Goal: Information Seeking & Learning: Learn about a topic

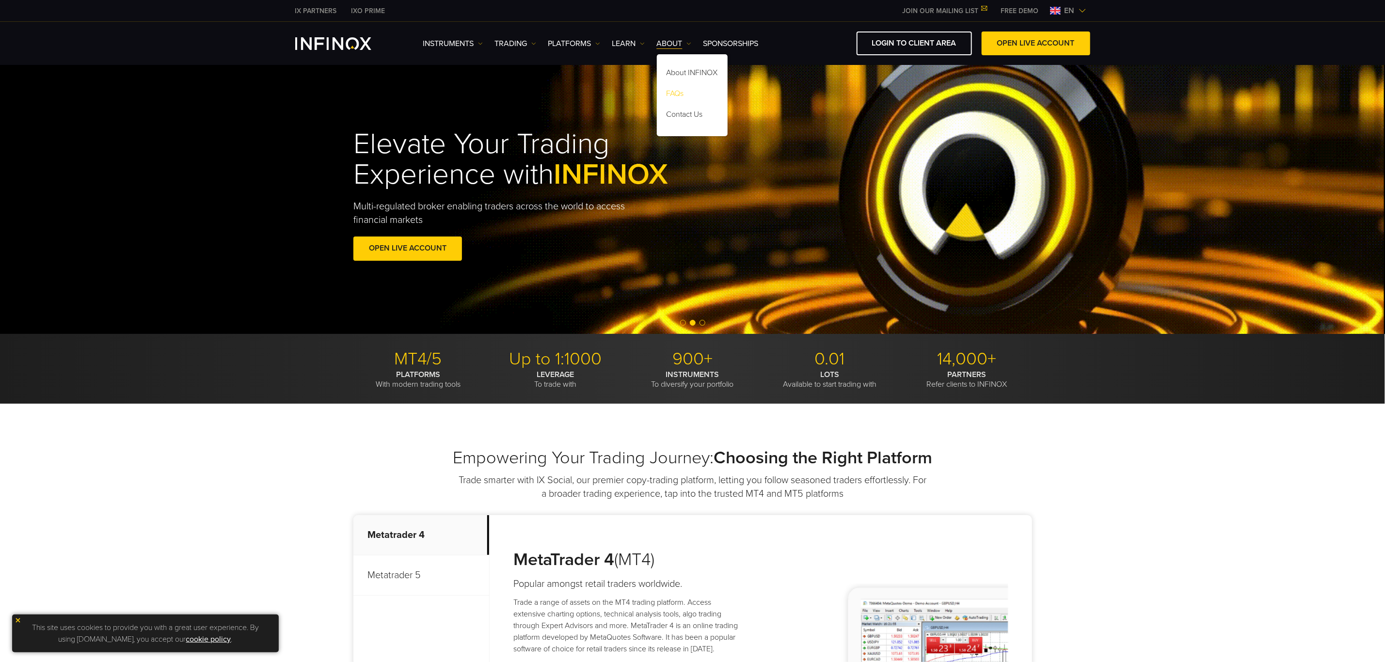
click at [696, 92] on link "FAQs" at bounding box center [692, 95] width 71 height 21
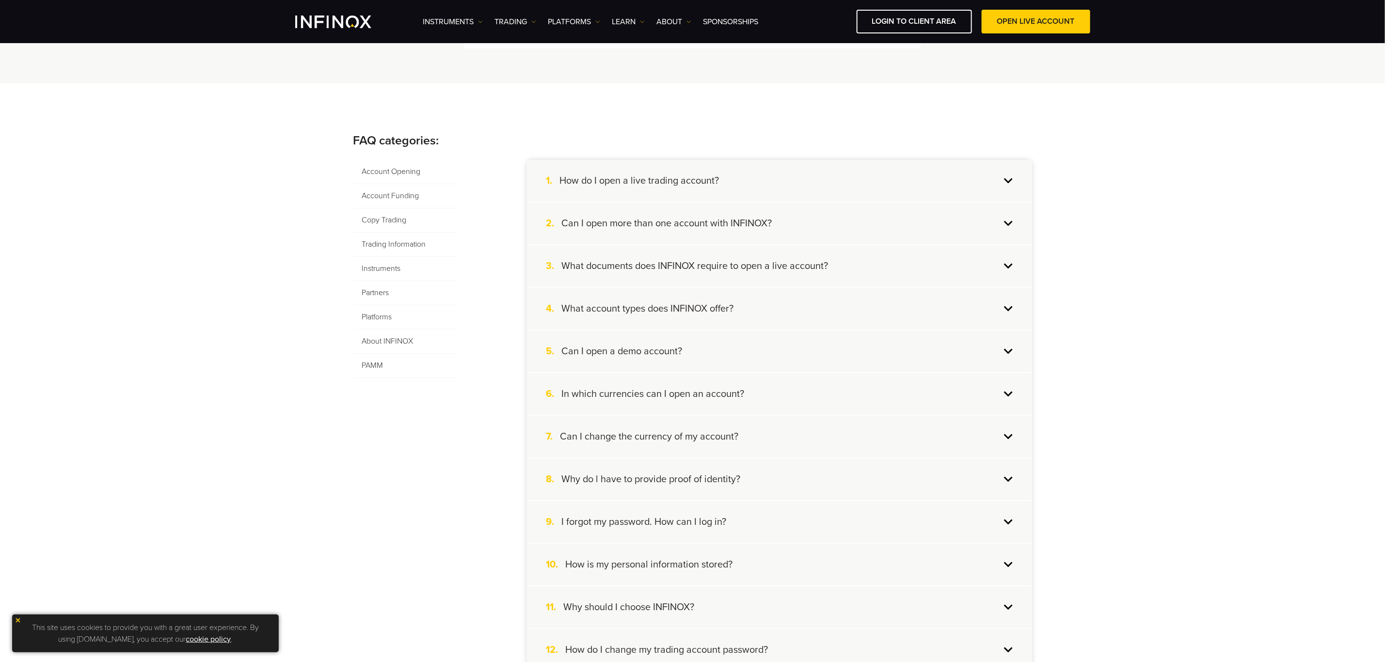
scroll to position [73, 0]
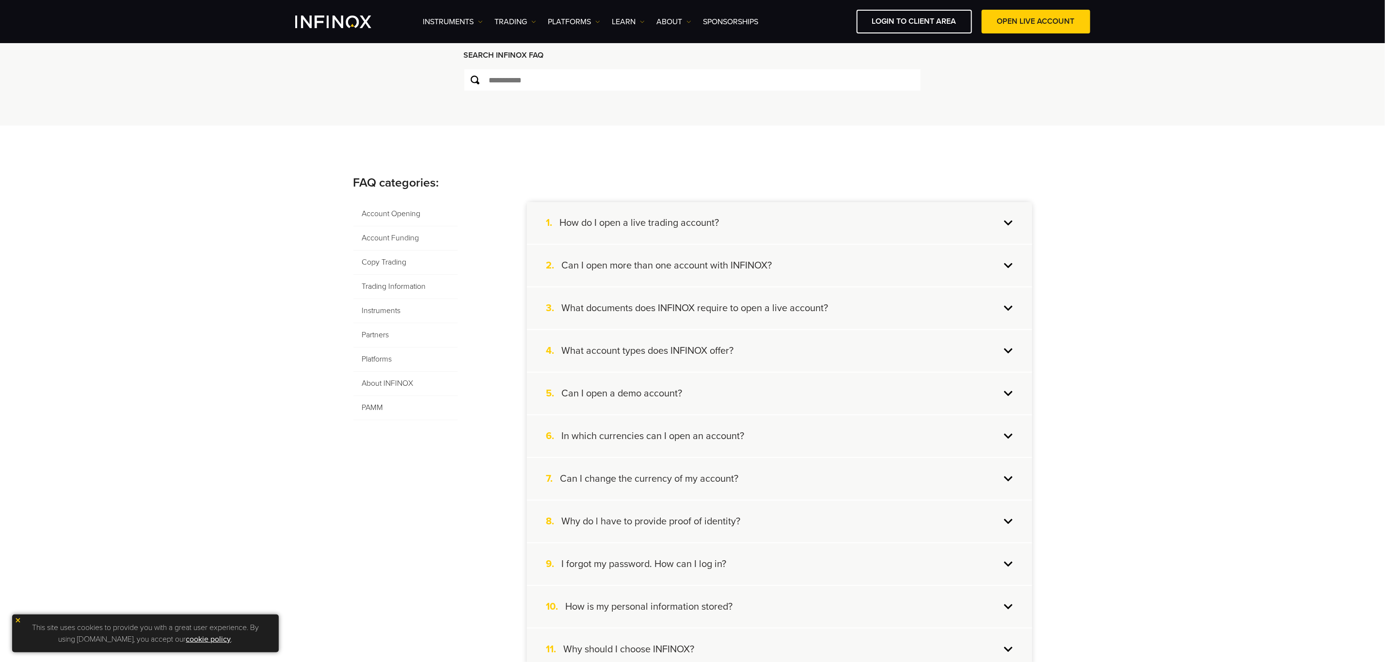
click at [723, 220] on div "1. How do I open a live trading account?" at bounding box center [779, 223] width 505 height 42
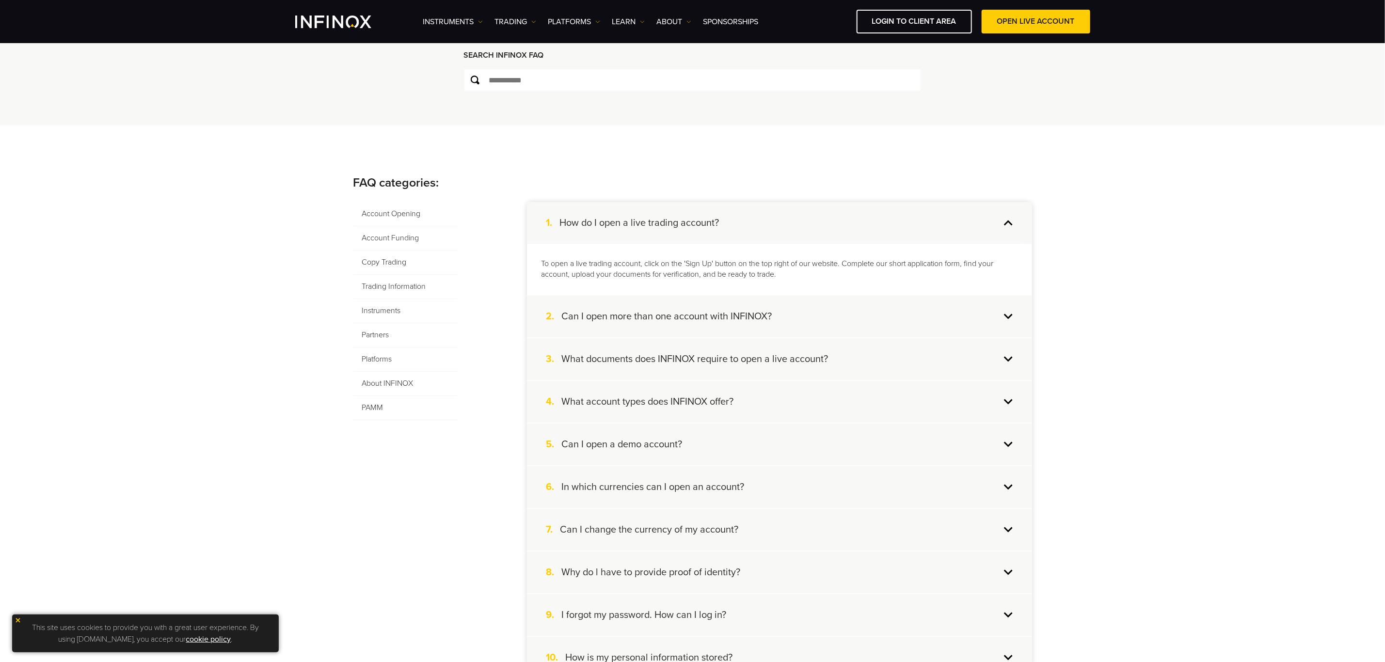
click at [691, 310] on h4 "Can I open more than one account with INFINOX?" at bounding box center [667, 316] width 210 height 13
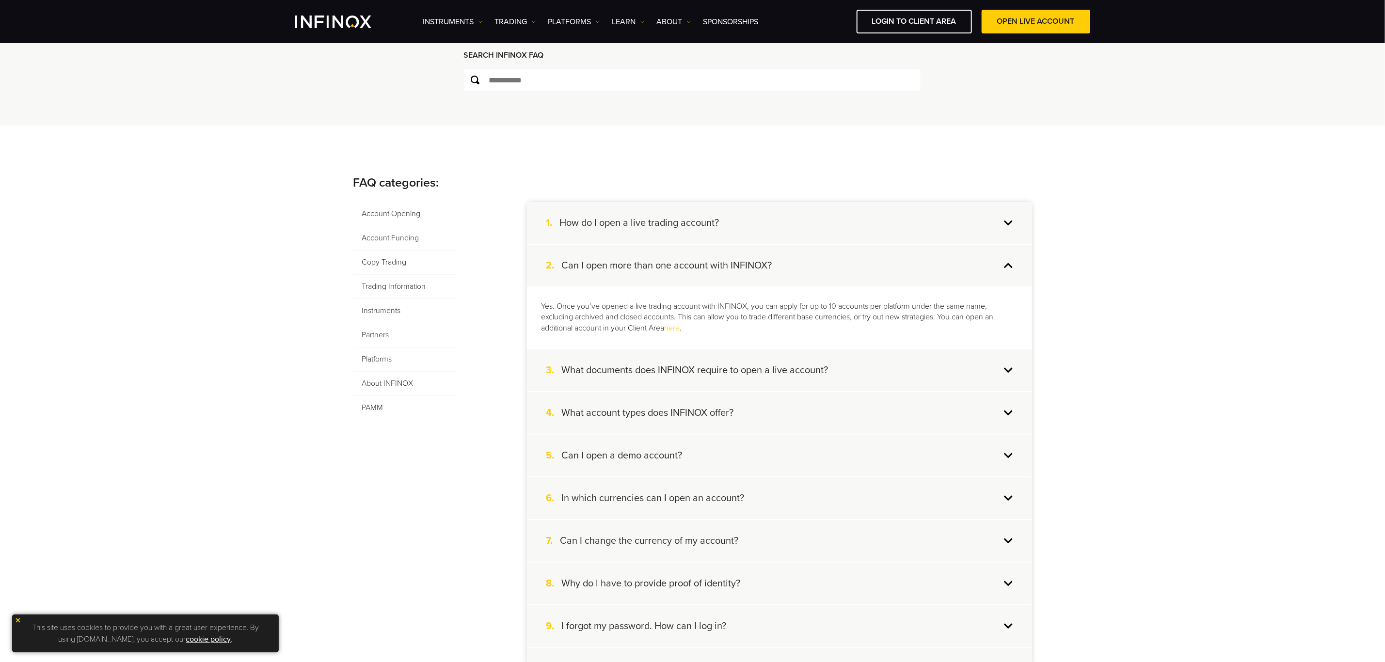
click at [781, 272] on div "2. Can I open more than one account with INFINOX?" at bounding box center [779, 266] width 505 height 42
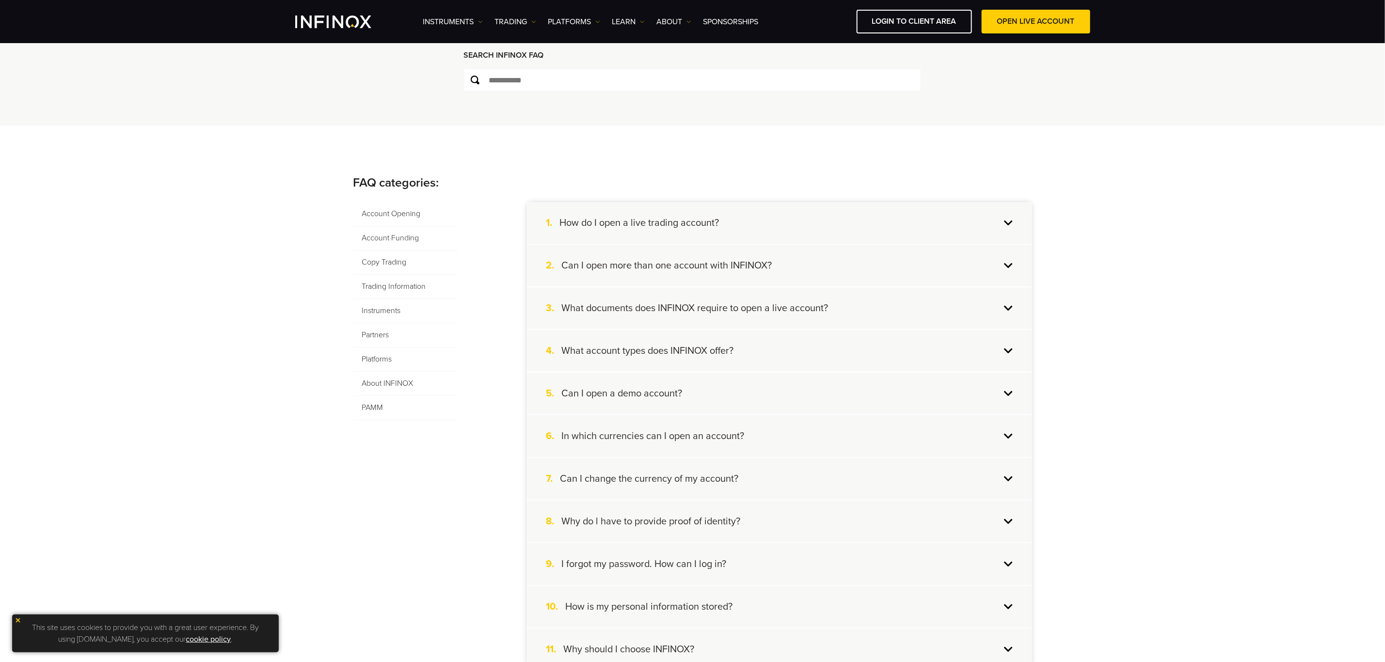
click at [784, 316] on div "3. What documents does INFINOX require to open a live account?" at bounding box center [779, 308] width 505 height 42
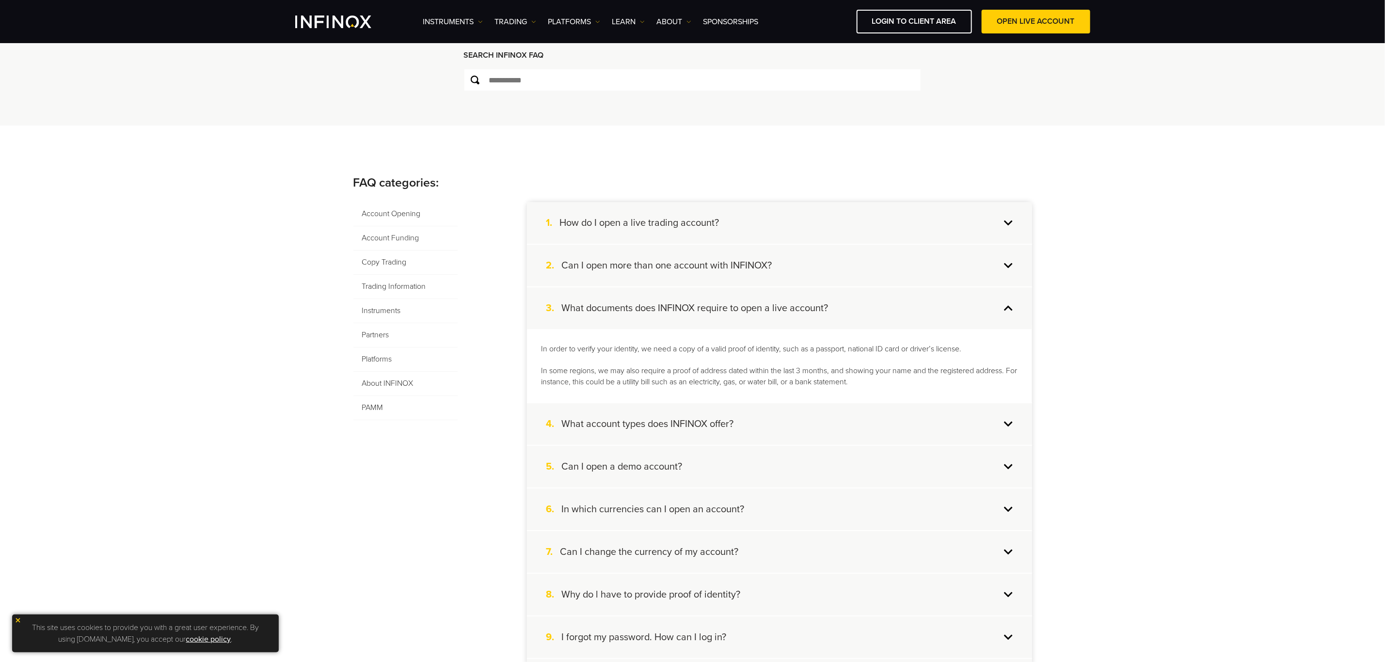
click at [733, 420] on h4 "What account types does INFINOX offer?" at bounding box center [648, 424] width 172 height 13
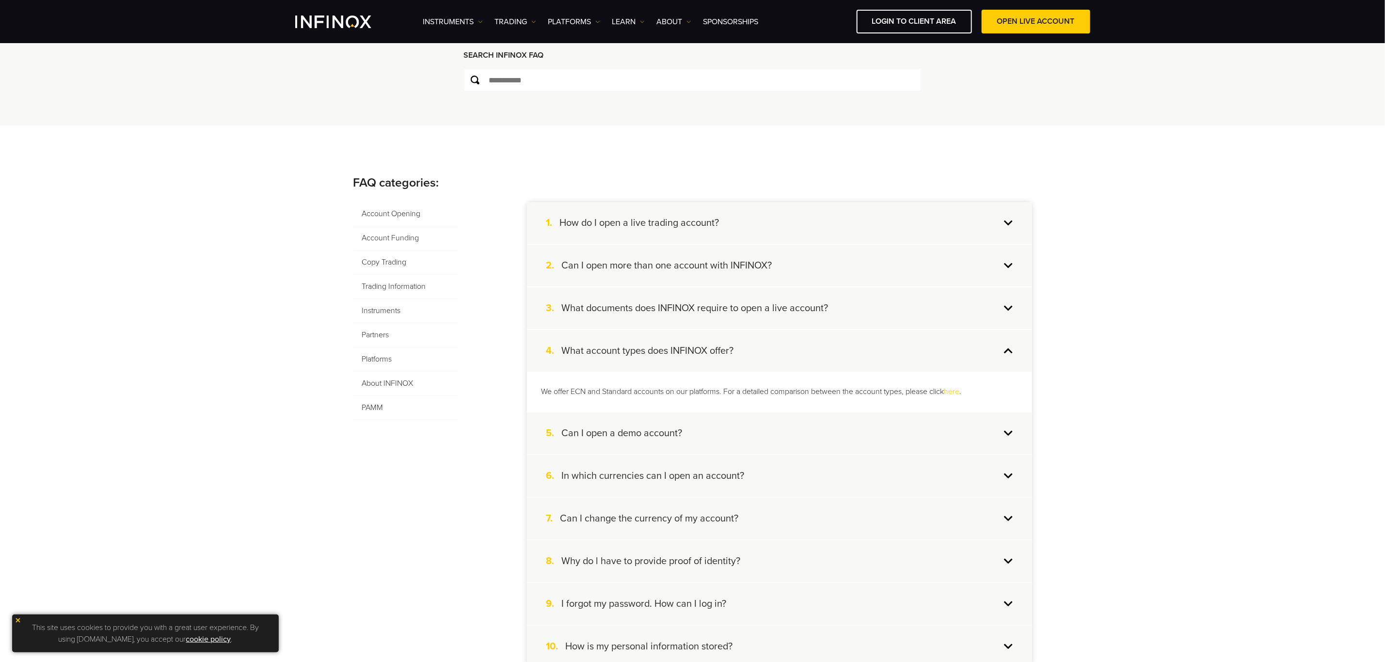
click at [717, 438] on div "5. Can I open a demo account?" at bounding box center [779, 434] width 505 height 42
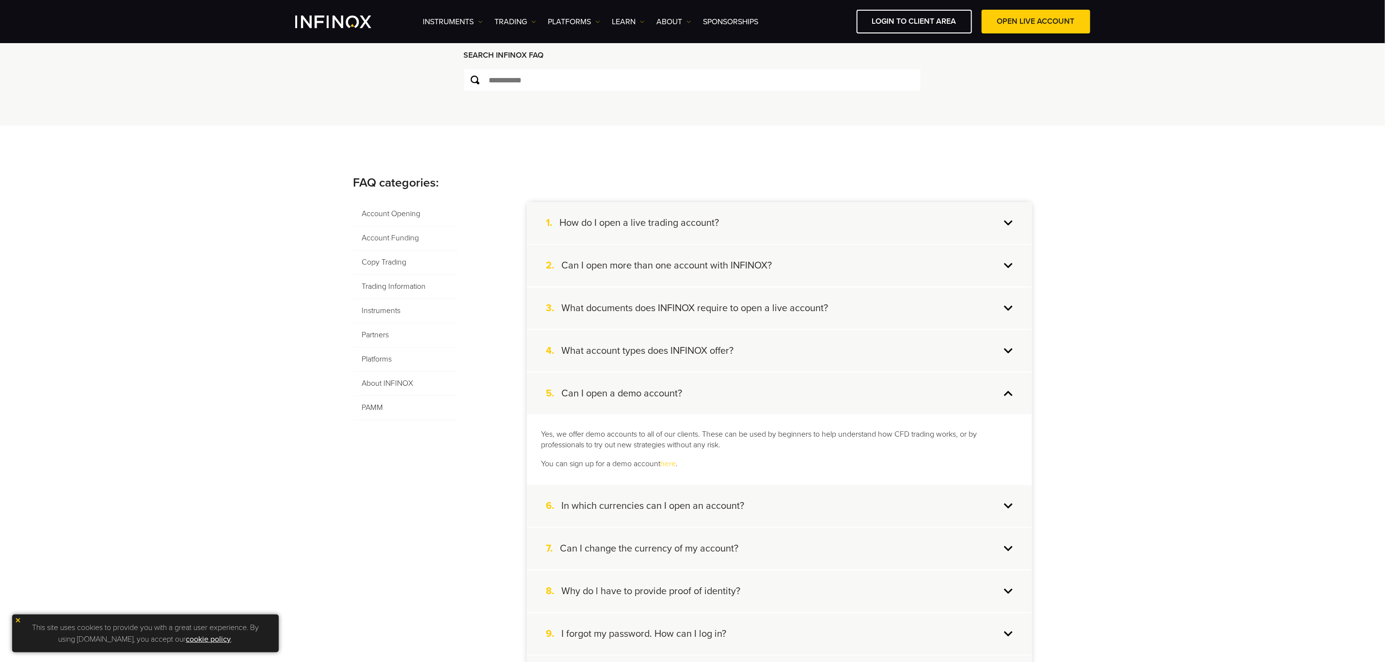
click at [698, 349] on h4 "What account types does INFINOX offer?" at bounding box center [648, 351] width 172 height 13
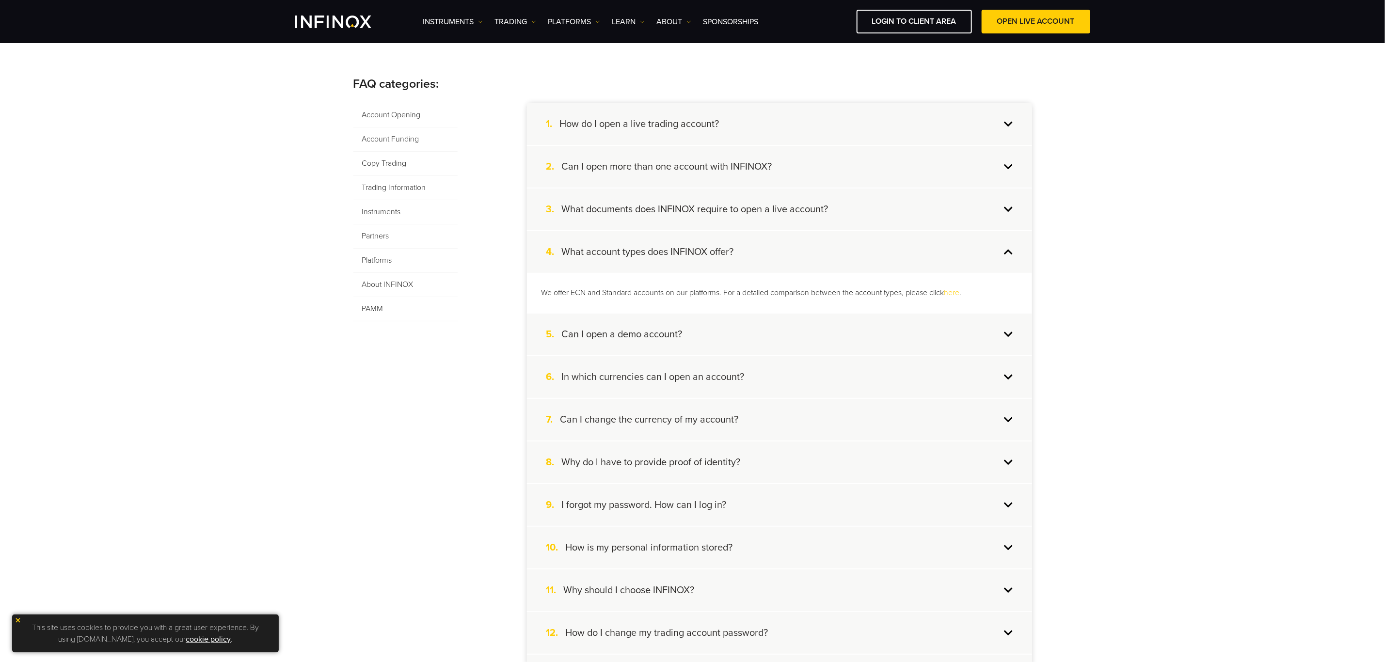
scroll to position [0, 0]
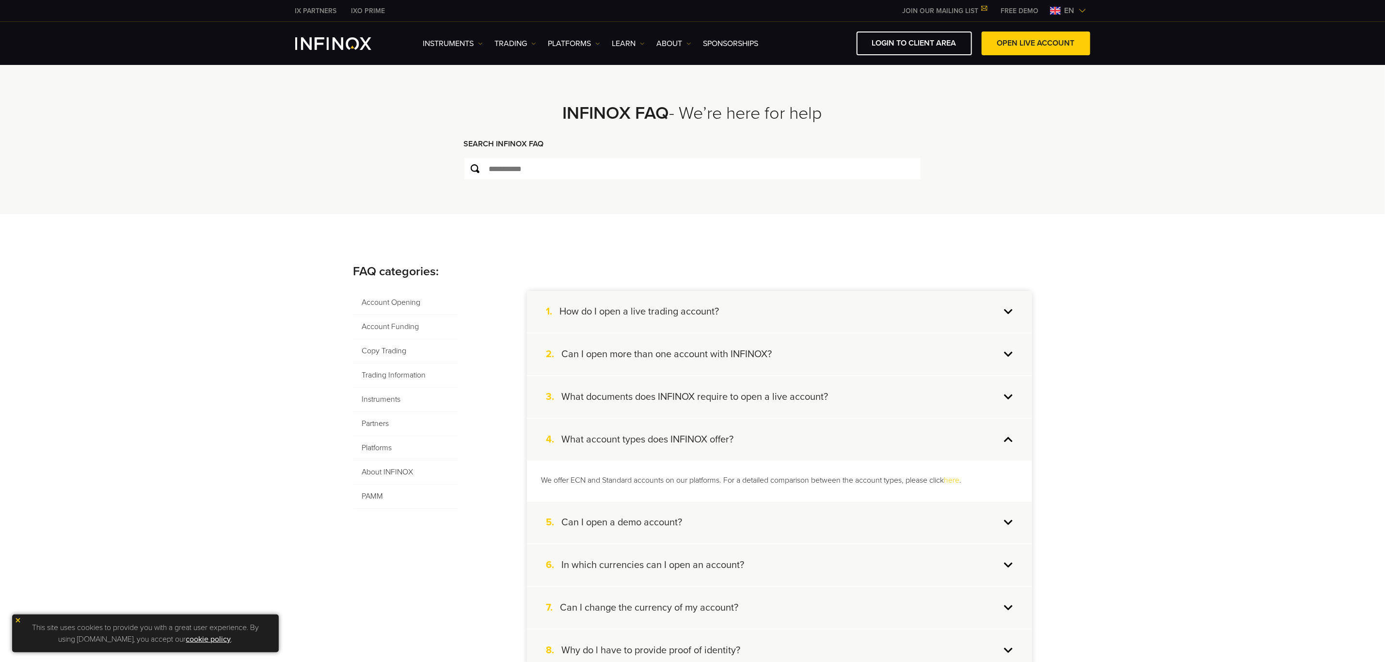
click at [416, 304] on span "Account Opening" at bounding box center [405, 303] width 104 height 24
drag, startPoint x: 153, startPoint y: 376, endPoint x: 161, endPoint y: 370, distance: 10.5
click at [404, 323] on span "Account Funding" at bounding box center [405, 327] width 104 height 24
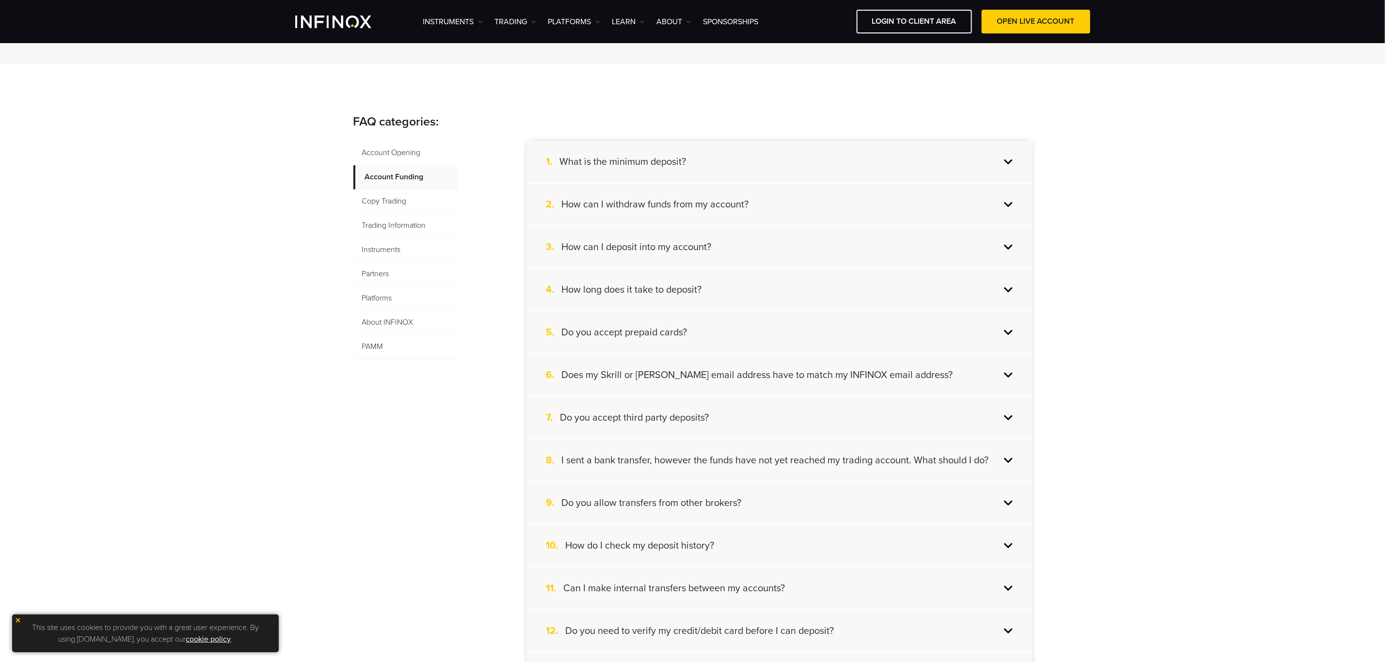
scroll to position [132, 0]
click at [768, 160] on div "1. What is the minimum deposit?" at bounding box center [779, 164] width 505 height 42
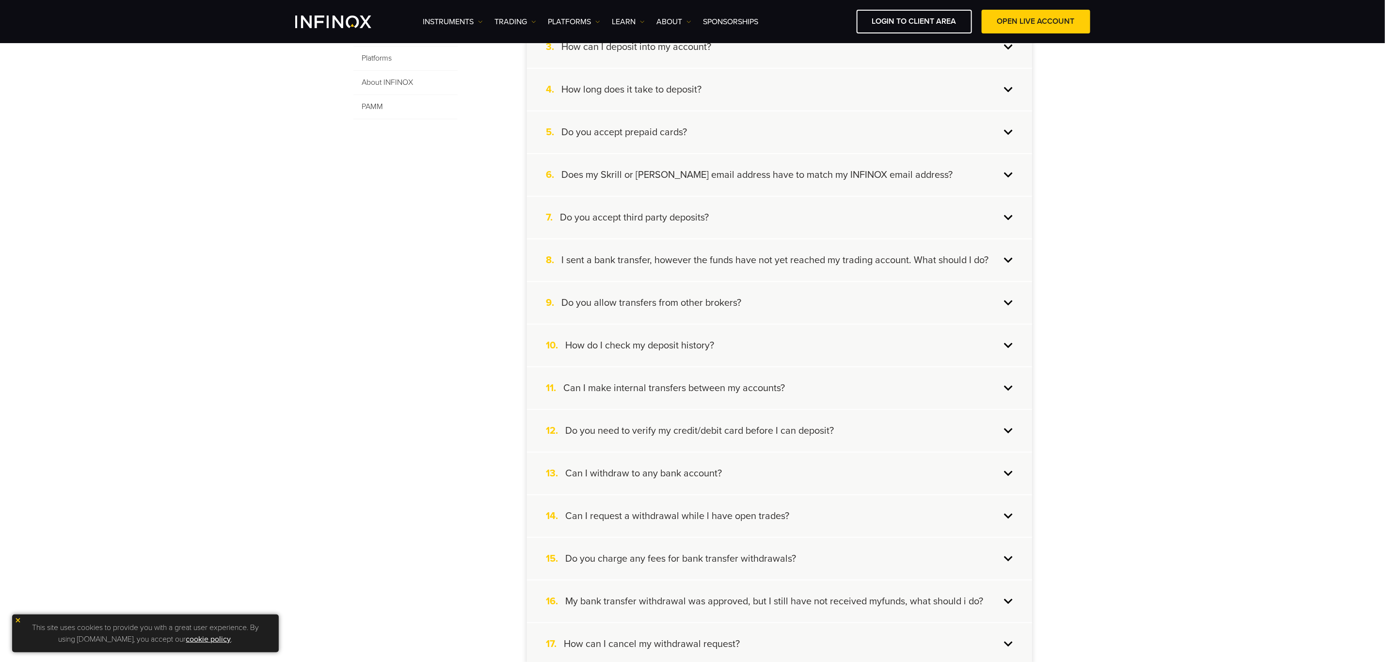
scroll to position [496, 0]
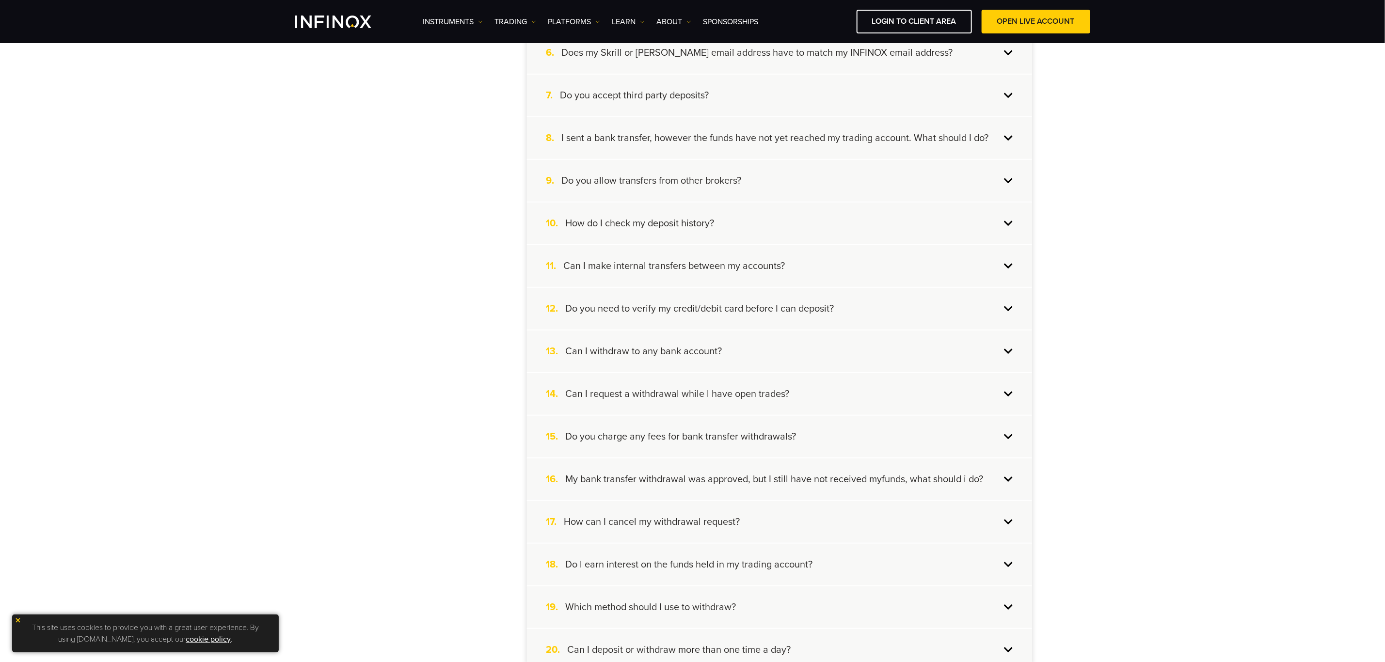
click at [751, 142] on h4 "I sent a bank transfer, however the funds have not yet reached my trading accou…" at bounding box center [775, 138] width 427 height 13
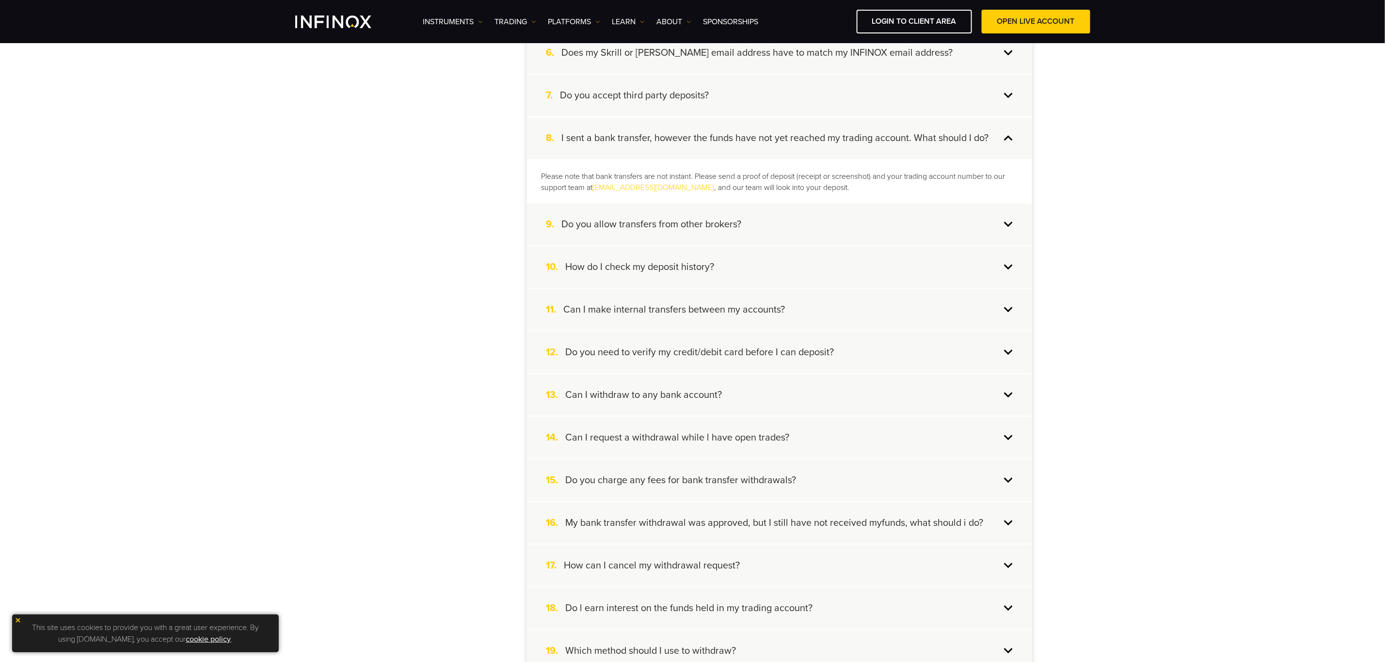
scroll to position [456, 0]
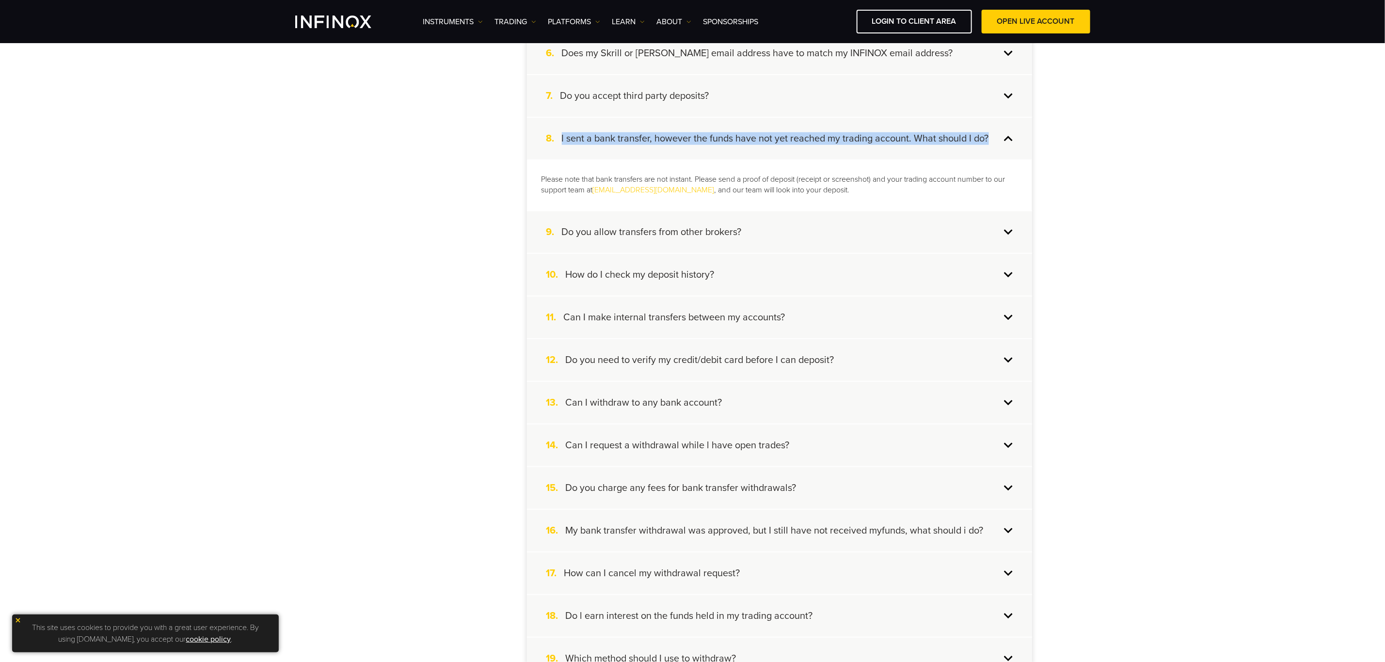
drag, startPoint x: 560, startPoint y: 135, endPoint x: 991, endPoint y: 137, distance: 430.4
click at [991, 137] on div "8. I sent a bank transfer, however the funds have not yet reached my trading ac…" at bounding box center [779, 139] width 505 height 42
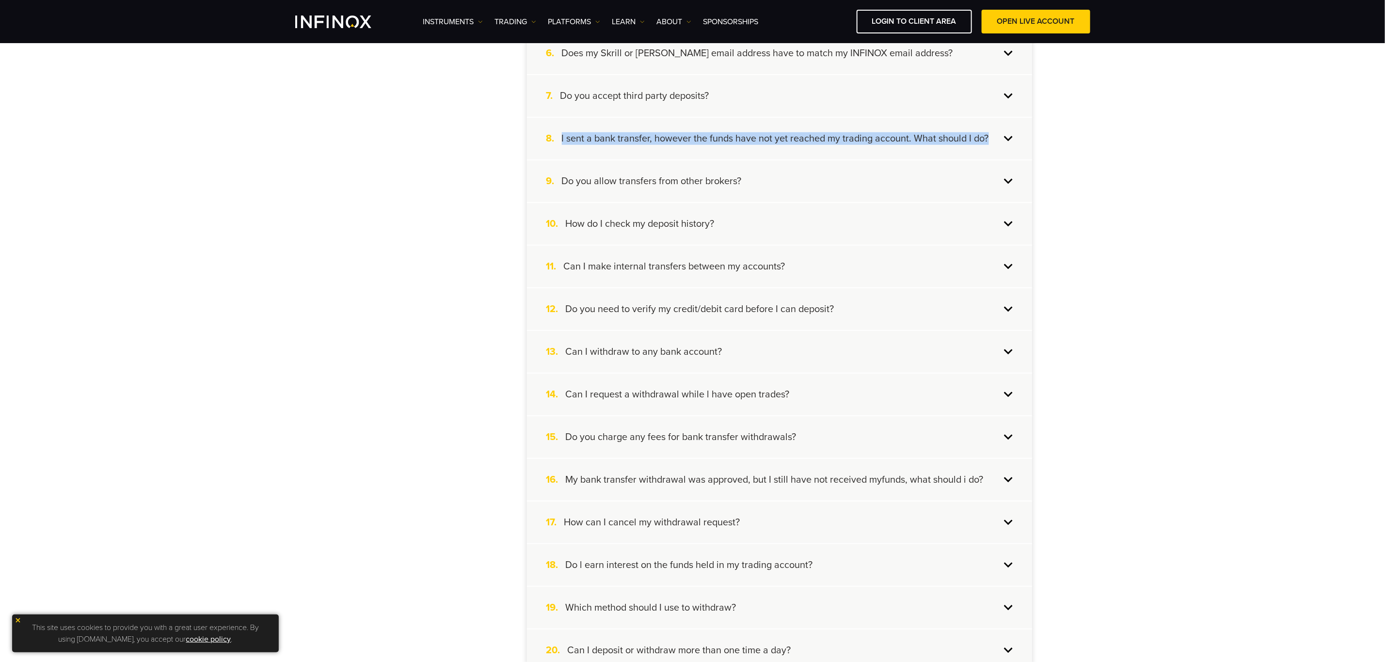
copy div "I sent a bank transfer, however the funds have not yet reached my trading accou…"
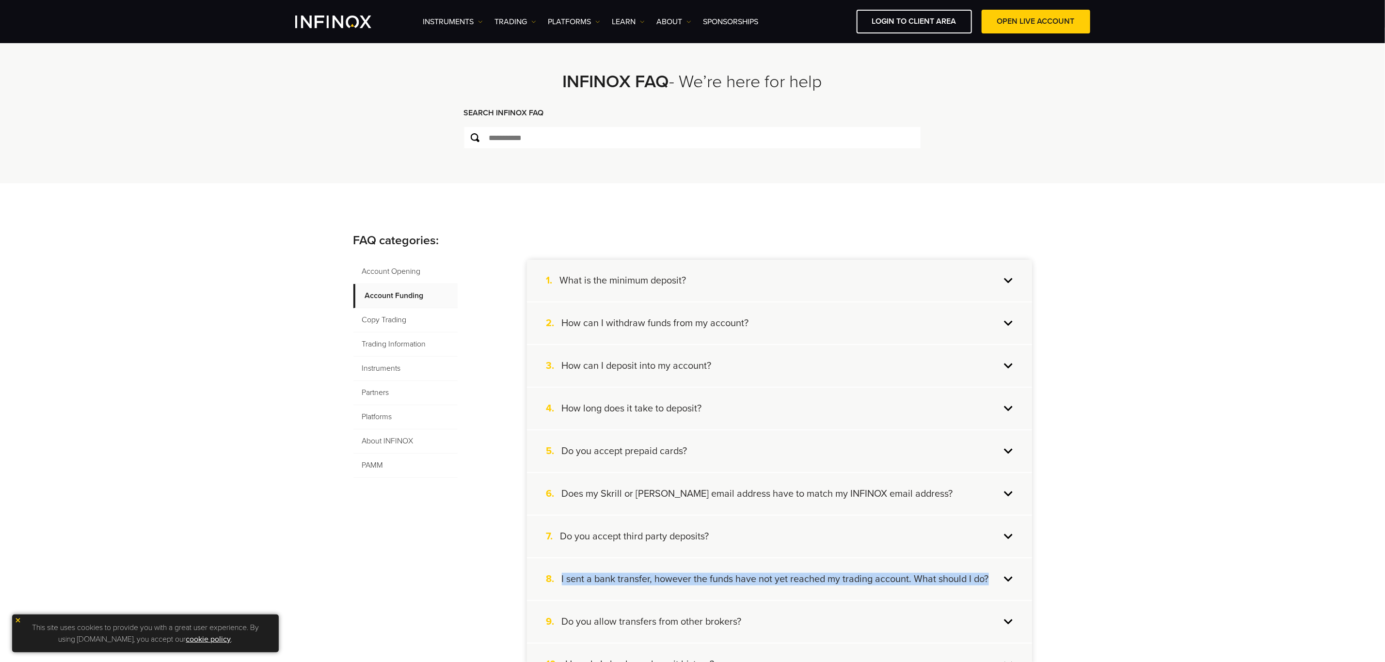
scroll to position [0, 0]
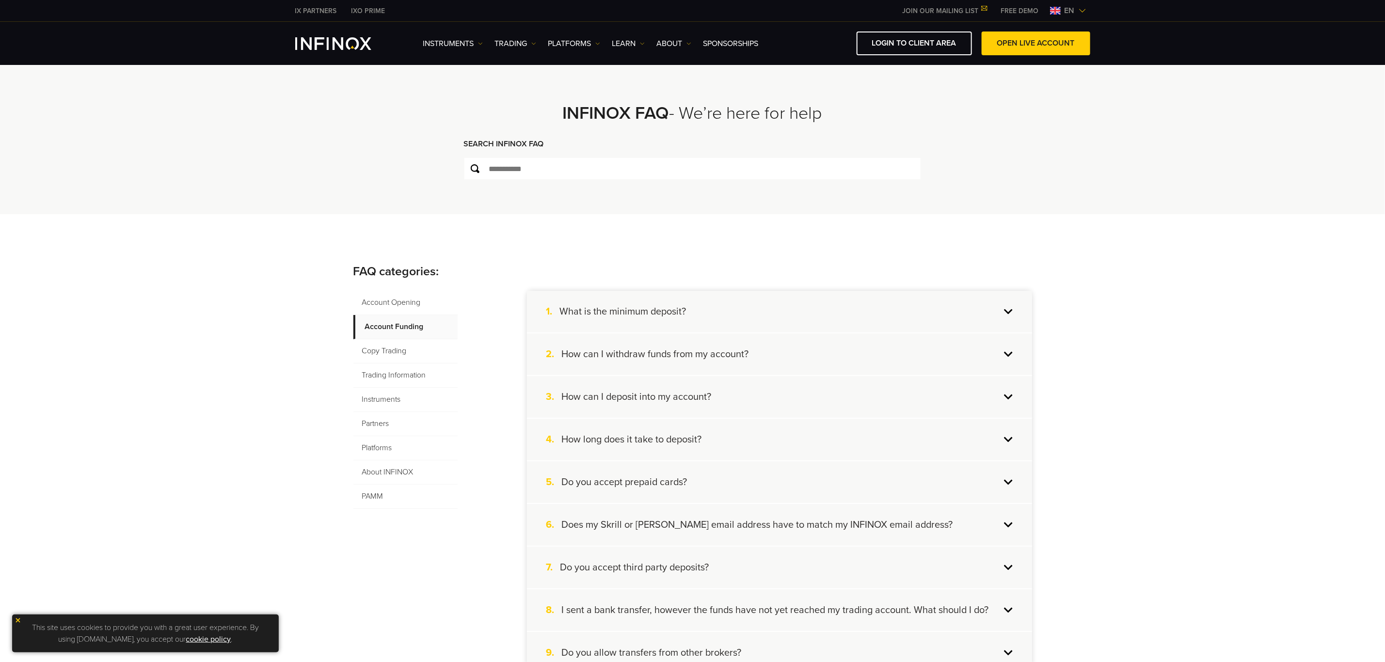
click at [408, 353] on span "Copy Trading" at bounding box center [405, 351] width 104 height 24
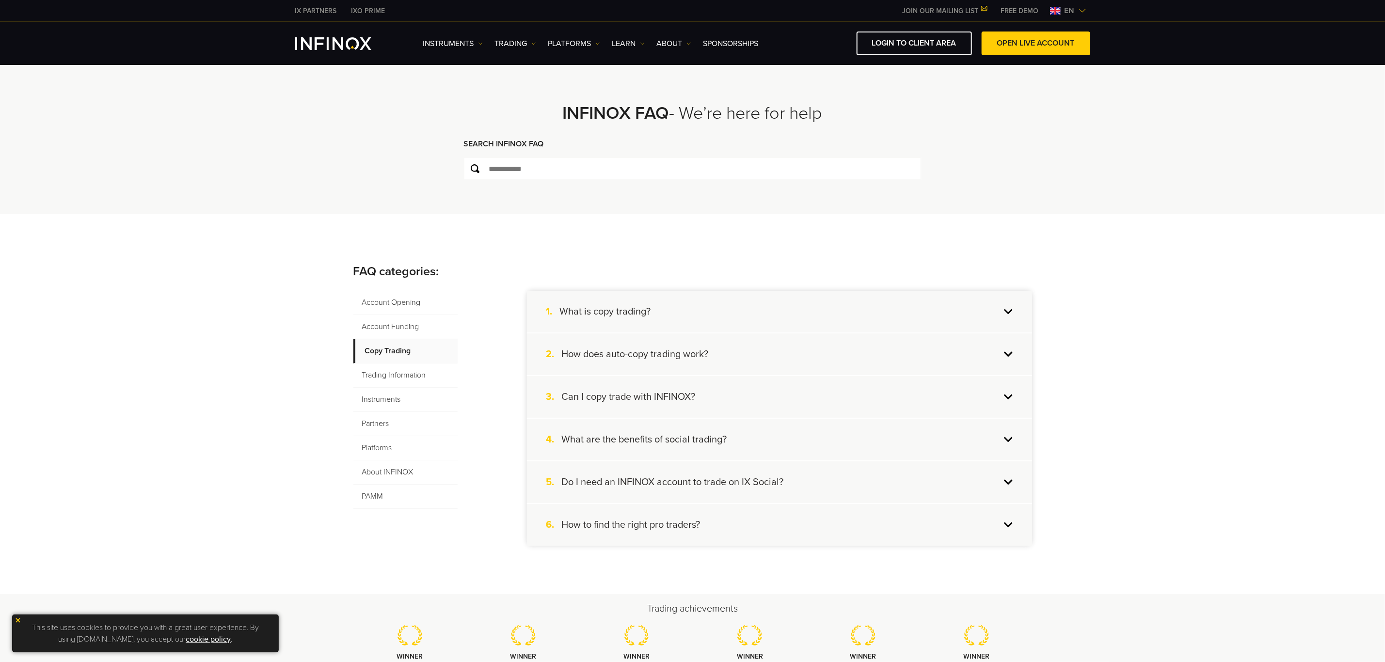
click at [406, 374] on span "Trading Information" at bounding box center [405, 376] width 104 height 24
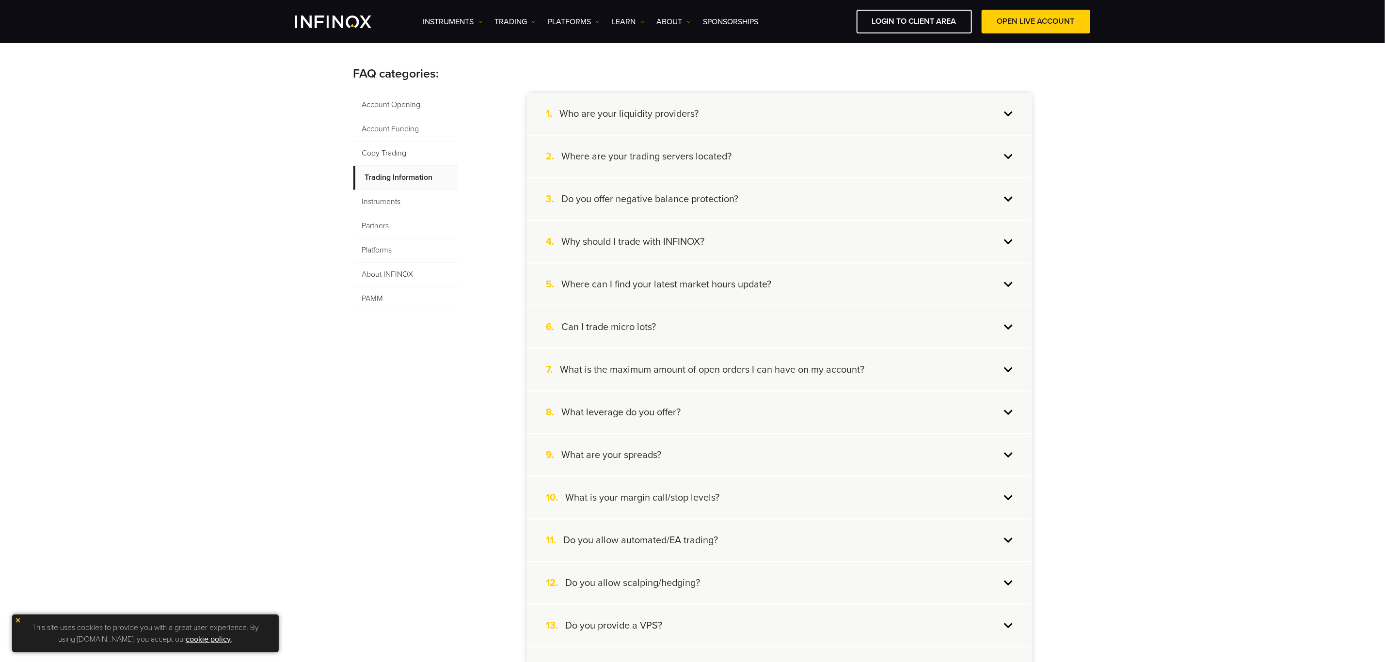
scroll to position [145, 0]
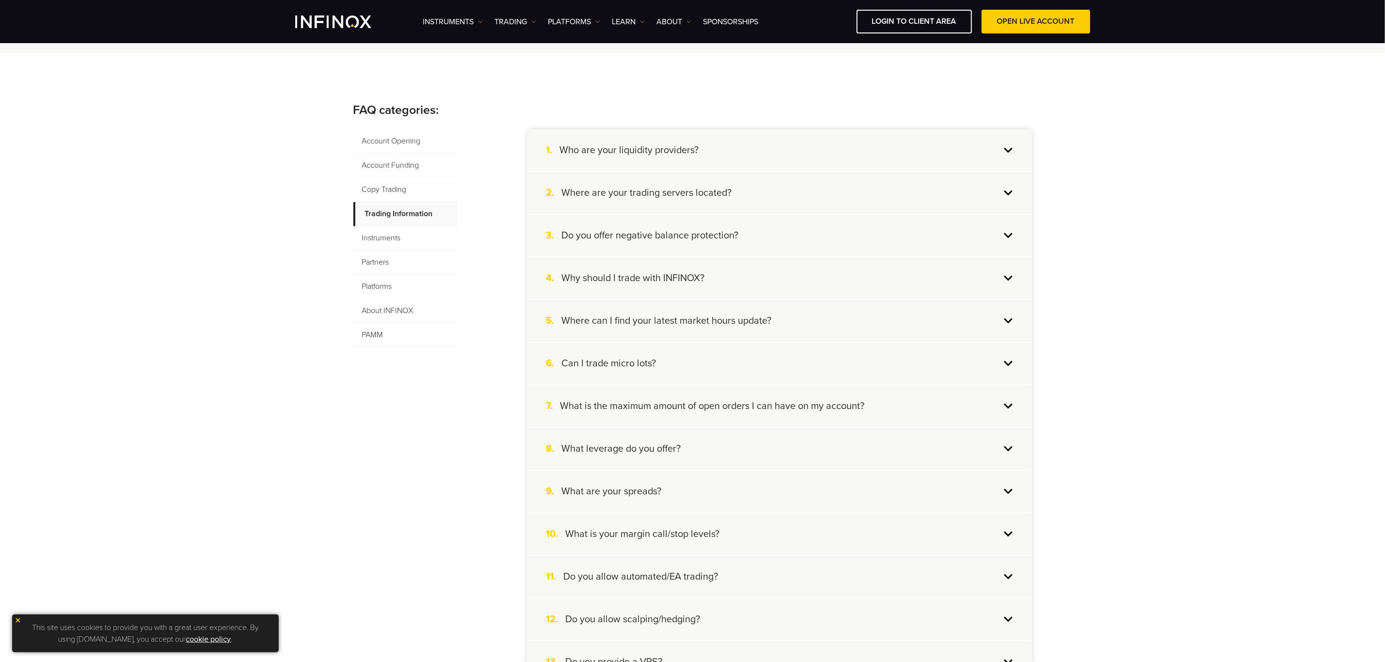
click at [396, 240] on span "Instruments" at bounding box center [405, 238] width 104 height 24
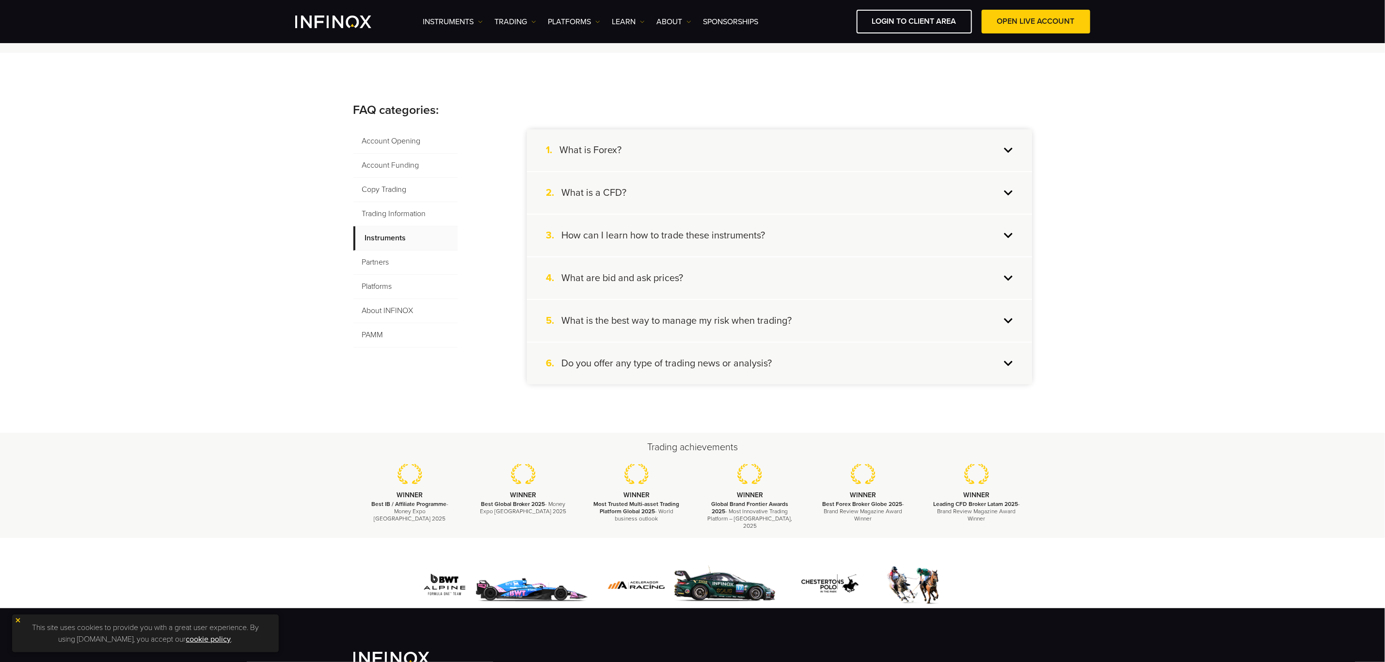
click at [139, 121] on div "FAQ categories: Account Opening Account Funding Copy Trading Trading Informatio…" at bounding box center [692, 243] width 1385 height 380
click at [384, 143] on span "Account Opening" at bounding box center [405, 141] width 104 height 24
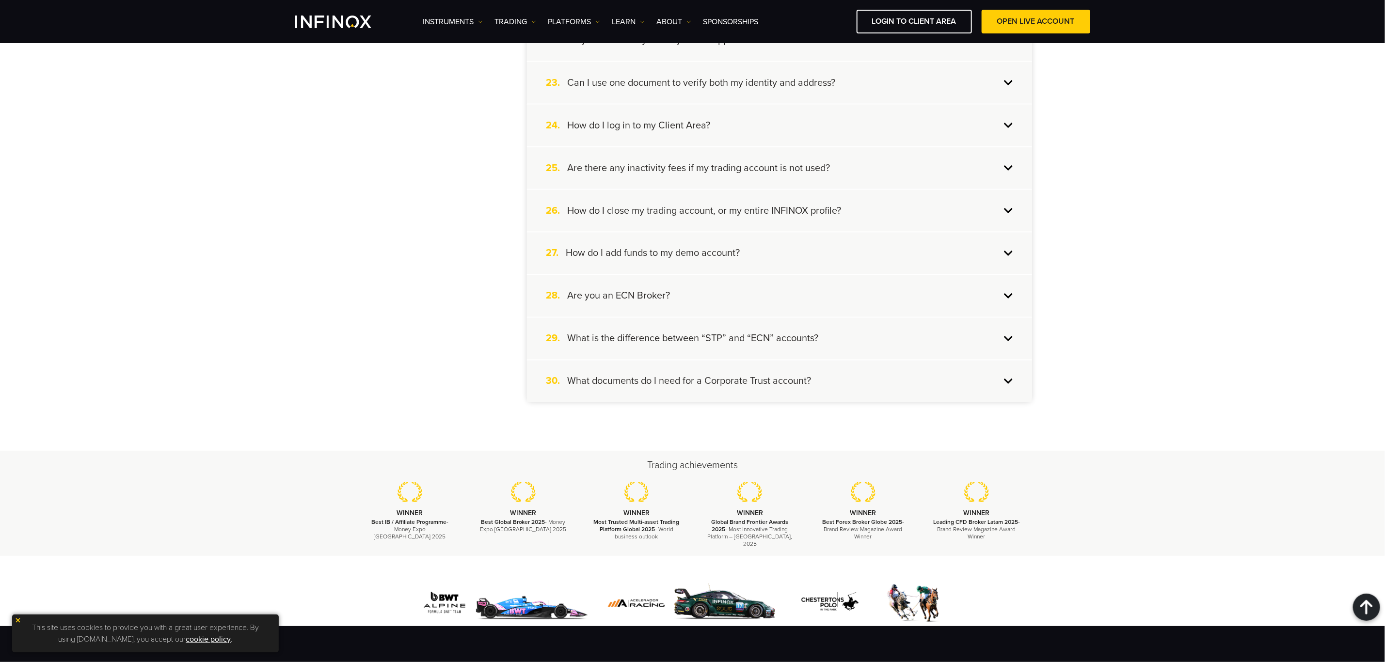
scroll to position [1143, 0]
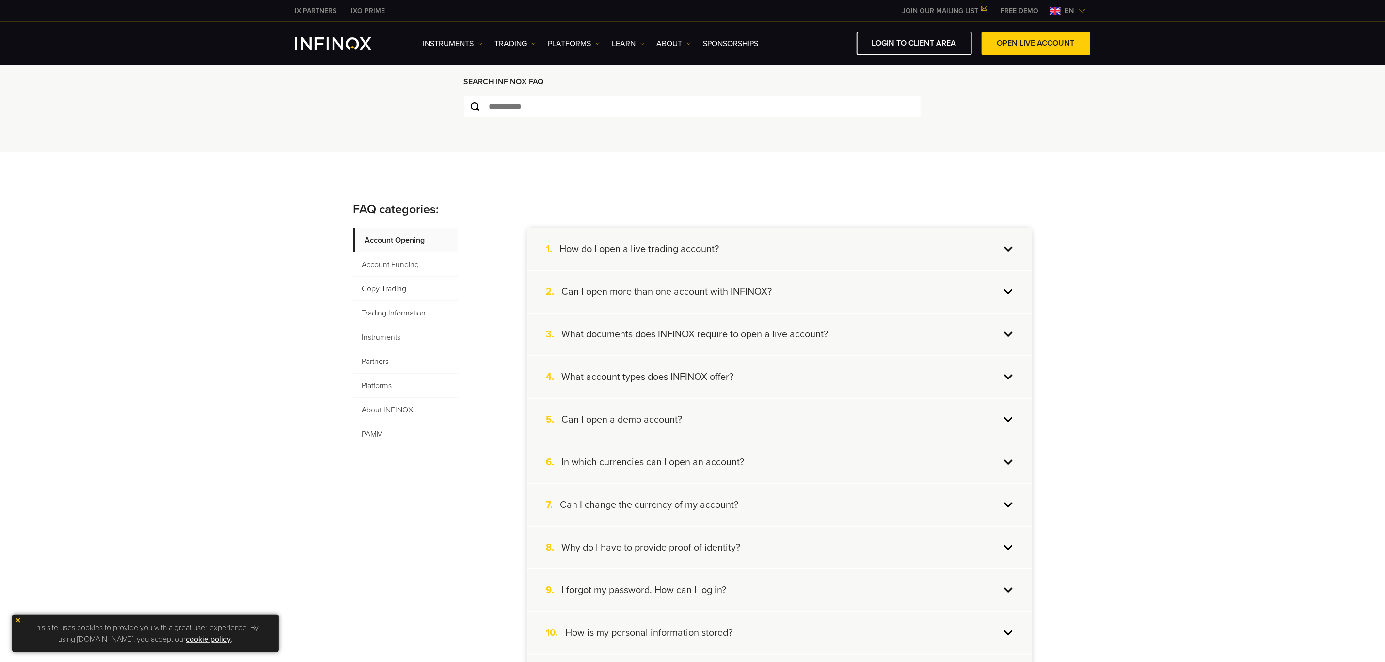
scroll to position [0, 0]
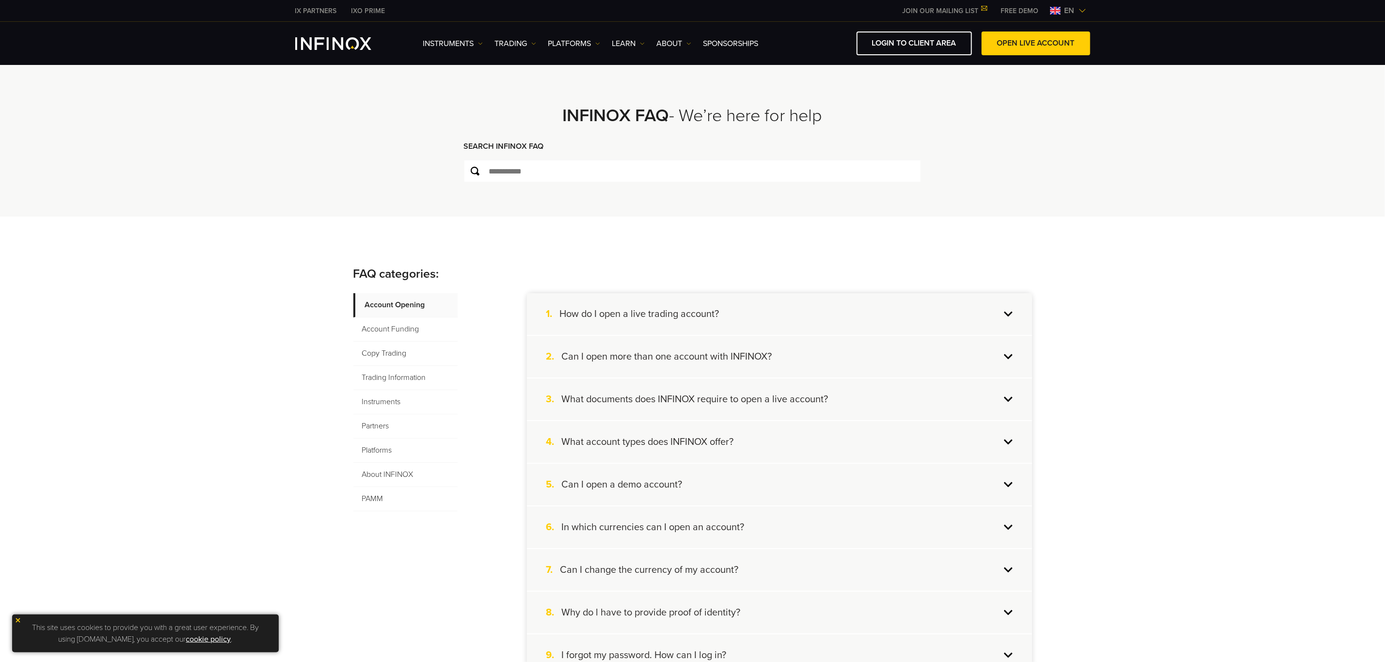
click at [429, 331] on span "Account Funding" at bounding box center [405, 329] width 104 height 24
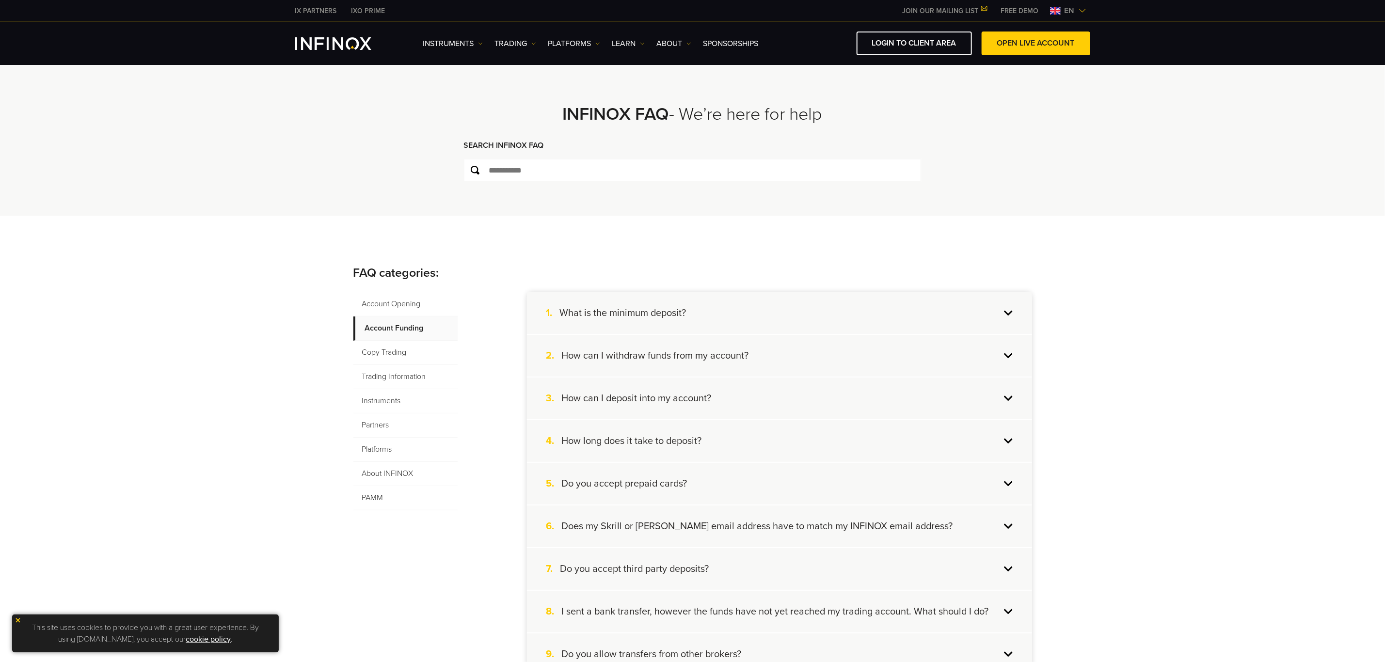
click at [399, 321] on span "Account Funding" at bounding box center [405, 329] width 104 height 24
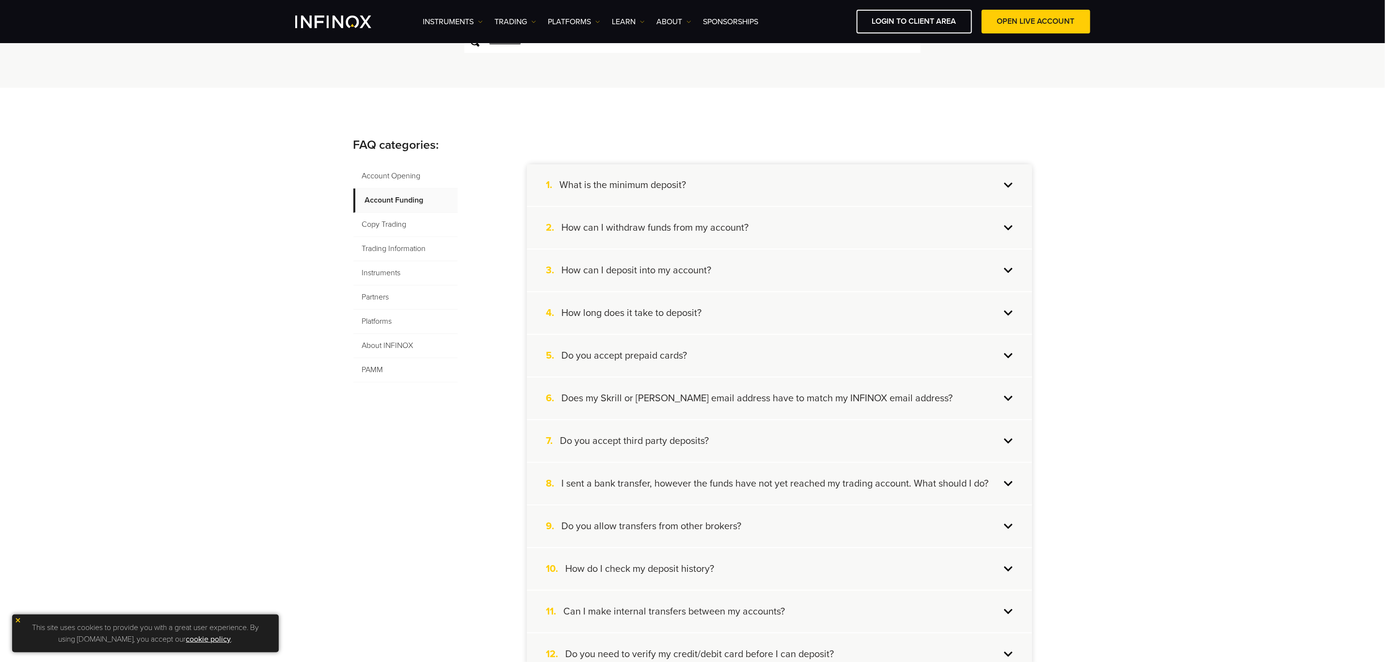
scroll to position [145, 0]
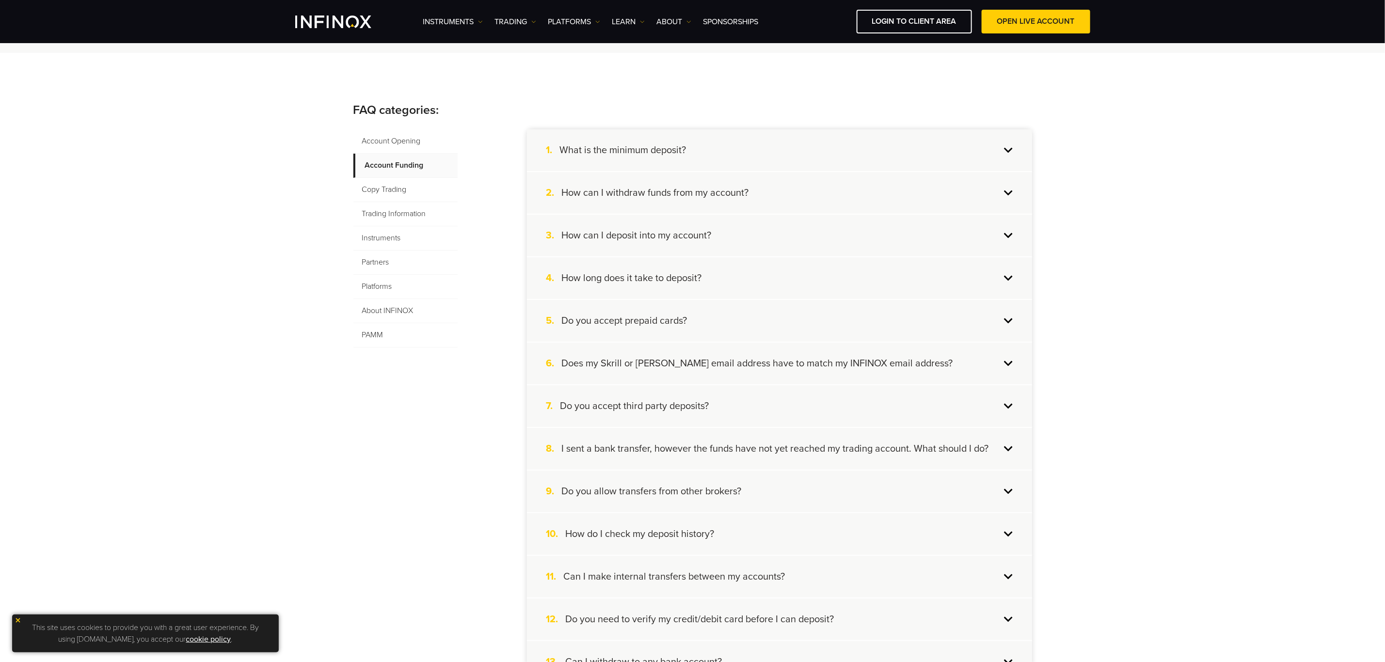
click at [715, 313] on div "5. Do you accept prepaid cards?" at bounding box center [779, 321] width 505 height 42
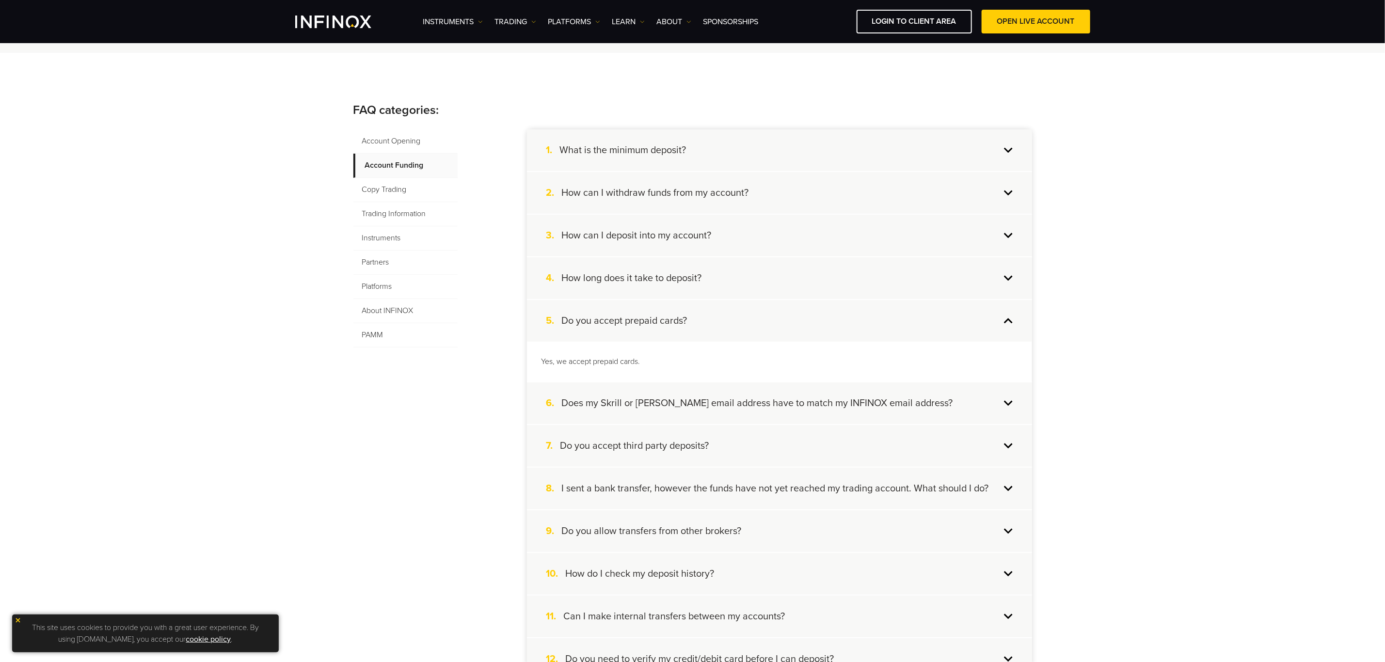
click at [717, 321] on div "5. Do you accept prepaid cards?" at bounding box center [779, 321] width 505 height 42
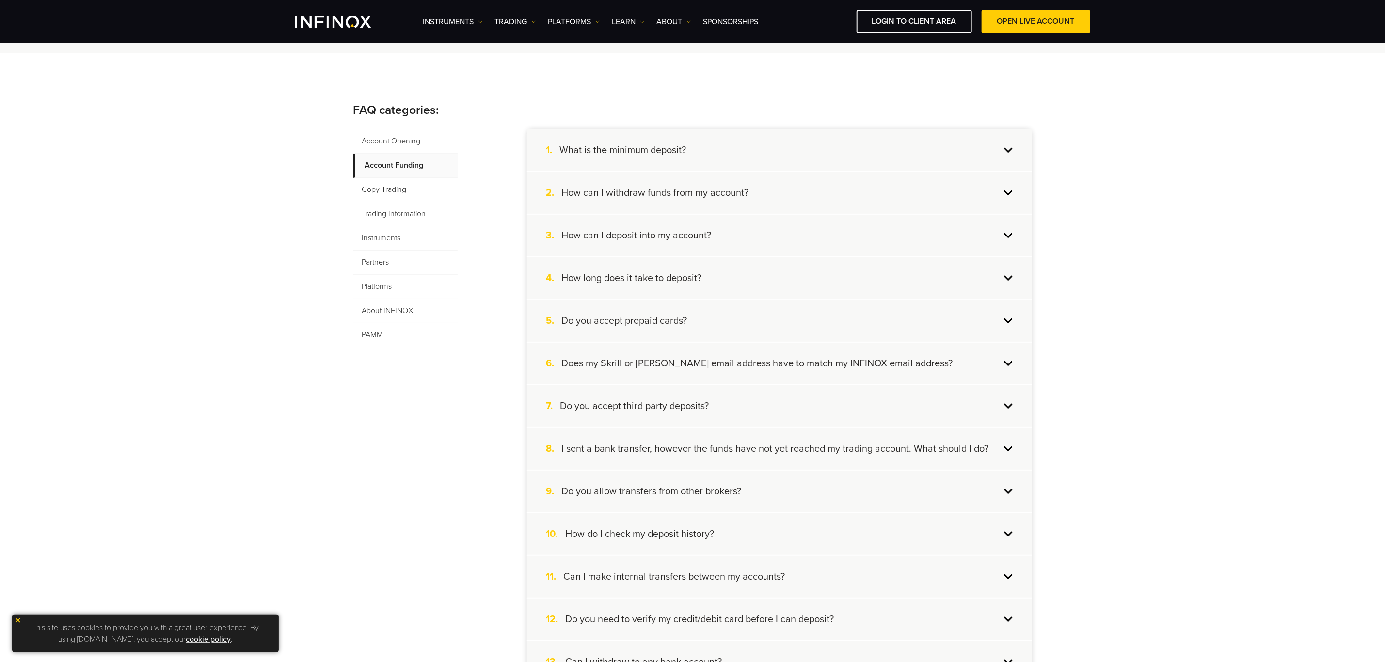
click at [694, 317] on div "5. Do you accept prepaid cards?" at bounding box center [779, 321] width 505 height 42
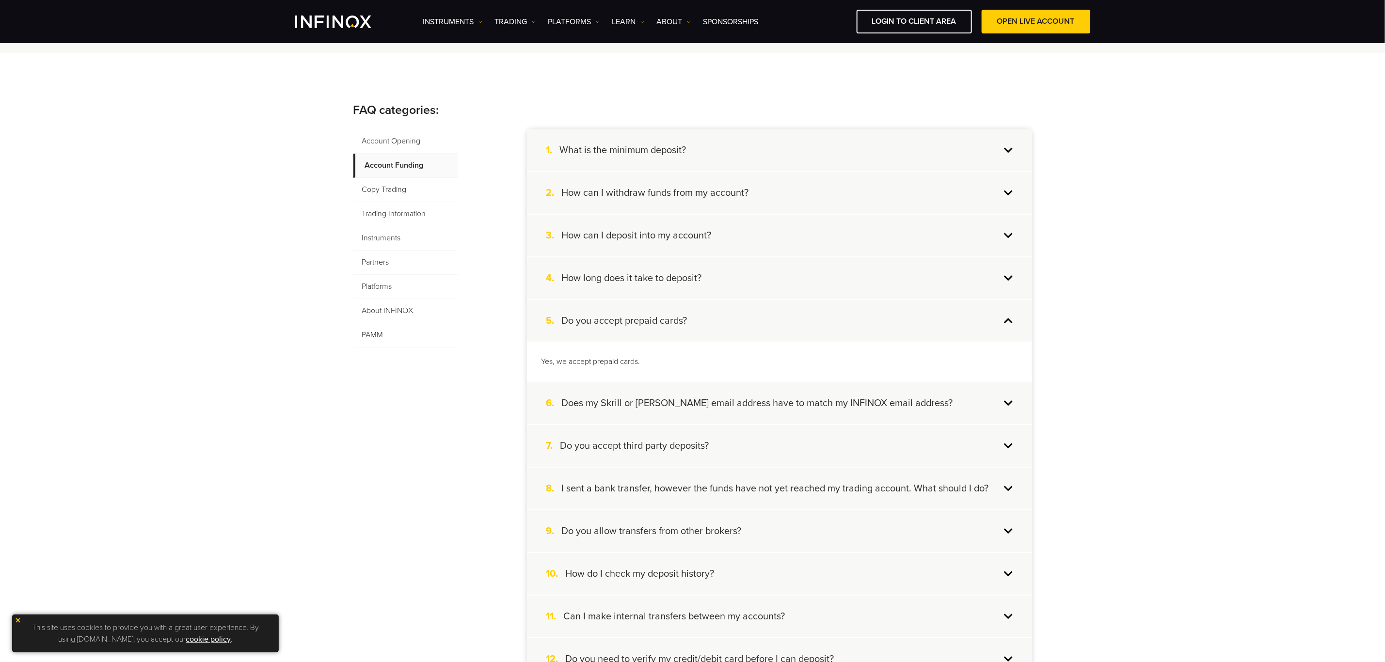
click at [680, 397] on h4 "Does my Skrill or Neteller email address have to match my INFINOX email address?" at bounding box center [757, 403] width 391 height 13
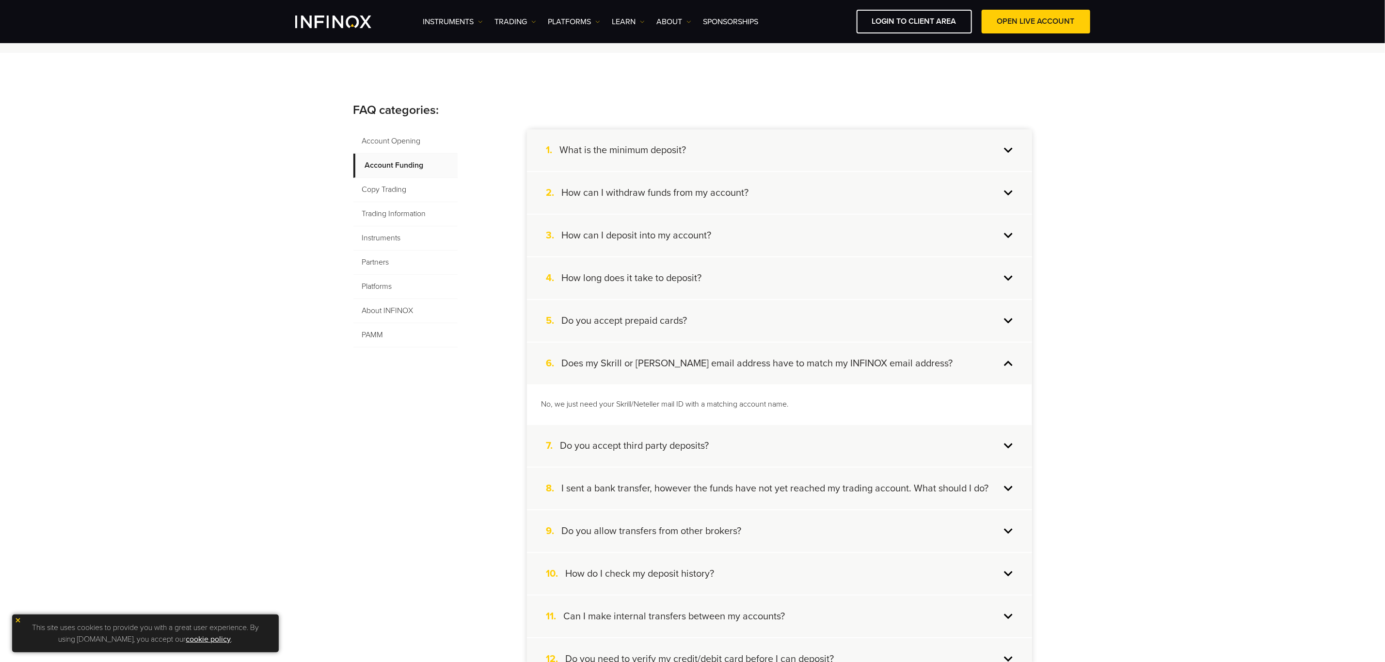
drag, startPoint x: 393, startPoint y: 211, endPoint x: 456, endPoint y: 224, distance: 64.5
click at [393, 211] on span "Trading Information" at bounding box center [405, 214] width 104 height 24
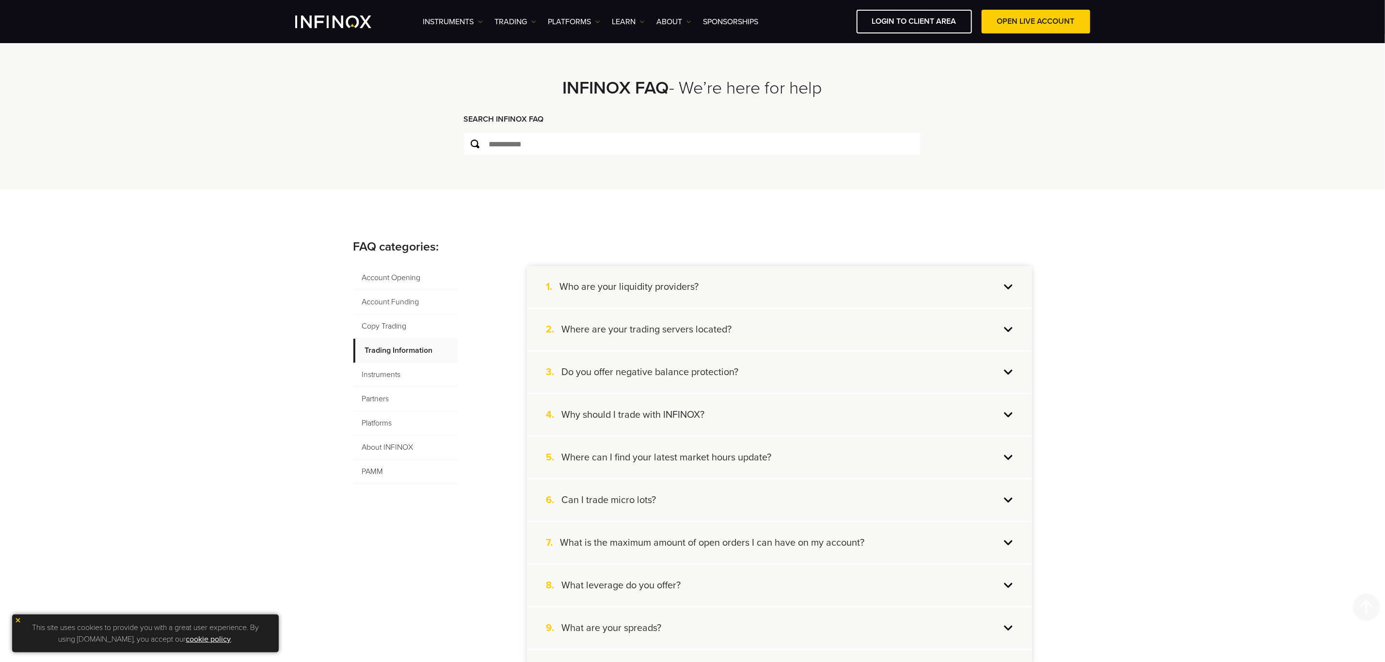
scroll to position [0, 0]
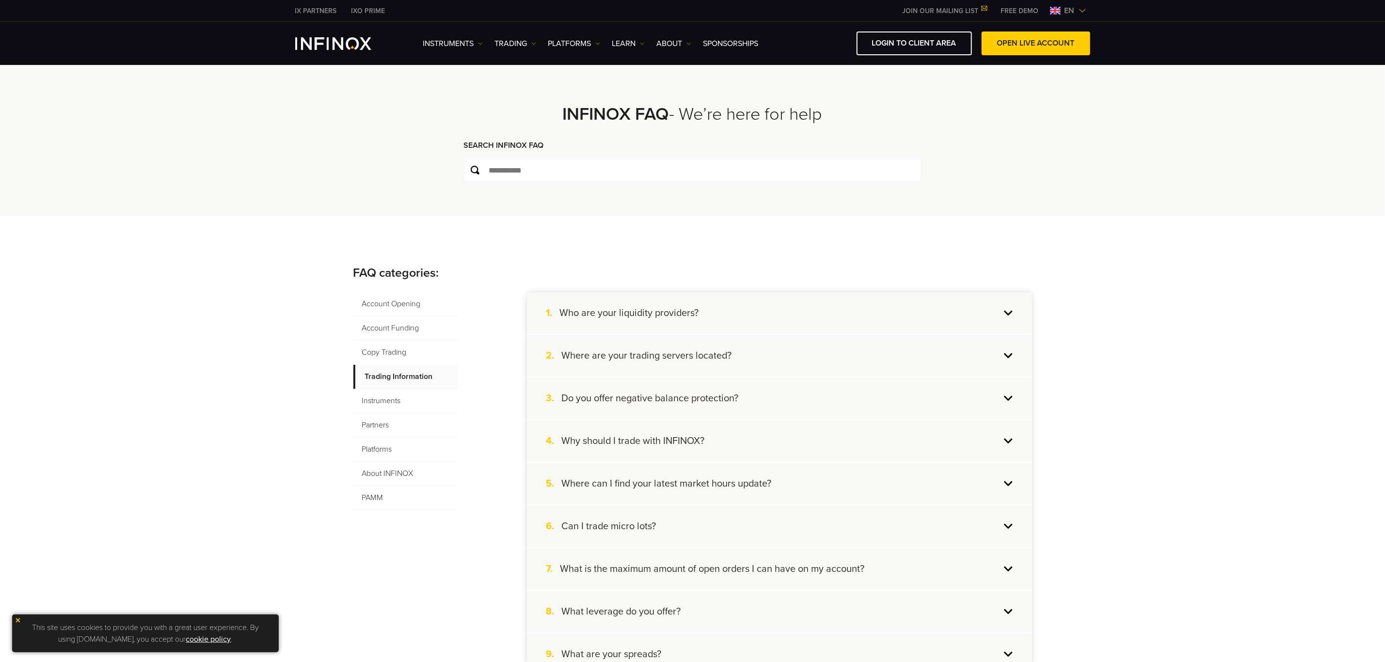
click at [400, 400] on span "Instruments" at bounding box center [405, 401] width 104 height 24
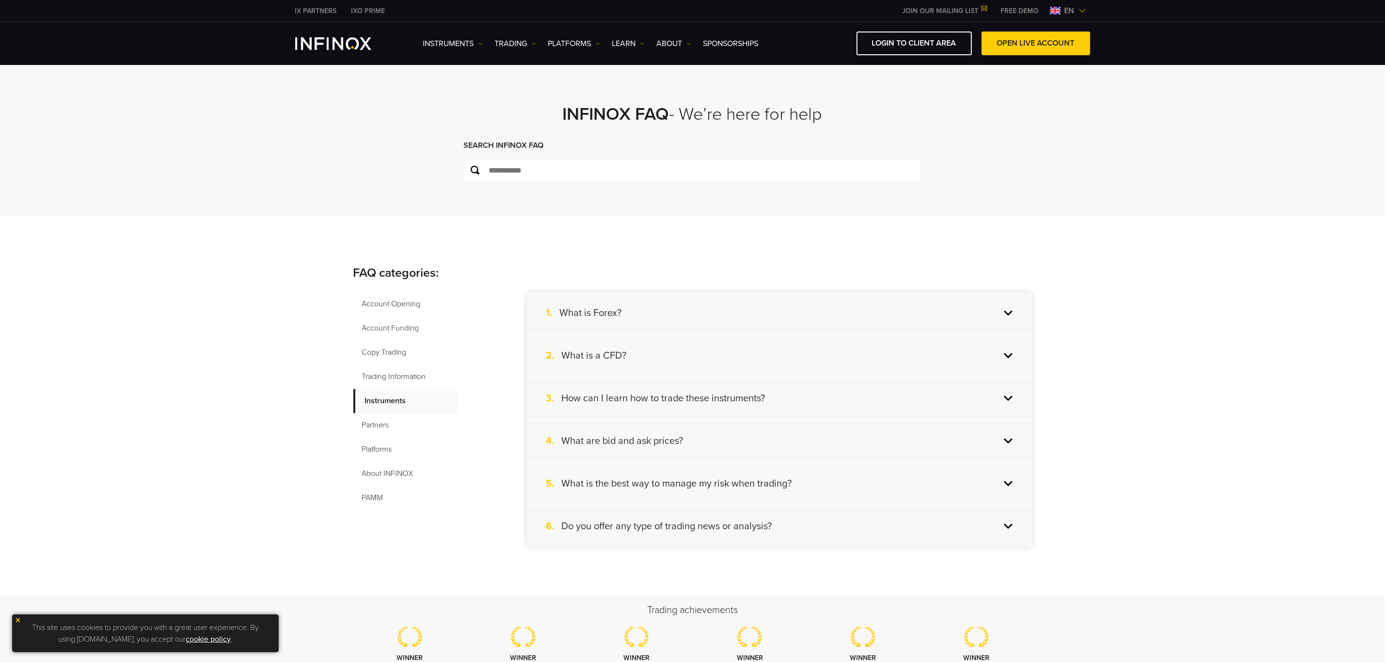
scroll to position [73, 0]
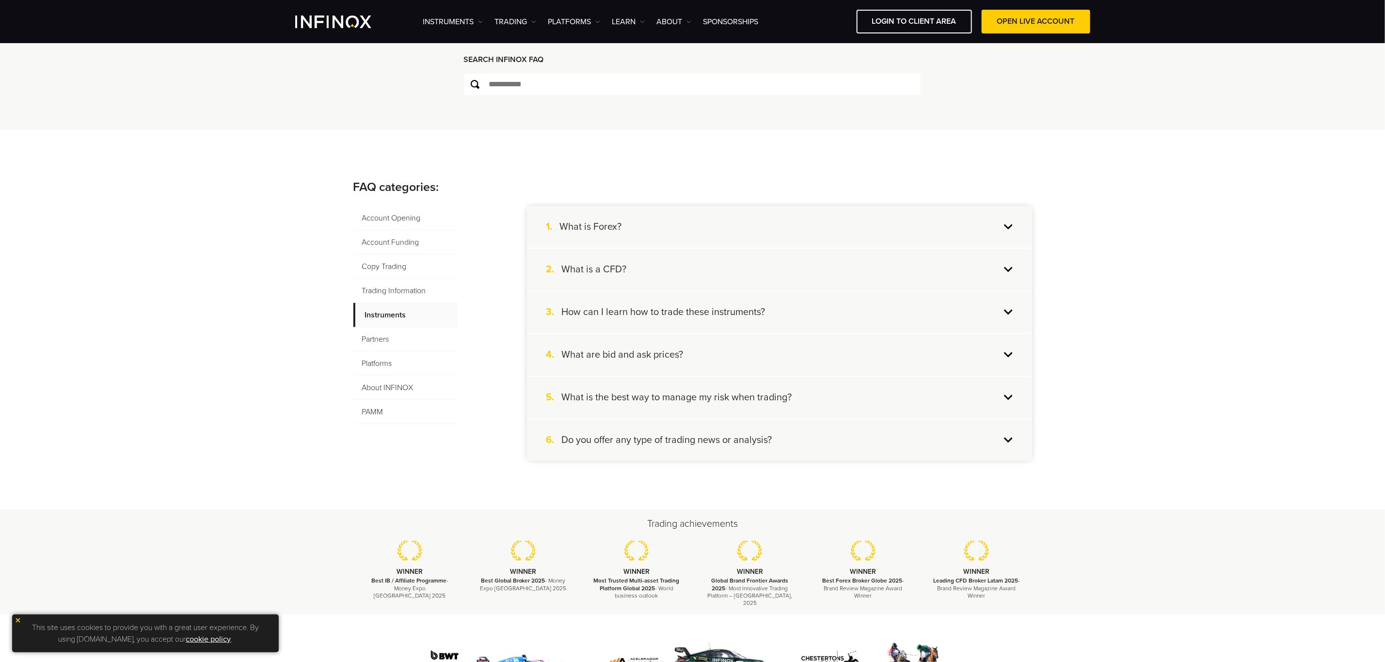
click at [398, 294] on span "Trading Information" at bounding box center [405, 291] width 104 height 24
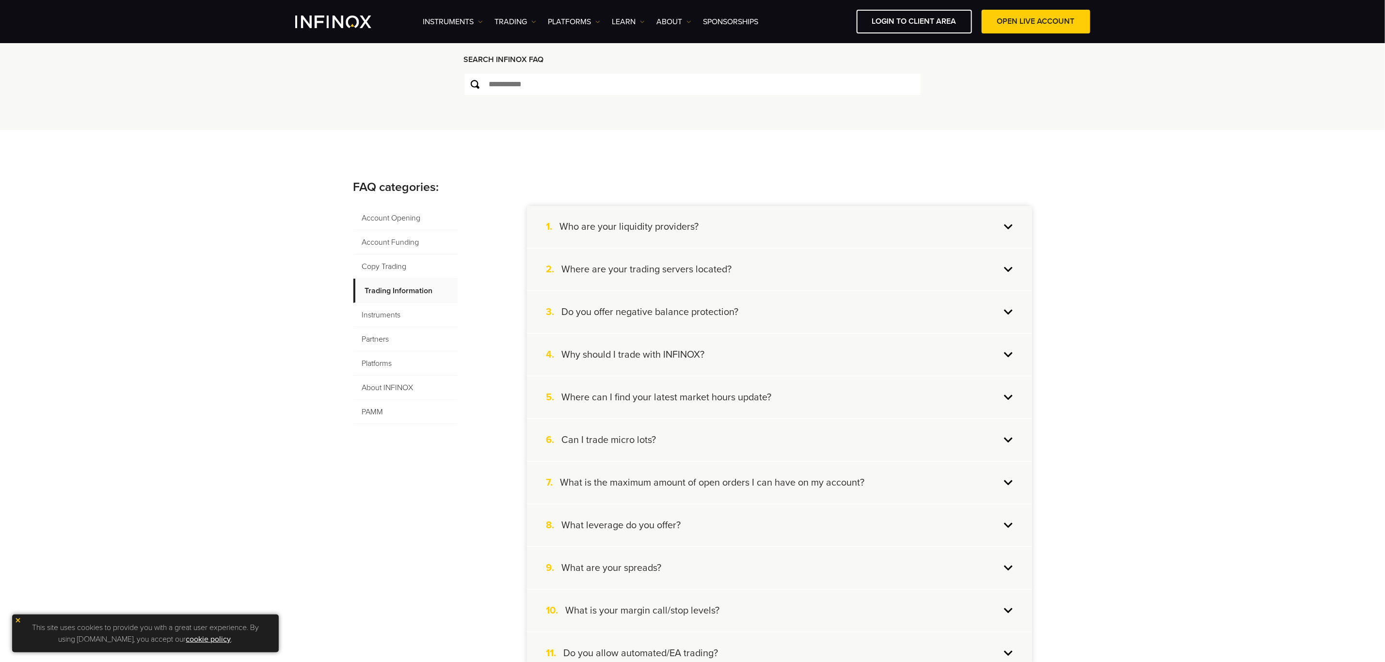
drag, startPoint x: 395, startPoint y: 339, endPoint x: 438, endPoint y: 345, distance: 44.1
click at [395, 339] on span "Partners" at bounding box center [405, 339] width 104 height 24
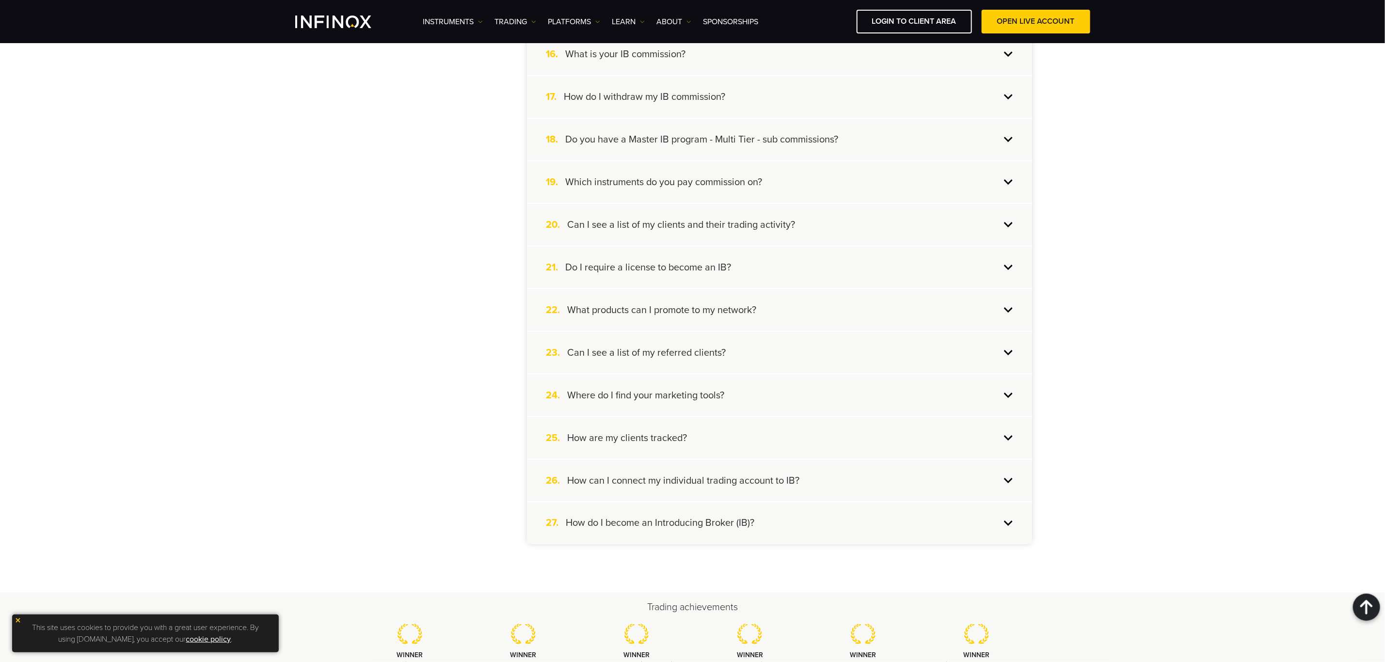
scroll to position [727, 0]
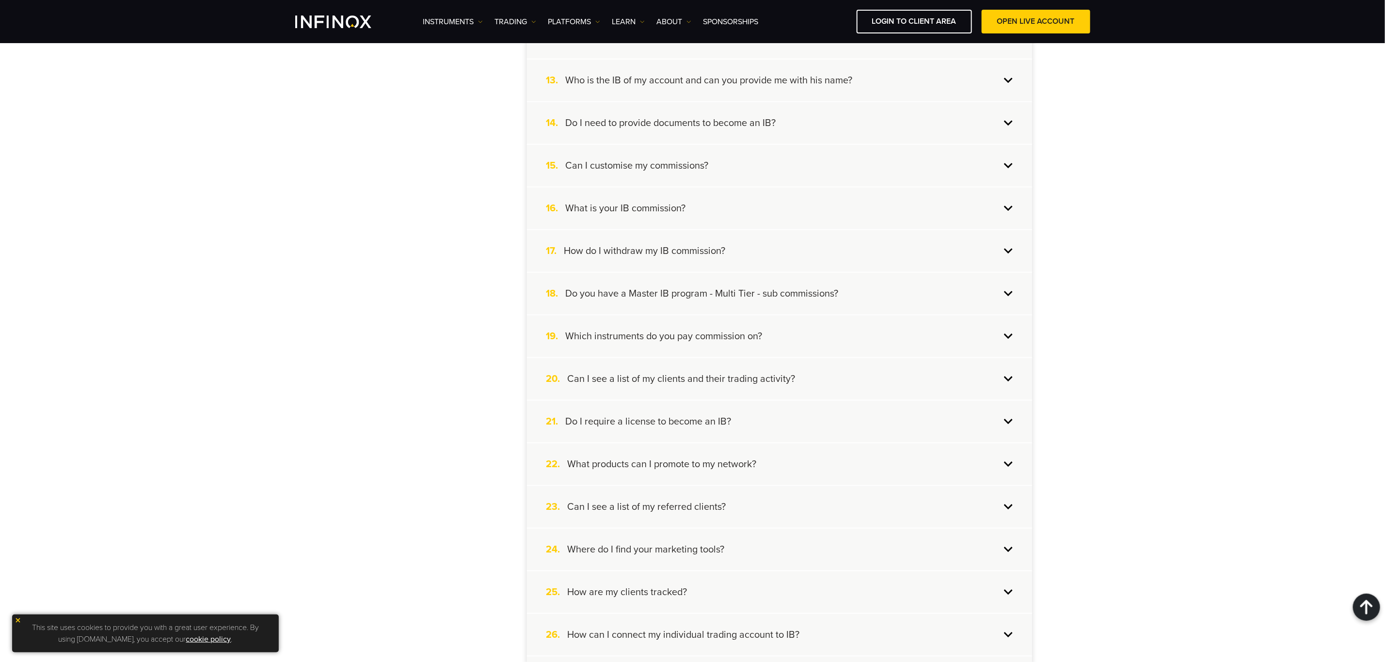
click at [633, 166] on h4 "Can I customise my commissions?" at bounding box center [637, 165] width 143 height 13
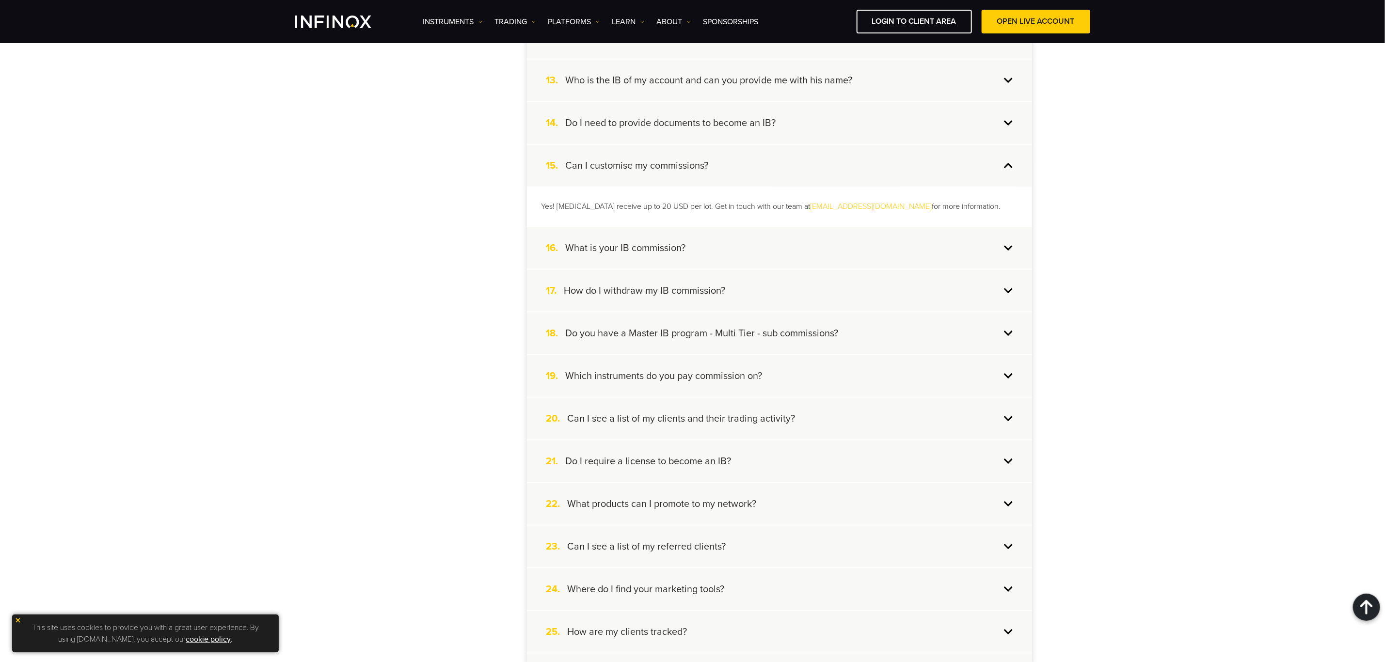
click at [714, 248] on div "16. What is your IB commission?" at bounding box center [779, 248] width 505 height 42
click at [732, 286] on div "17. How do I withdraw my IB commission?" at bounding box center [779, 291] width 505 height 42
click at [832, 365] on div "19. Which instruments do you pay commission on?" at bounding box center [779, 376] width 505 height 42
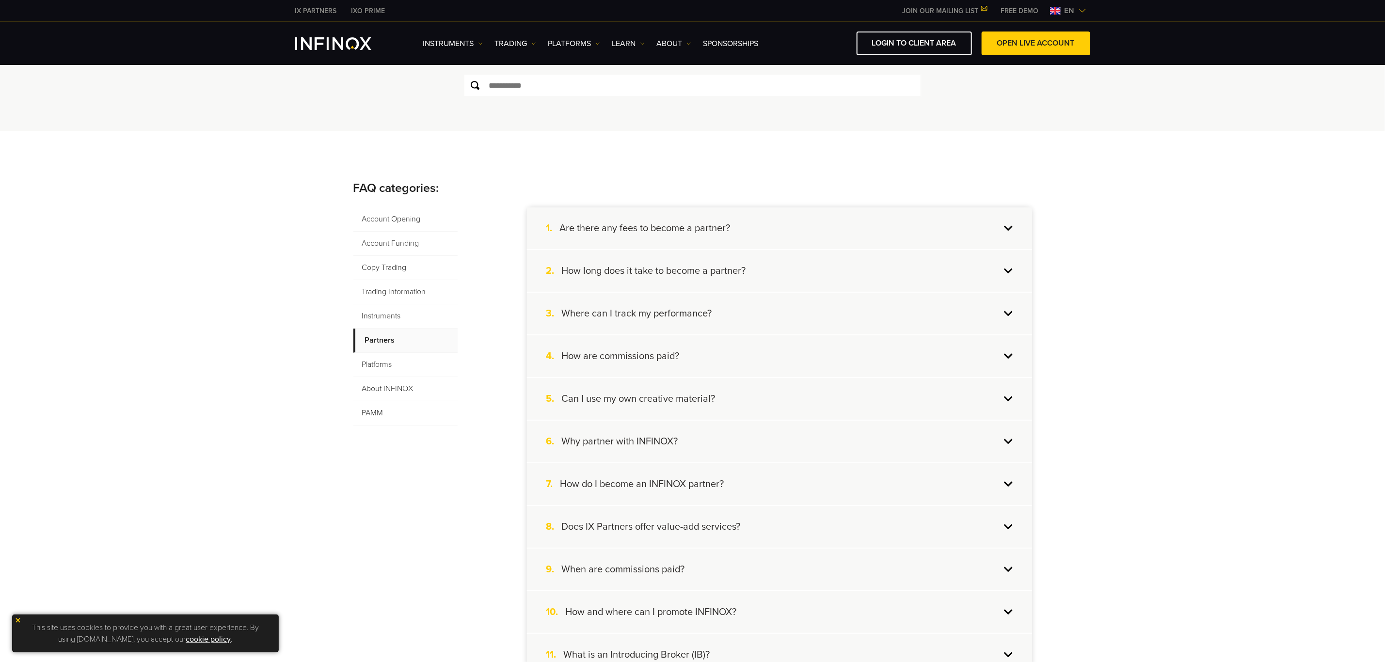
scroll to position [0, 0]
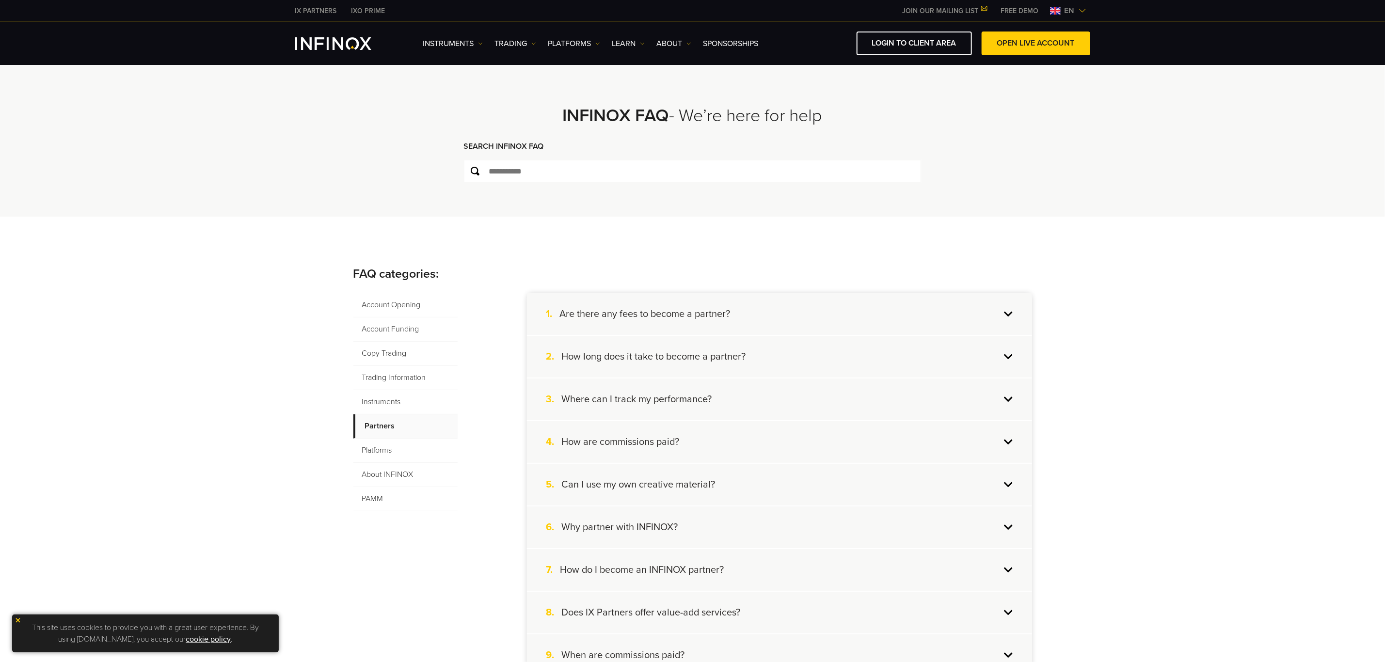
drag, startPoint x: 811, startPoint y: 435, endPoint x: 839, endPoint y: 433, distance: 27.7
click at [811, 435] on div "4. How are commissions paid?" at bounding box center [779, 442] width 505 height 42
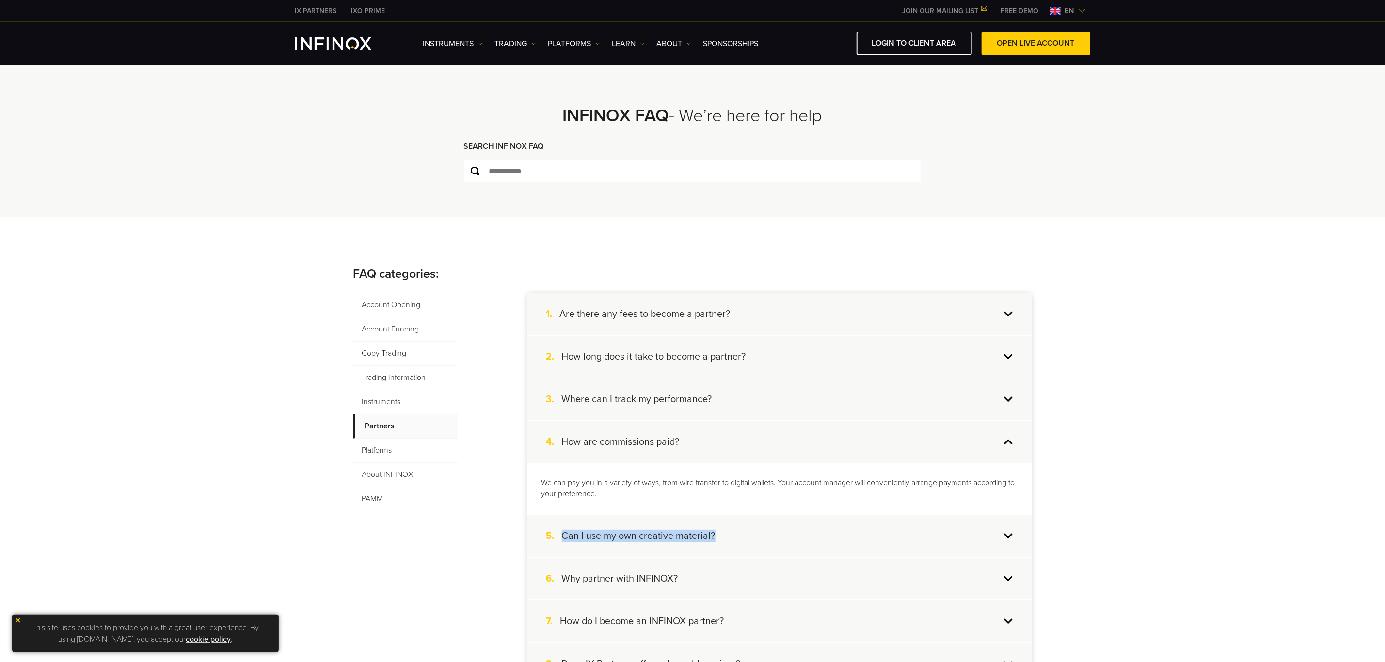
drag, startPoint x: 738, startPoint y: 535, endPoint x: 559, endPoint y: 542, distance: 179.0
click at [559, 542] on div "5. Can I use my own creative material?" at bounding box center [779, 536] width 505 height 42
copy div "Can I use my own creative material?"
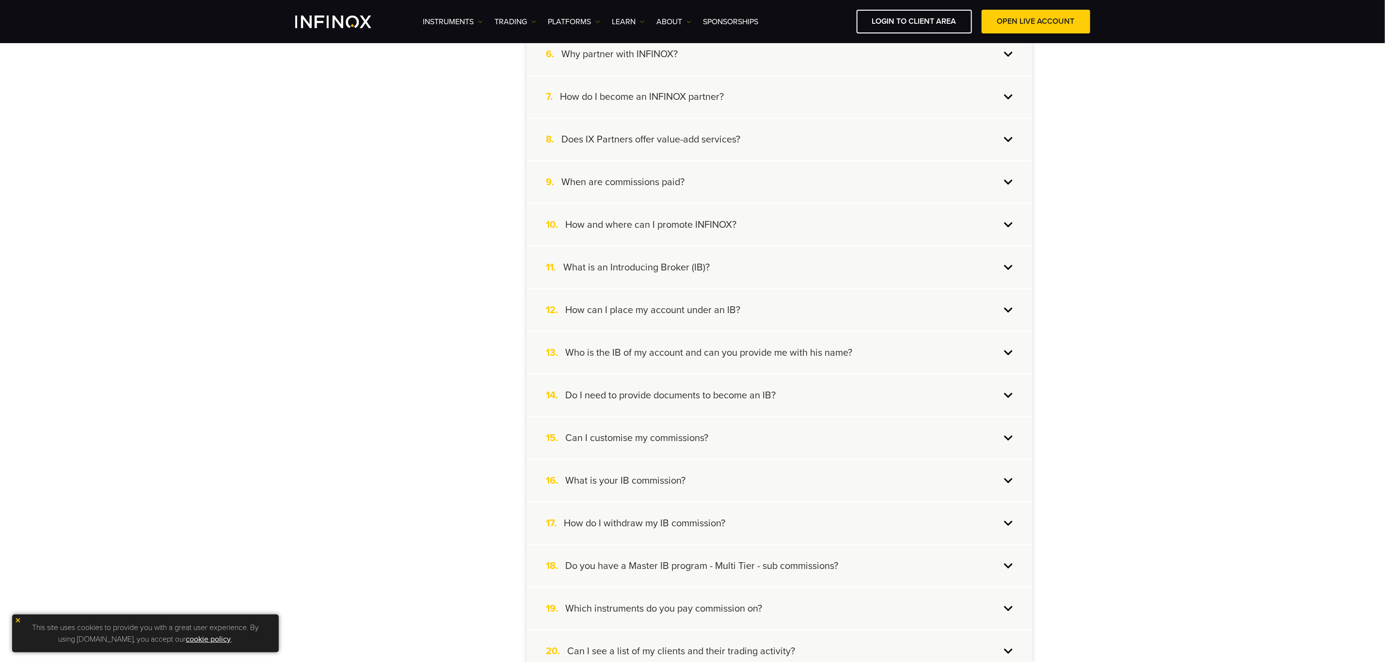
scroll to position [873, 0]
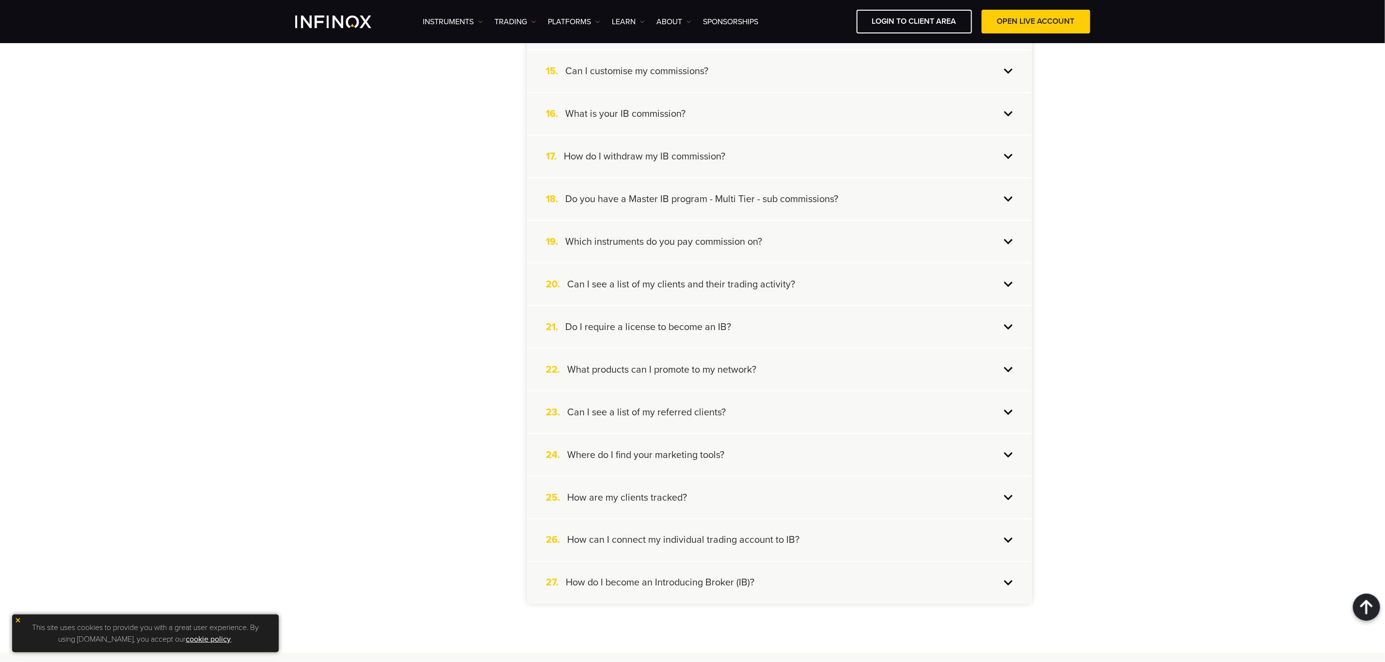
click at [645, 312] on div "21. Do I require a license to become an IB?" at bounding box center [779, 327] width 505 height 42
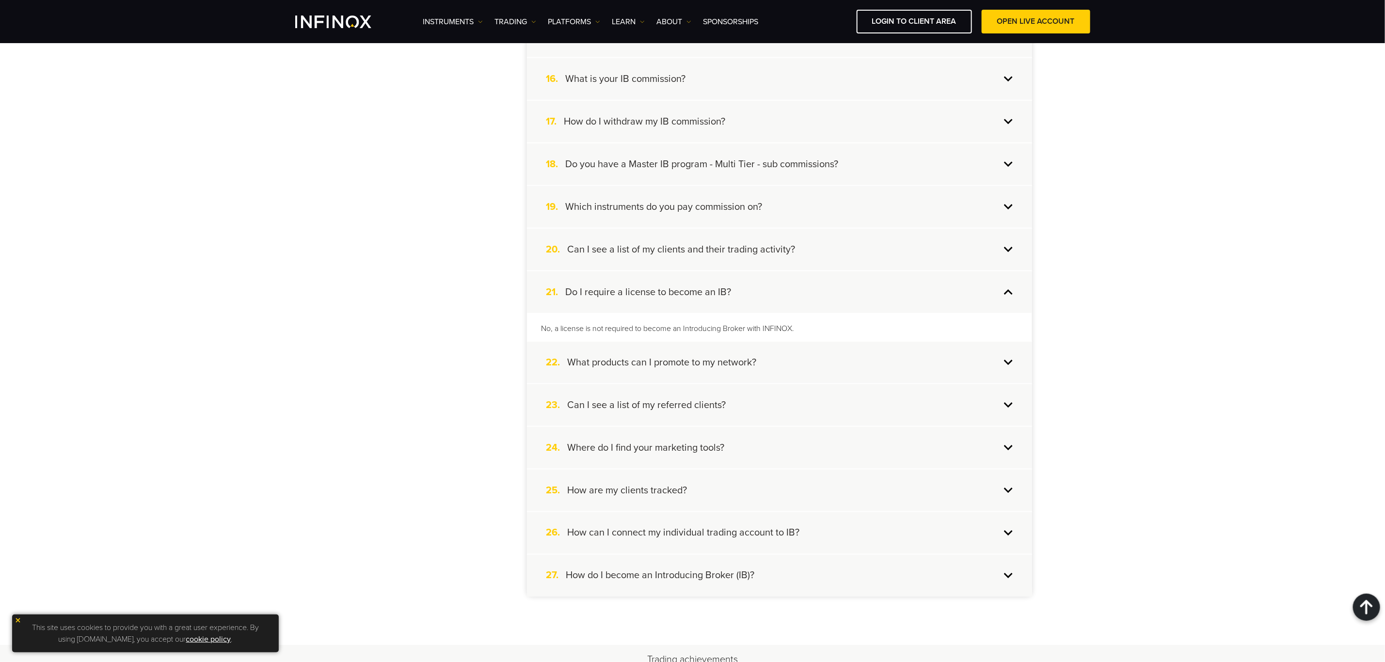
scroll to position [821, 0]
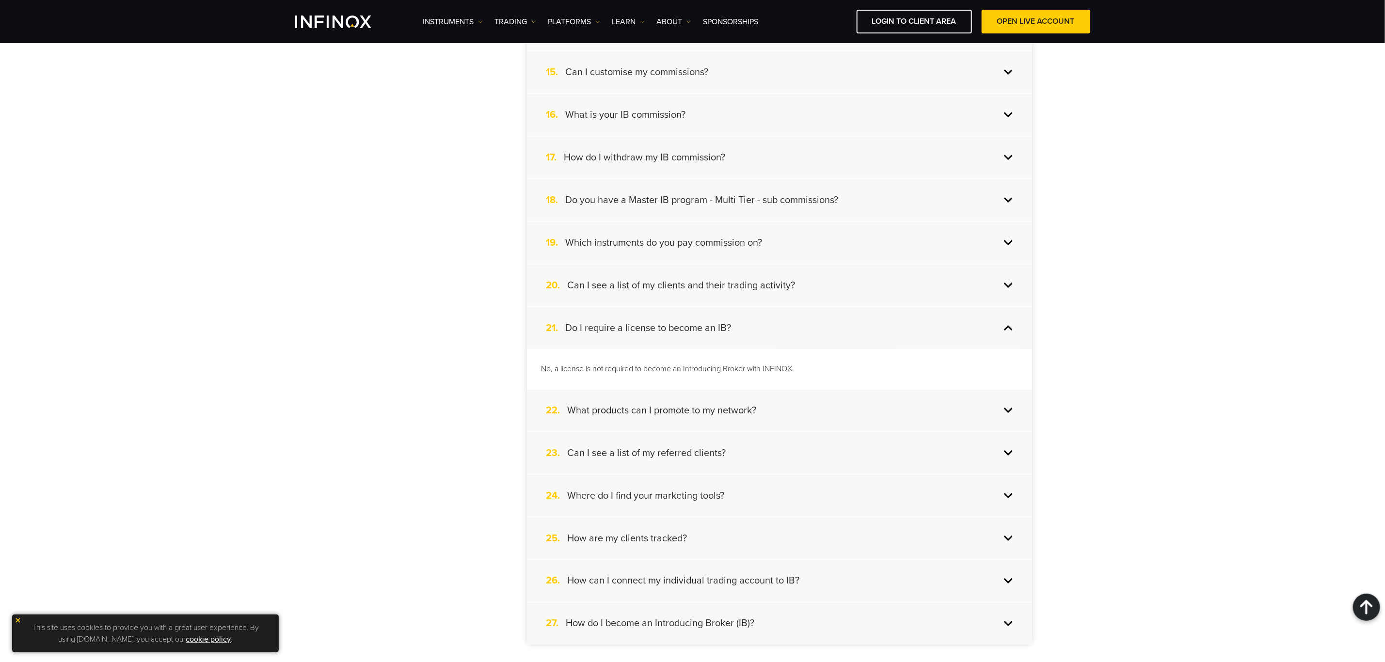
click at [645, 312] on div "21. Do I require a license to become an IB?" at bounding box center [779, 328] width 505 height 42
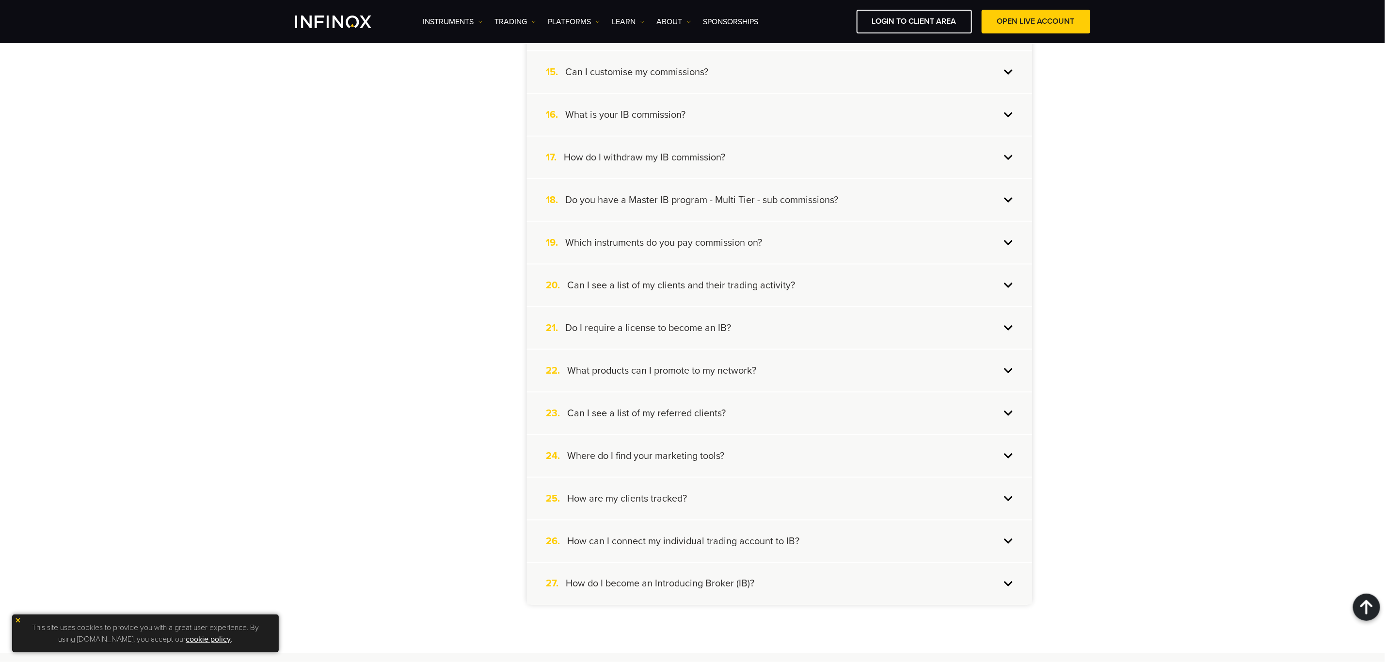
click at [637, 492] on h4 "How are my clients tracked?" at bounding box center [628, 498] width 120 height 13
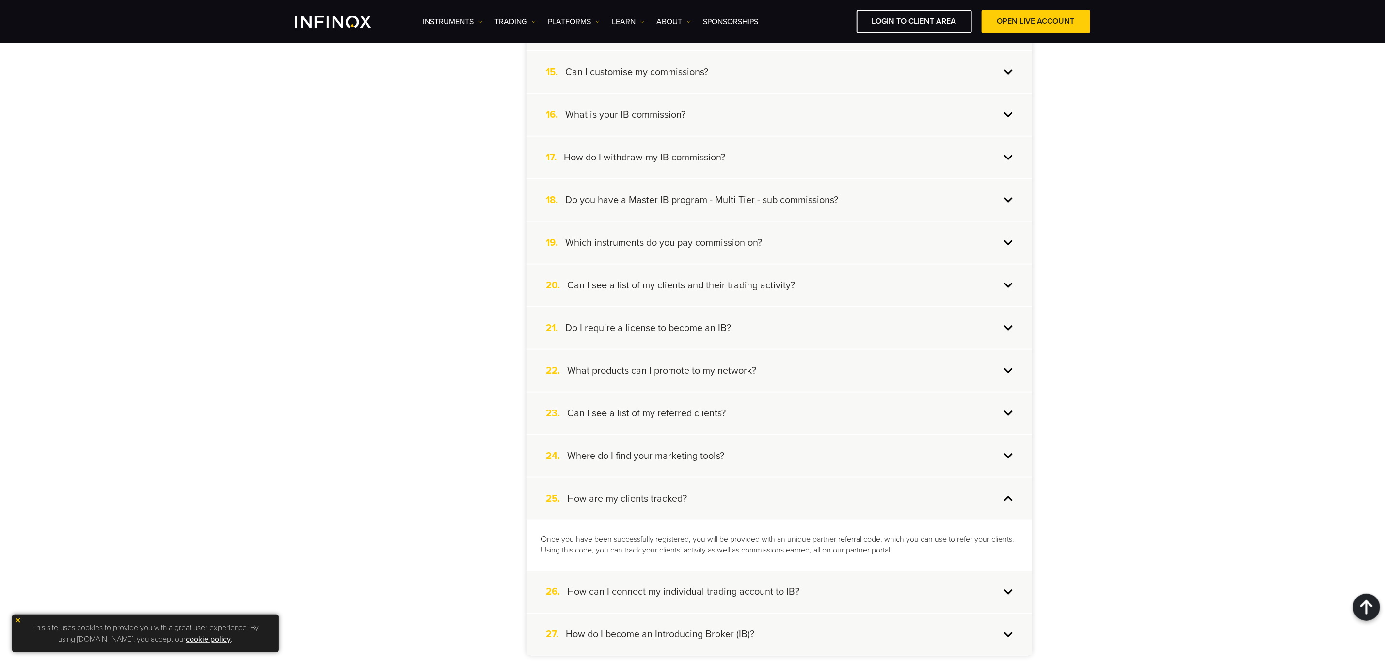
click at [668, 483] on div "25. How are my clients tracked?" at bounding box center [779, 499] width 505 height 42
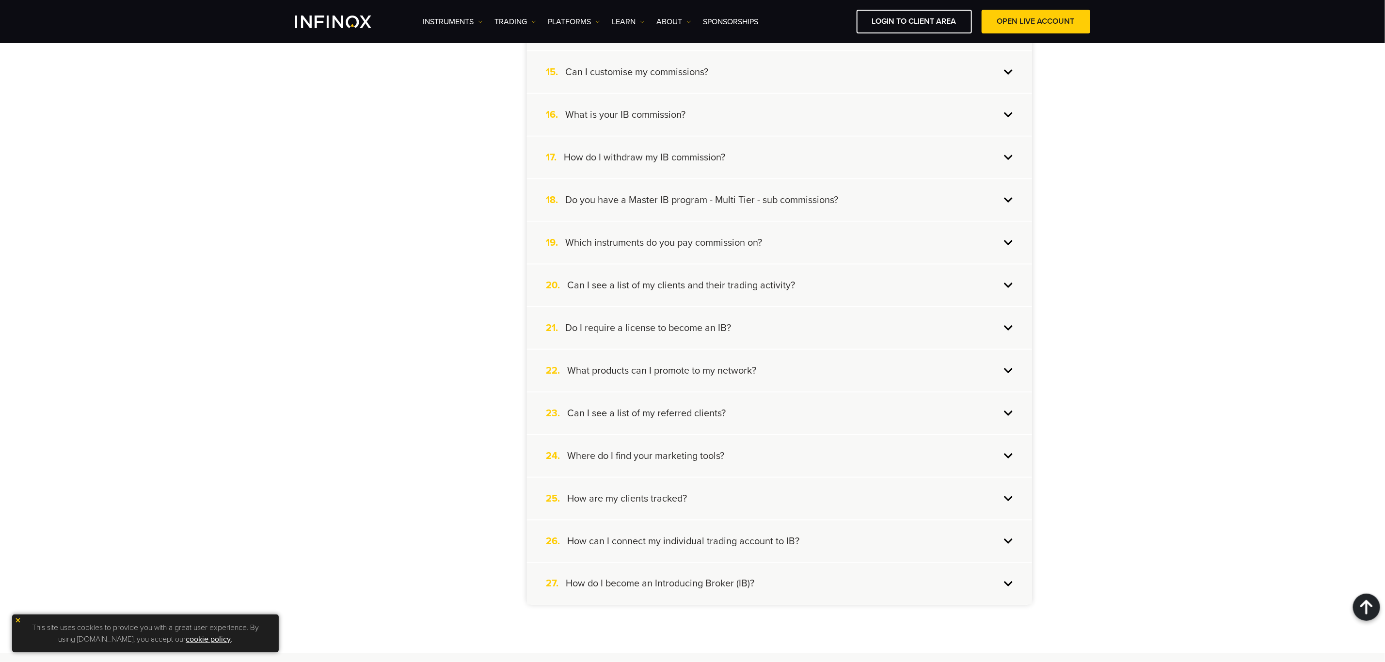
click at [691, 451] on h4 "Where do I find your marketing tools?" at bounding box center [646, 456] width 157 height 13
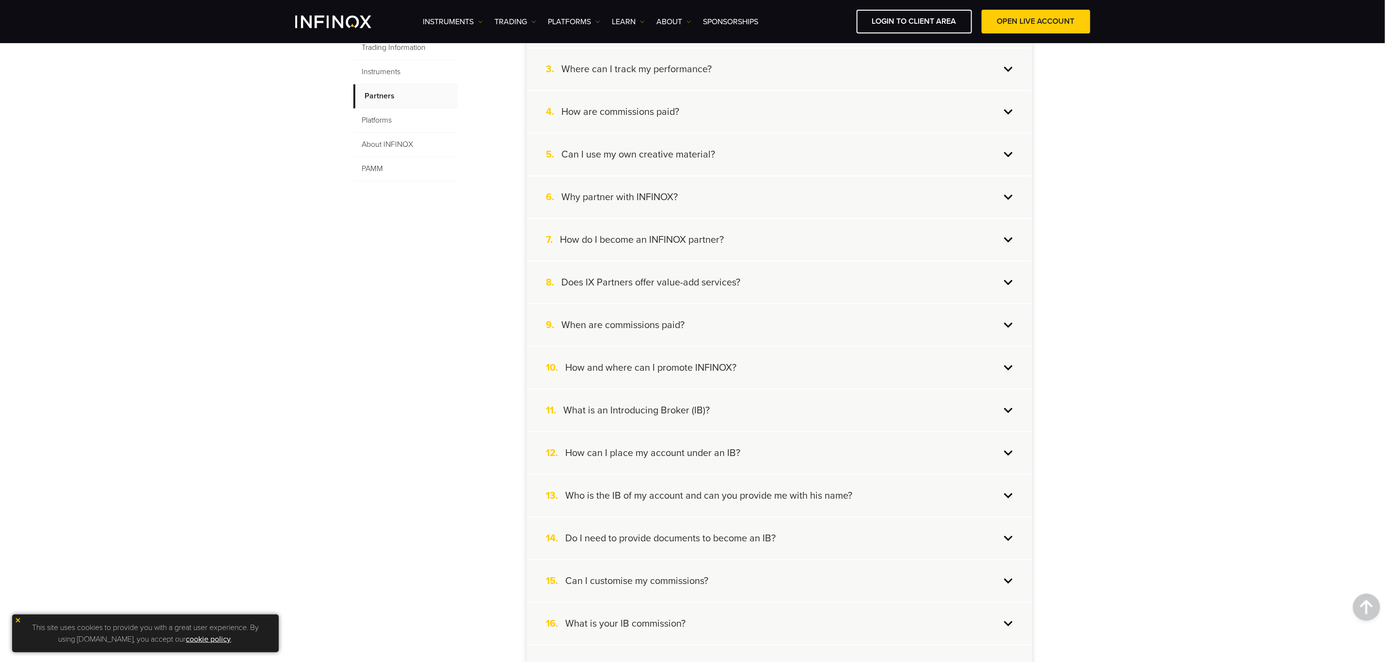
scroll to position [0, 0]
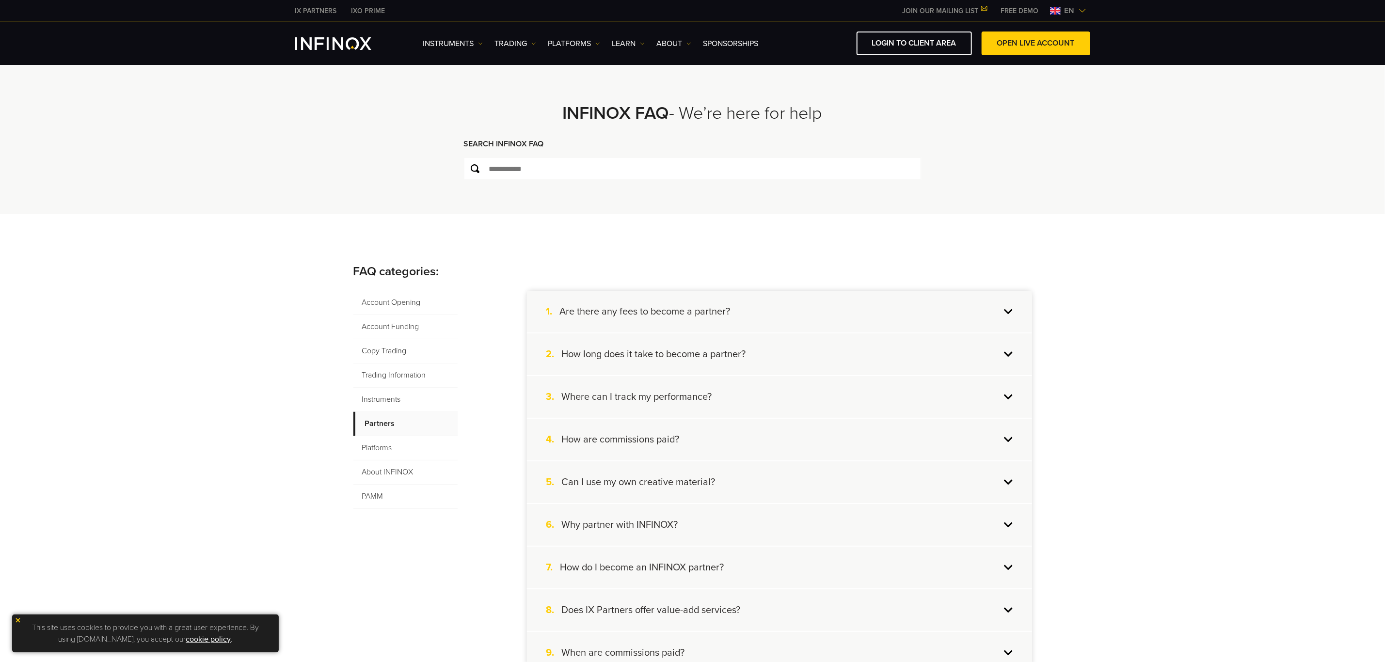
drag, startPoint x: 402, startPoint y: 448, endPoint x: 420, endPoint y: 448, distance: 18.4
click at [402, 448] on span "Platforms" at bounding box center [405, 448] width 104 height 24
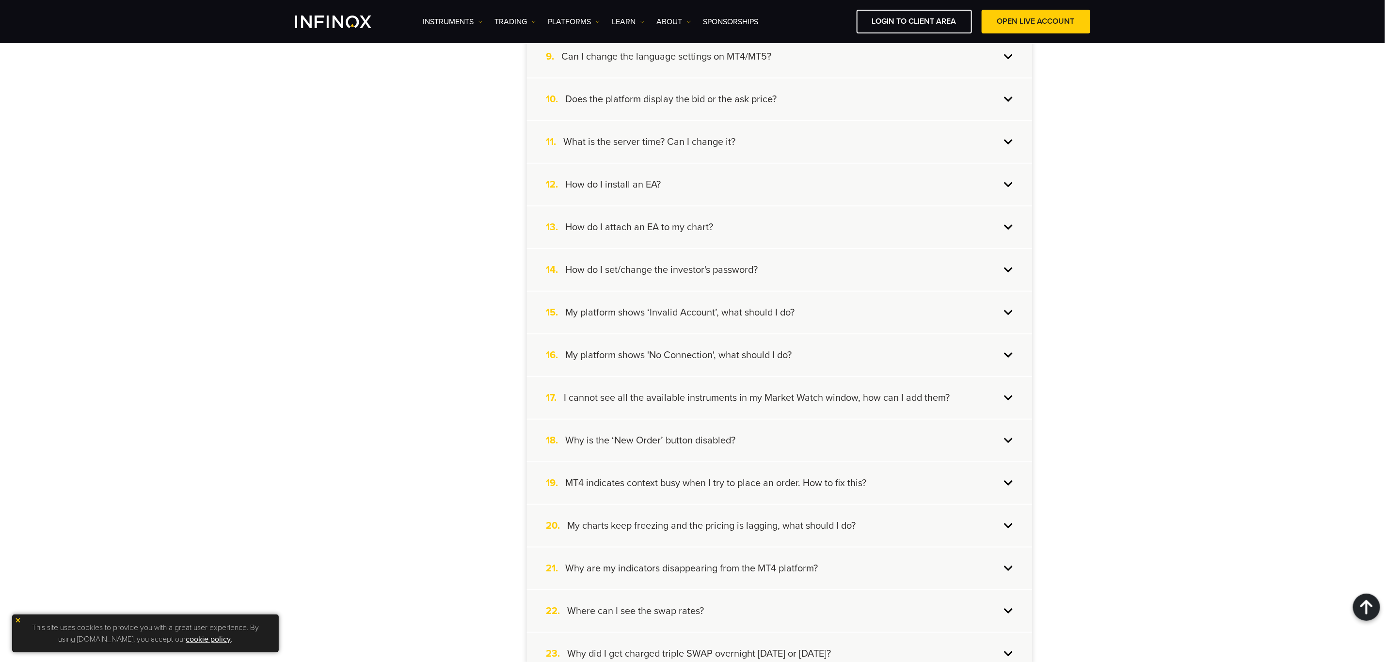
scroll to position [291, 0]
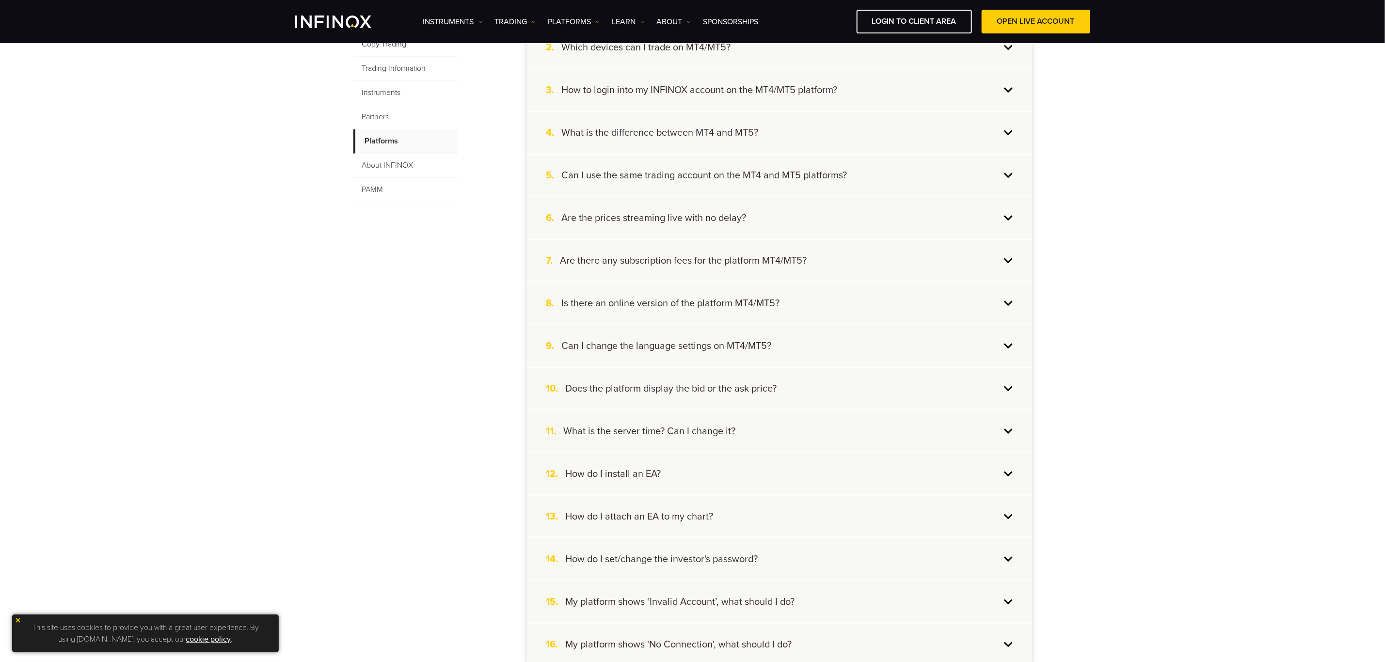
click at [662, 344] on h4 "Can I change the language settings on MT4/MT5?" at bounding box center [667, 346] width 210 height 13
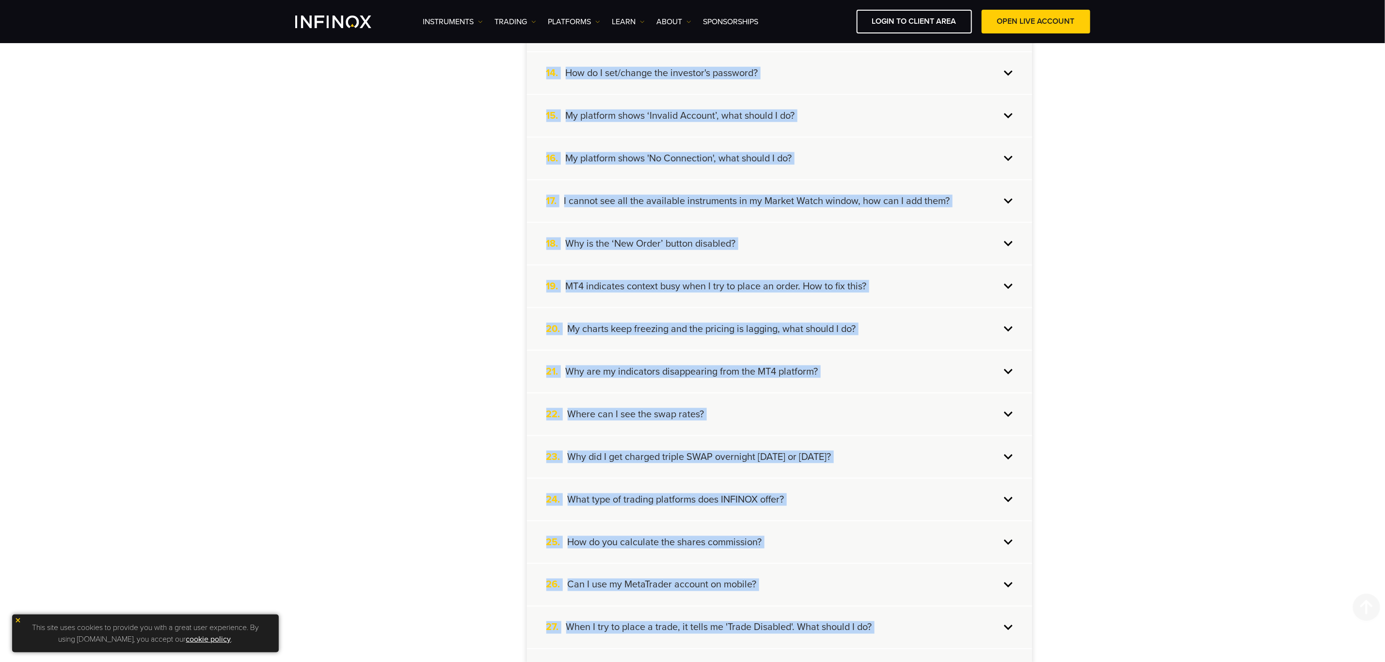
scroll to position [1384, 0]
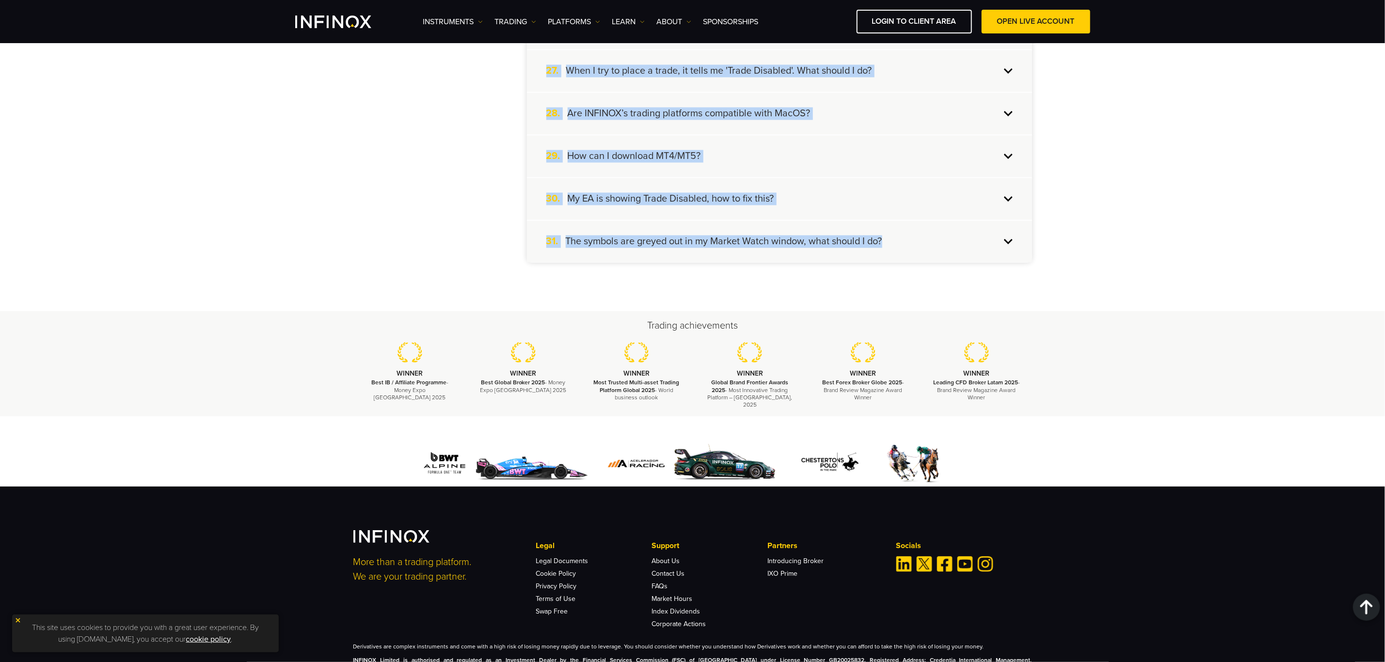
drag, startPoint x: 542, startPoint y: 291, endPoint x: 995, endPoint y: 227, distance: 457.2
copy ul "1. What is Expert Advisors? Expert Advisors (EA) is a software (or trading robo…"
click at [913, 211] on div "30. My EA is showing Trade Disabled, how to fix this?" at bounding box center [779, 199] width 505 height 42
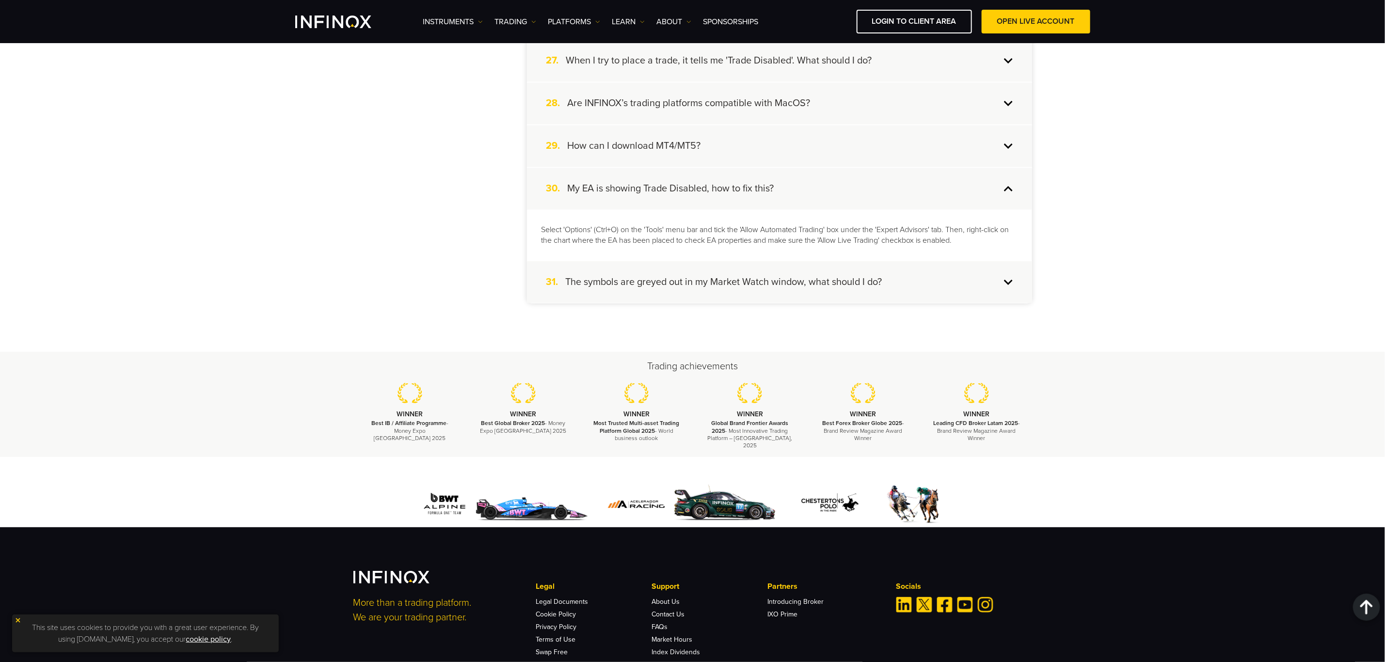
scroll to position [1333, 0]
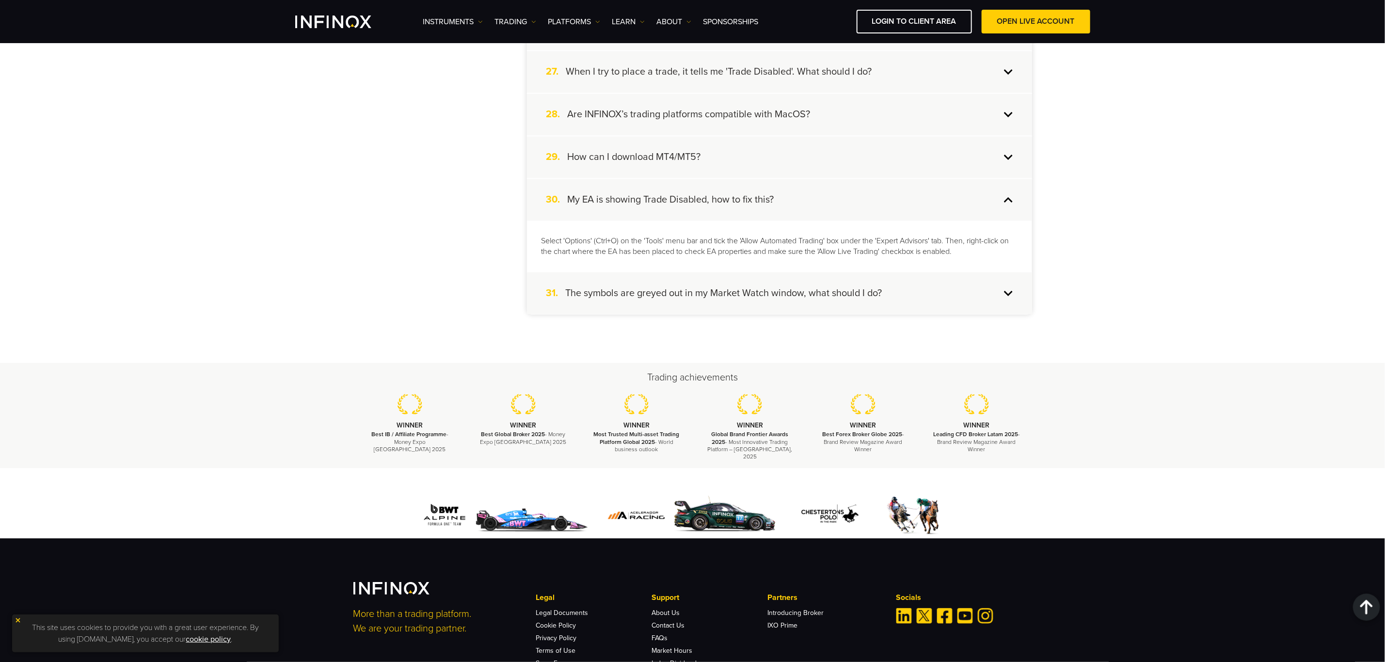
click at [892, 200] on div "30. My EA is showing Trade Disabled, how to fix this?" at bounding box center [779, 200] width 505 height 42
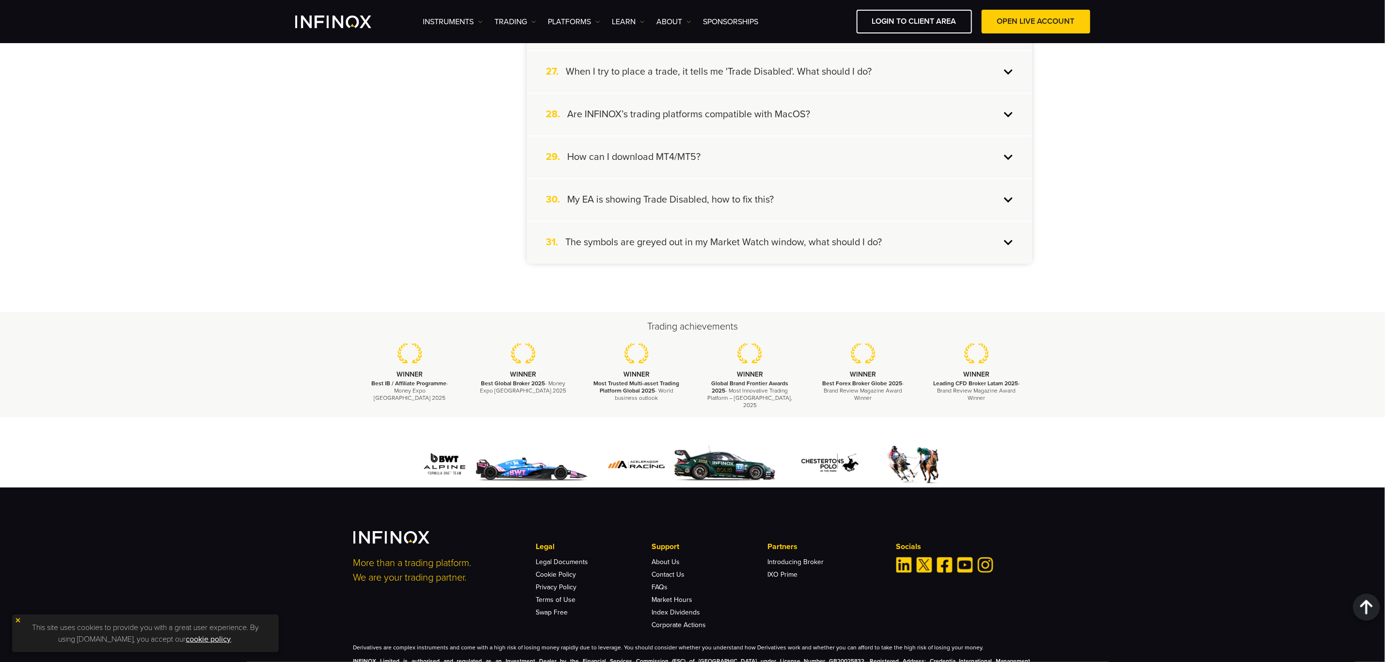
click at [860, 137] on div "29. How can I download MT4/MT5?" at bounding box center [779, 158] width 505 height 42
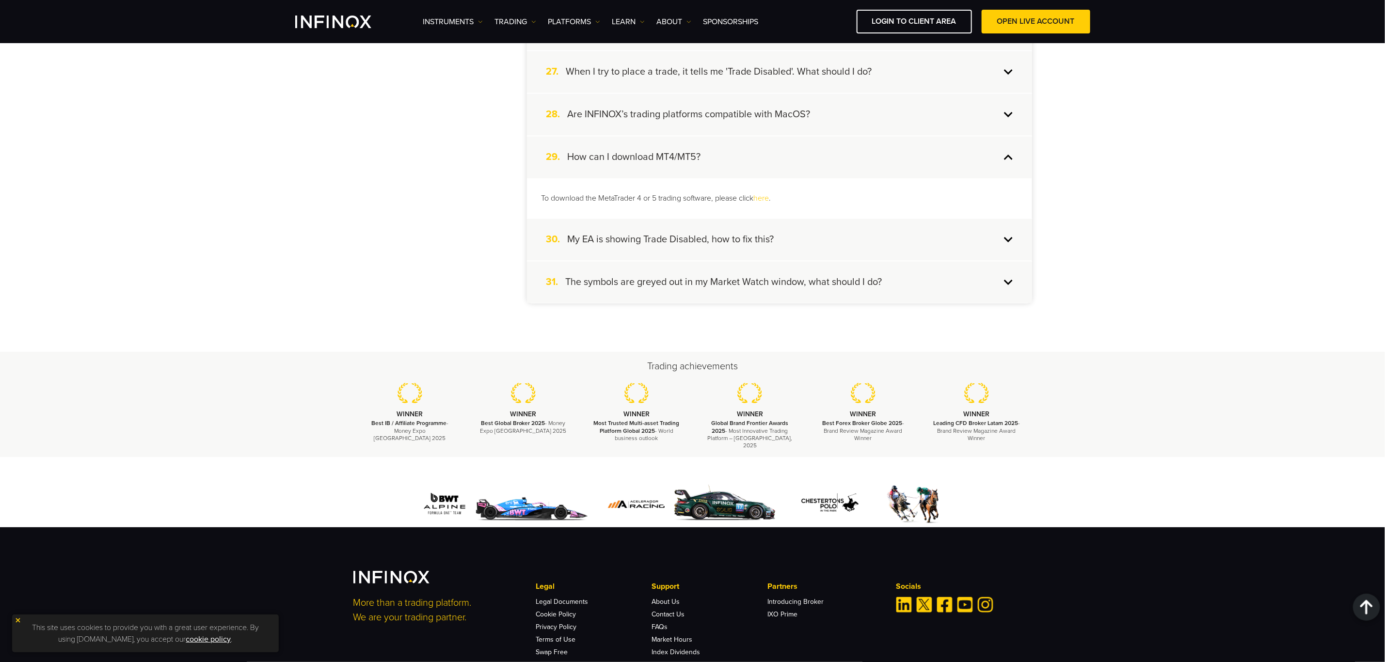
click at [857, 112] on div "28. Are INFINOX’s trading platforms compatible with MacOS?" at bounding box center [779, 115] width 505 height 42
click at [848, 94] on div "28. Are INFINOX’s trading platforms compatible with MacOS?" at bounding box center [779, 115] width 505 height 42
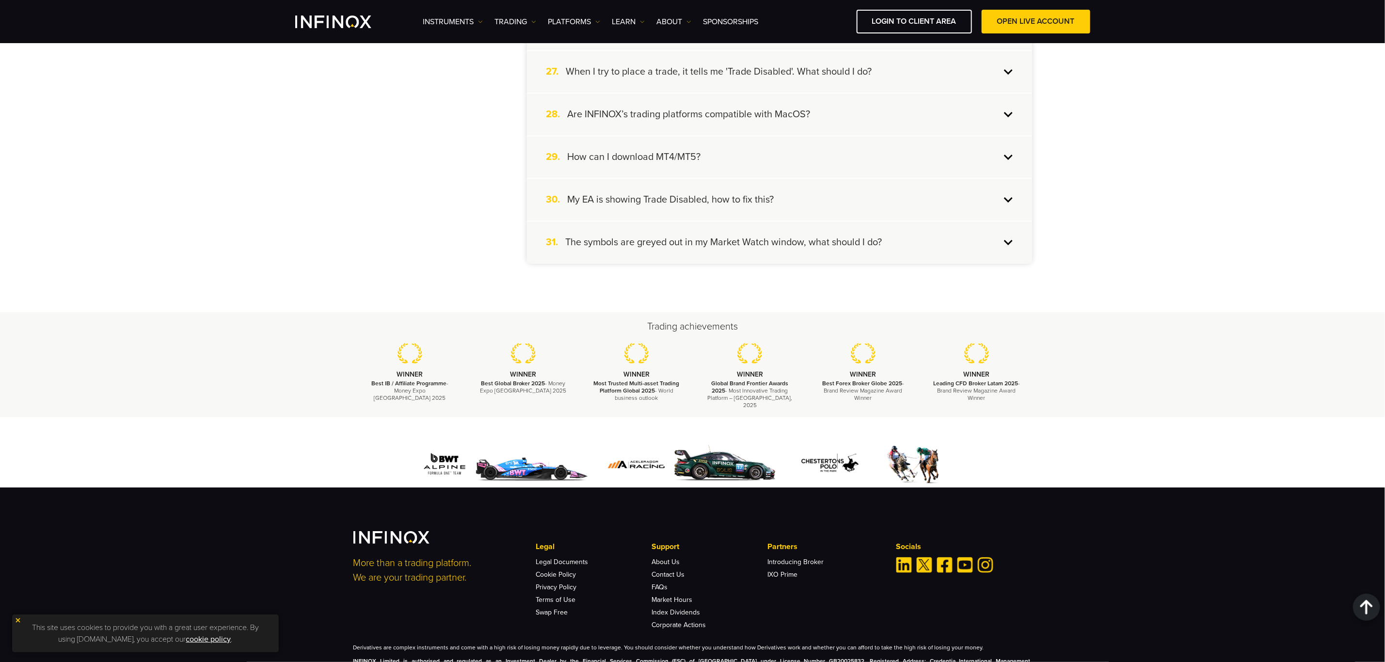
click at [846, 79] on div "27. When I try to place a trade, it tells me 'Trade Disabled'. What should I do?" at bounding box center [779, 72] width 505 height 42
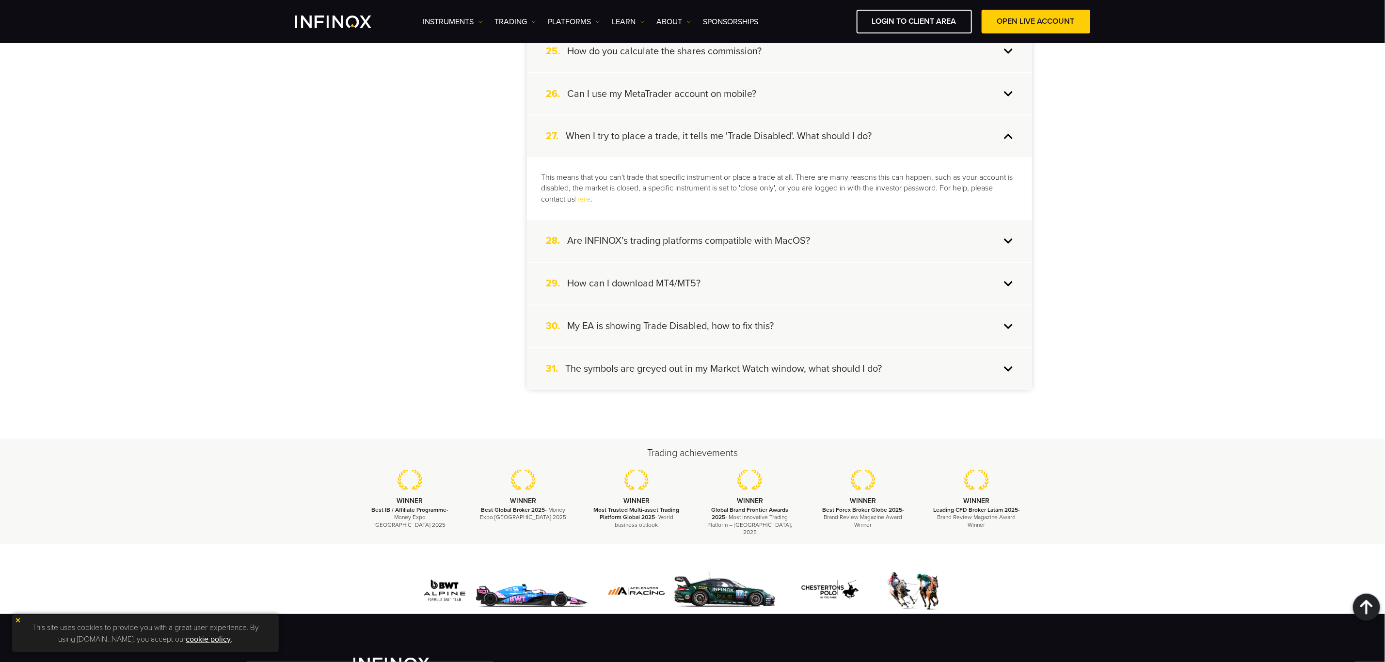
scroll to position [1187, 0]
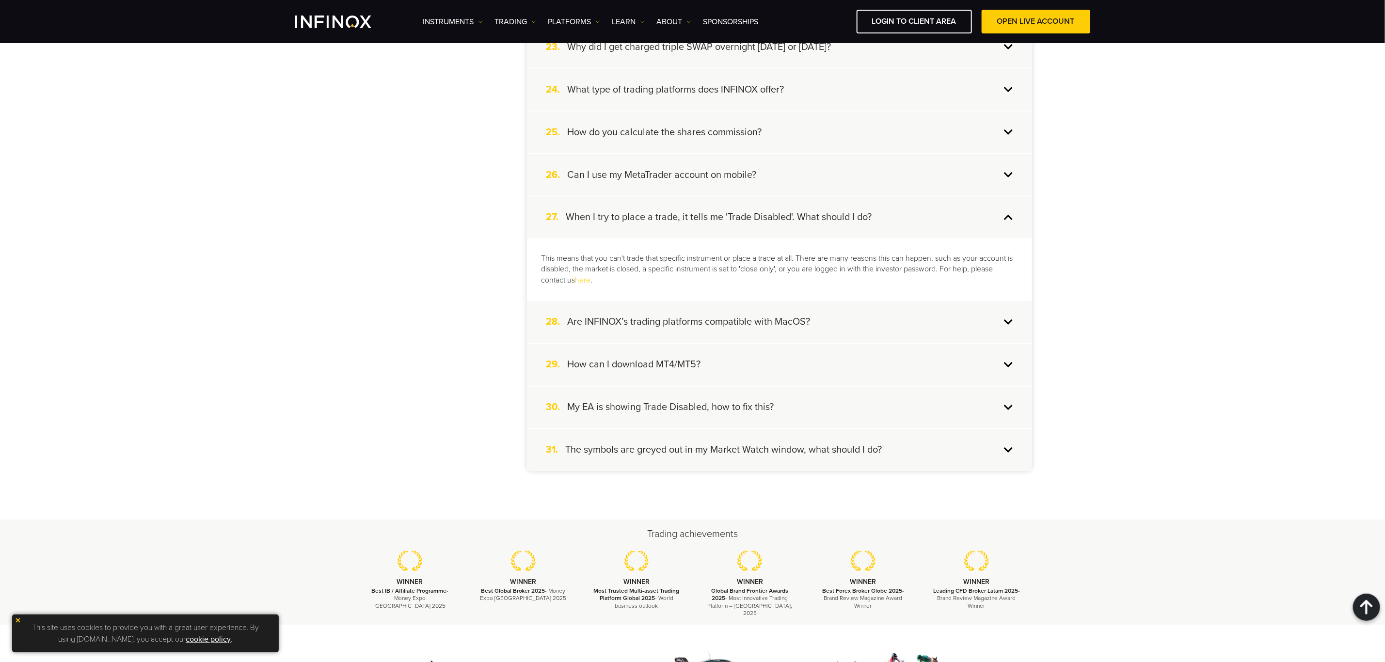
click at [745, 169] on h4 "Can I use my MetaTrader account on mobile?" at bounding box center [662, 175] width 189 height 13
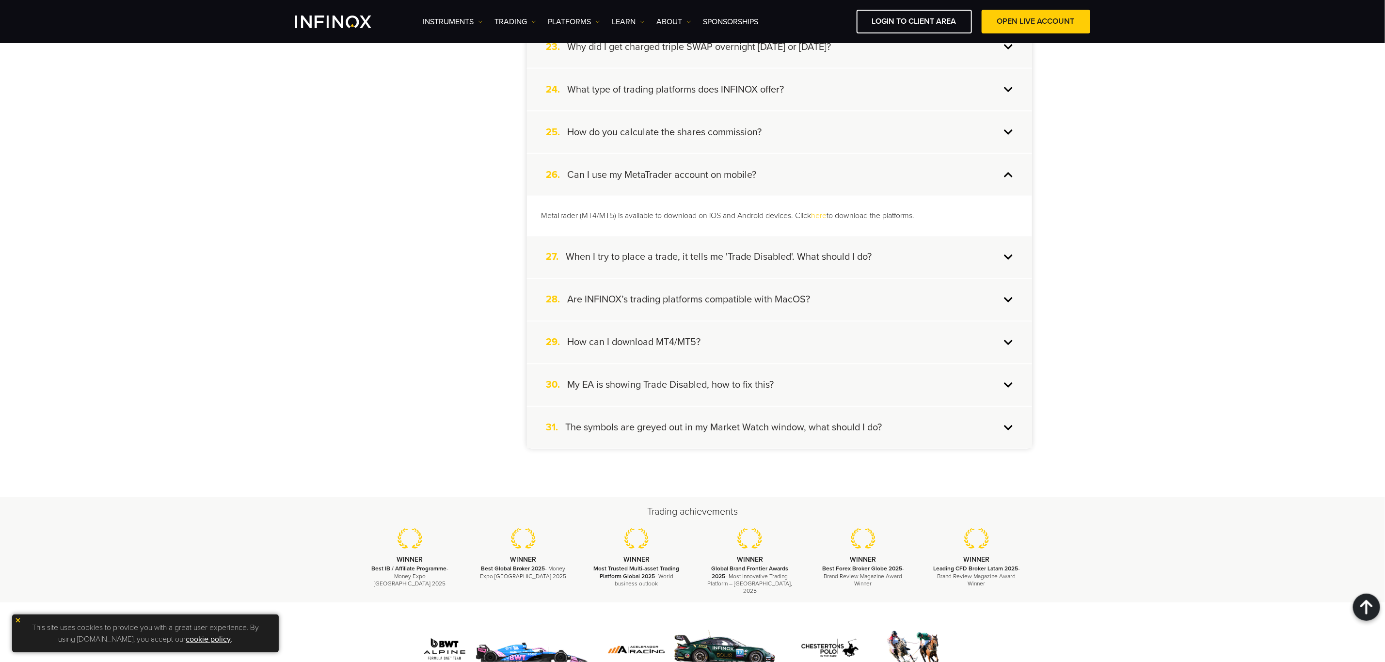
click at [746, 128] on h4 "How do you calculate the shares commission?" at bounding box center [665, 132] width 194 height 13
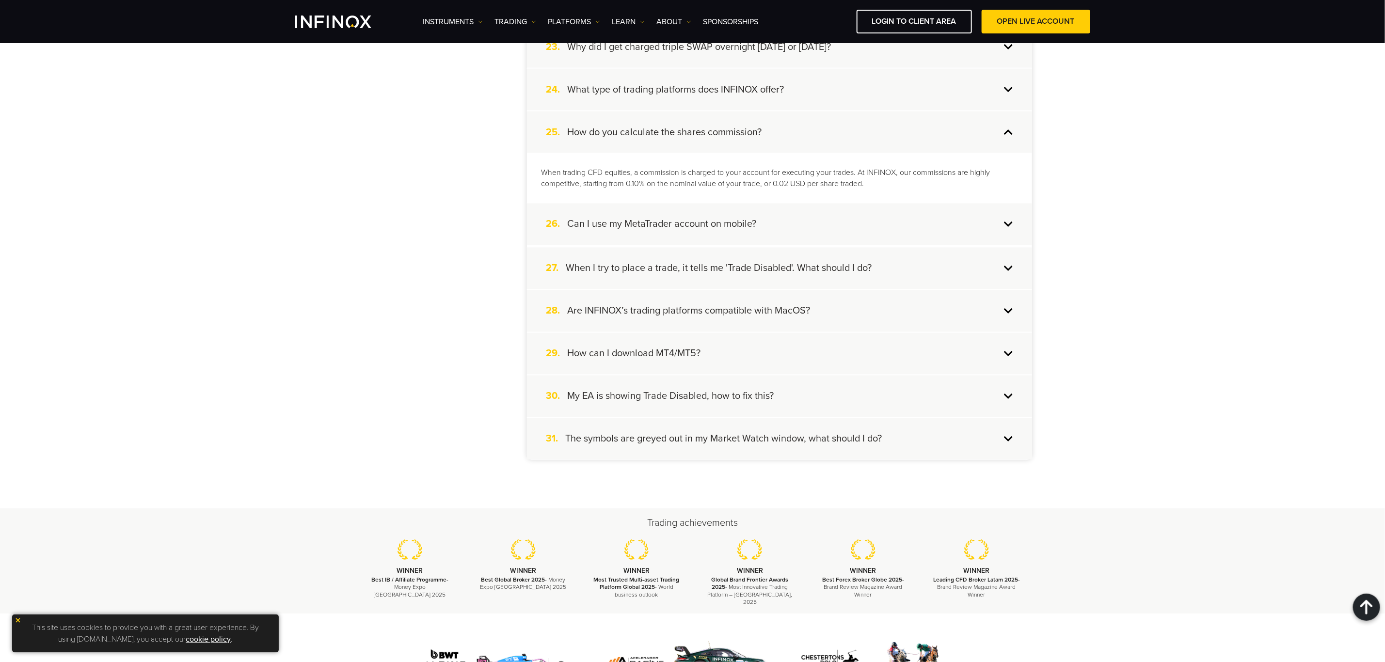
click at [740, 86] on h4 "What type of trading platforms does INFINOX offer?" at bounding box center [676, 89] width 217 height 13
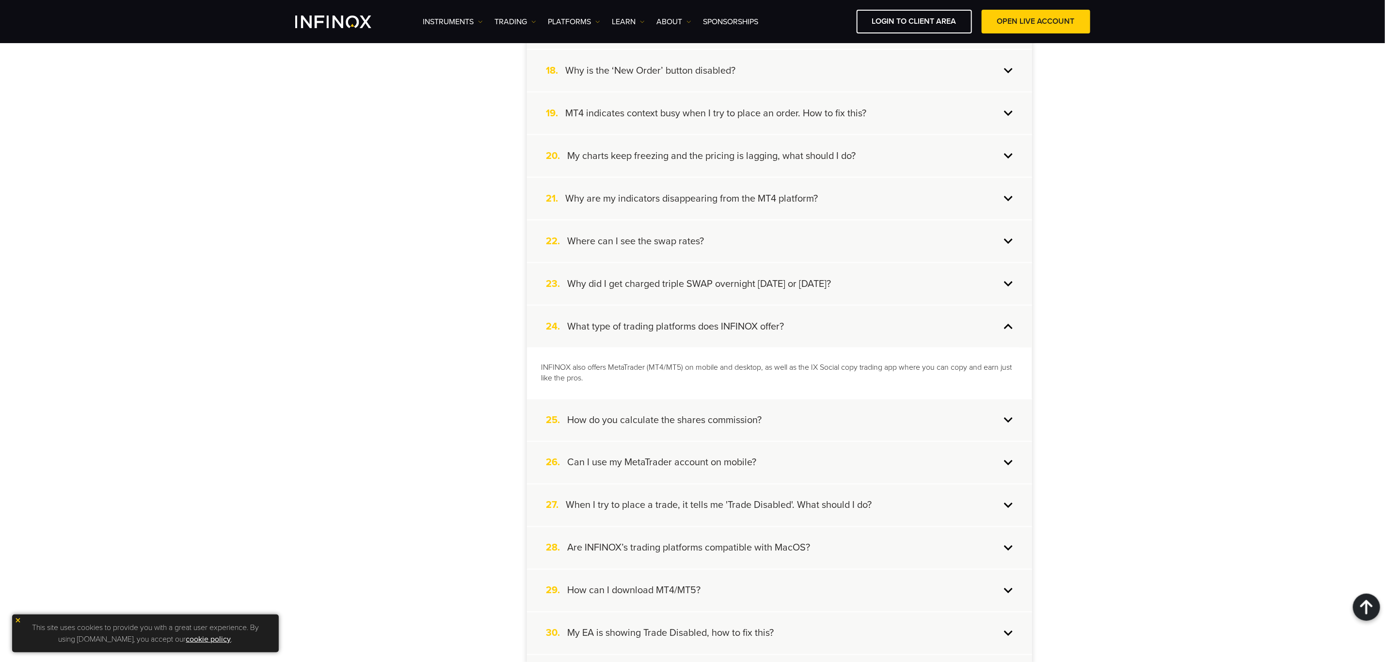
scroll to position [896, 0]
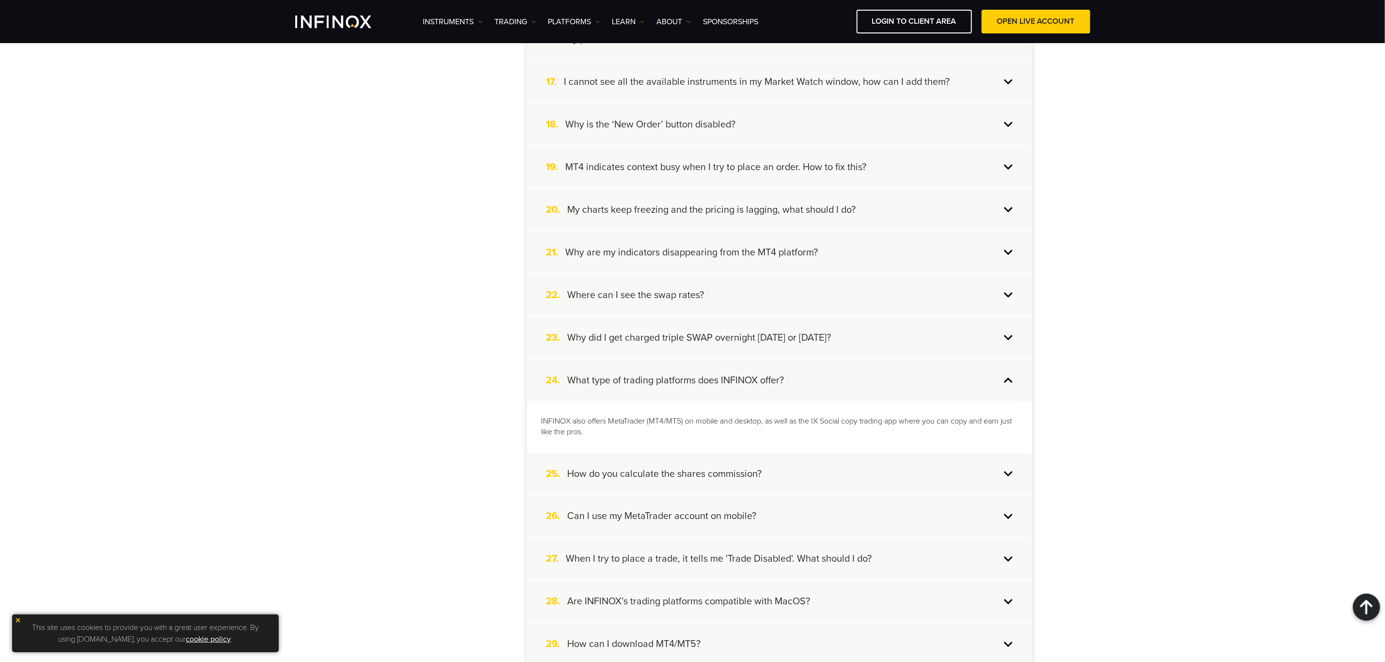
drag, startPoint x: 651, startPoint y: 342, endPoint x: 490, endPoint y: 414, distance: 176.2
click at [650, 342] on div "23. Why did I get charged triple SWAP overnight on Wednesday or Friday?" at bounding box center [779, 338] width 505 height 42
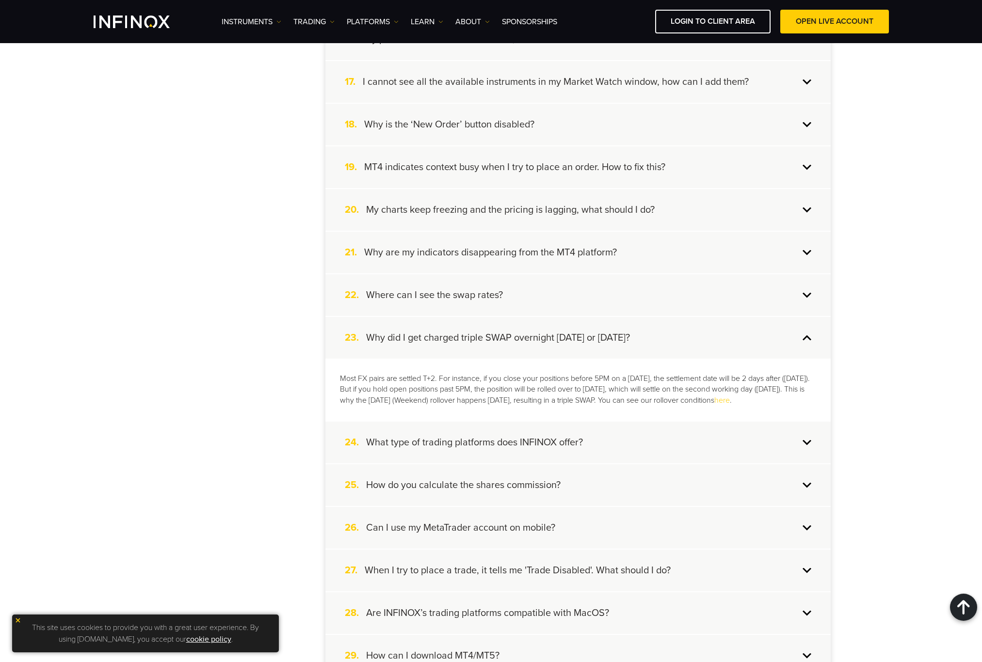
click at [634, 396] on p "Most FX pairs are settled T+2. For instance, if you close your positions before…" at bounding box center [578, 389] width 476 height 33
click at [607, 390] on p "Most FX pairs are settled T+2. For instance, if you close your positions before…" at bounding box center [578, 389] width 476 height 33
click at [605, 387] on p "Most FX pairs are settled T+2. For instance, if you close your positions before…" at bounding box center [578, 389] width 476 height 33
click at [601, 332] on h4 "Why did I get charged triple SWAP overnight on Wednesday or Friday?" at bounding box center [498, 338] width 264 height 13
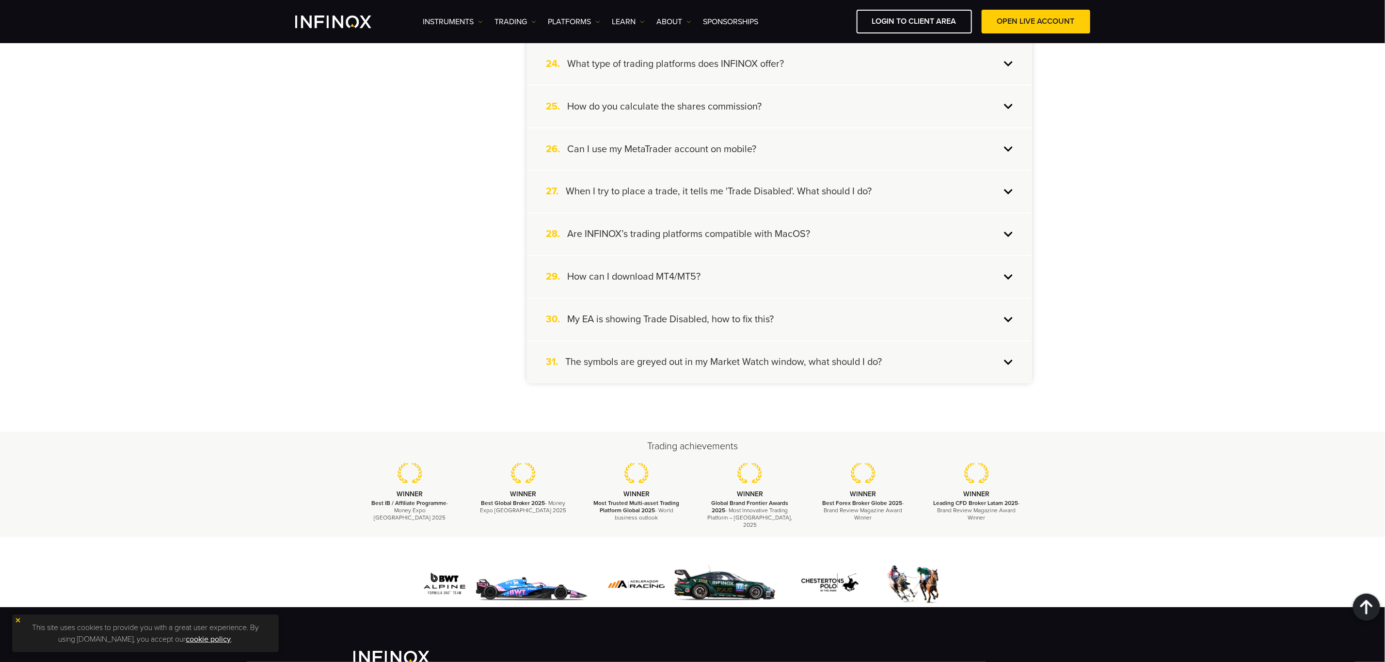
scroll to position [1381, 0]
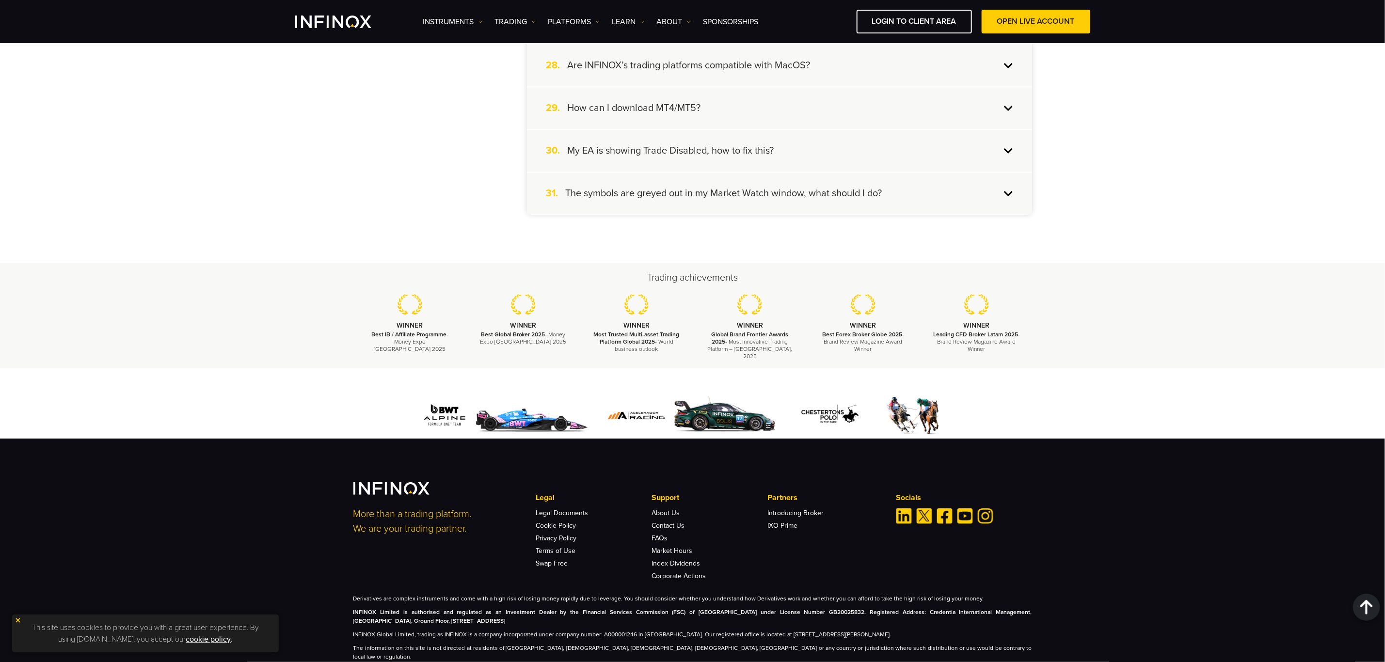
click at [686, 188] on h4 "The symbols are greyed out in my Market Watch window, what should I do?" at bounding box center [724, 194] width 317 height 13
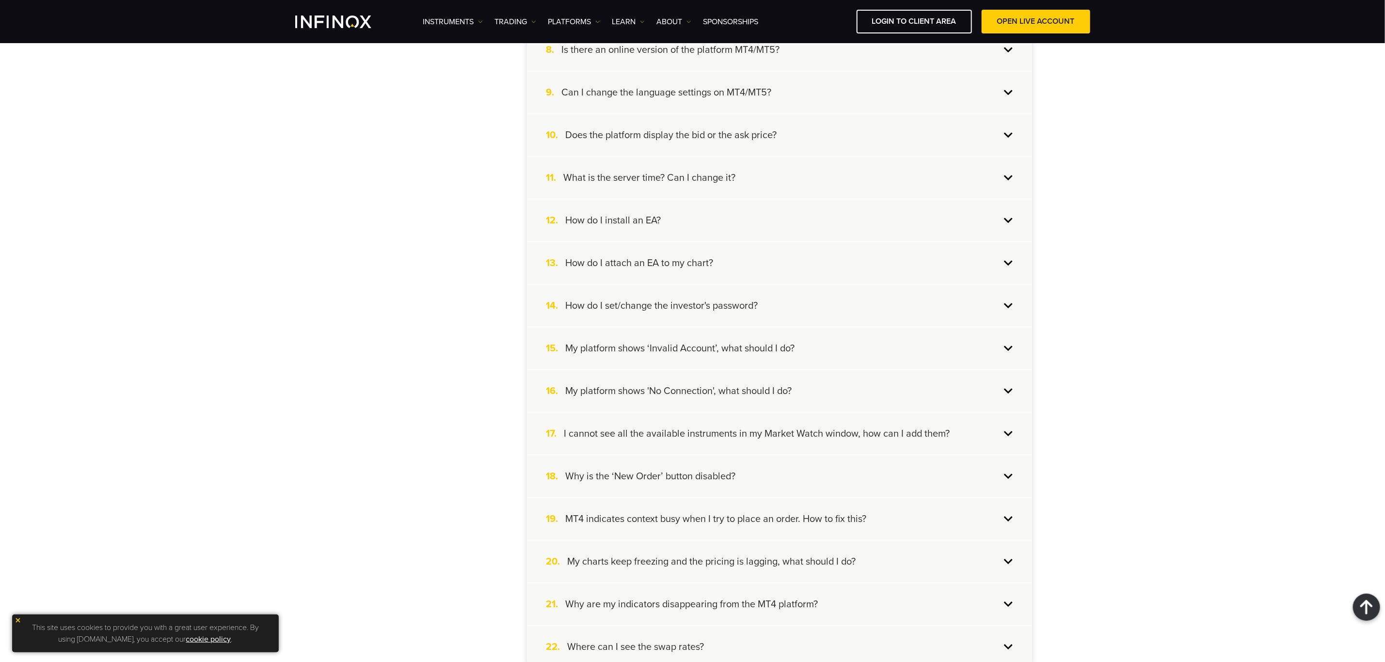
scroll to position [436, 0]
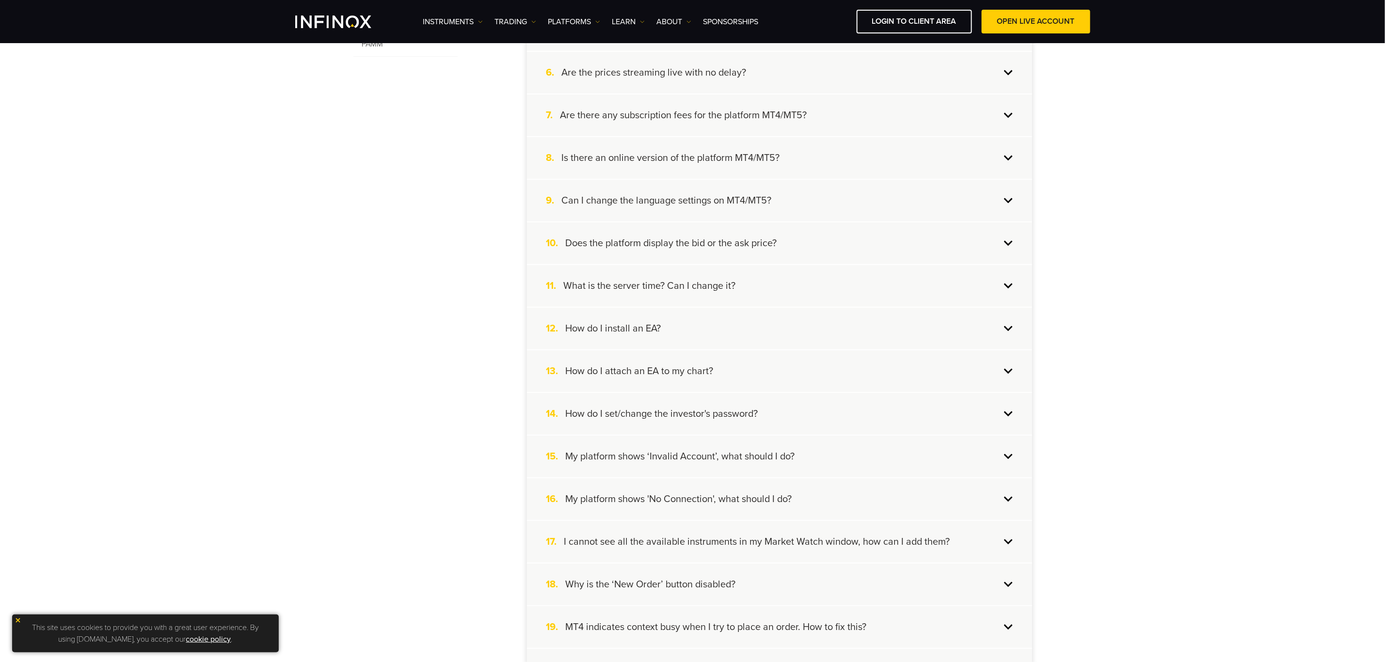
click at [659, 325] on h4 "How do I install an EA?" at bounding box center [613, 328] width 95 height 13
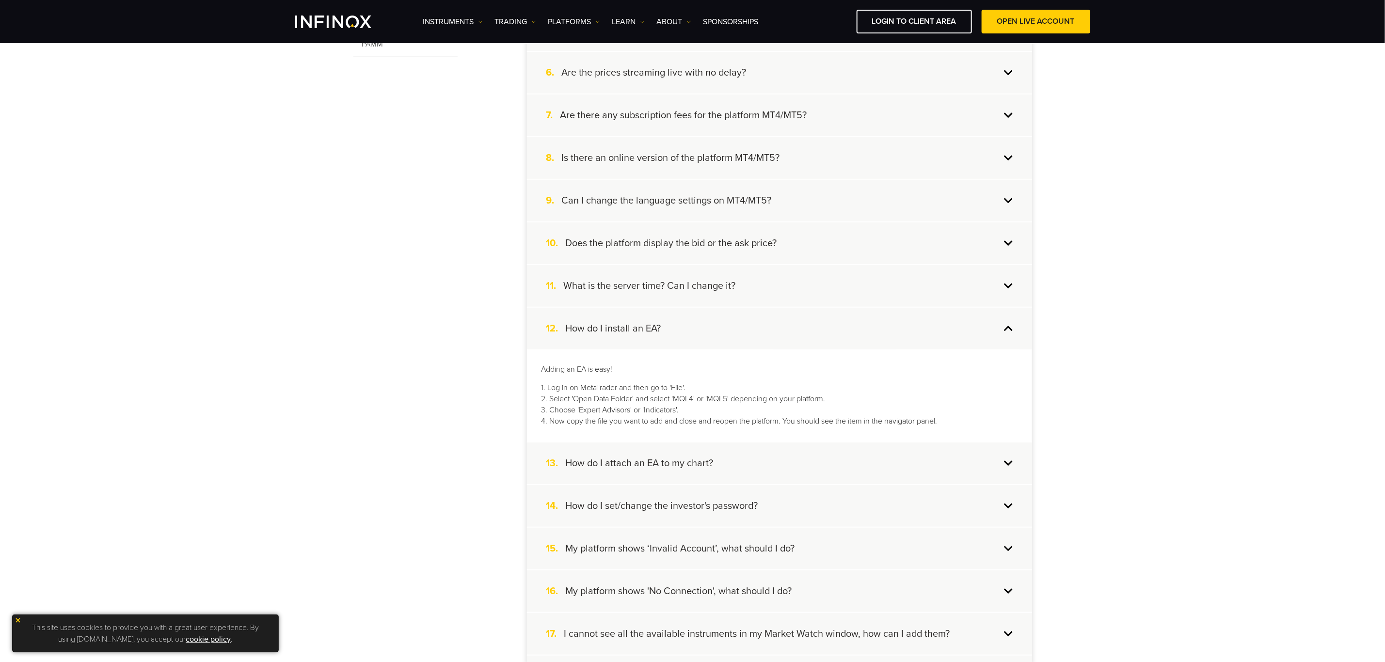
click at [659, 325] on h4 "How do I install an EA?" at bounding box center [613, 328] width 95 height 13
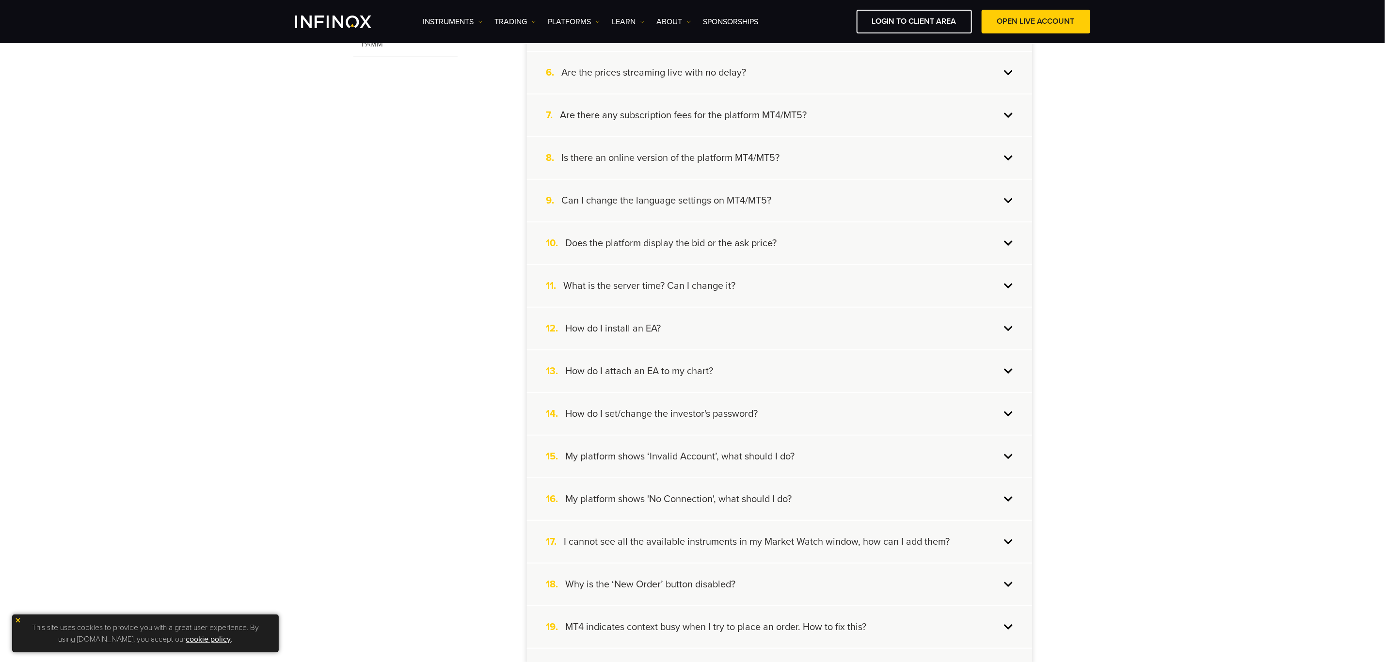
click at [684, 330] on div "12. How do I install an EA?" at bounding box center [779, 329] width 505 height 42
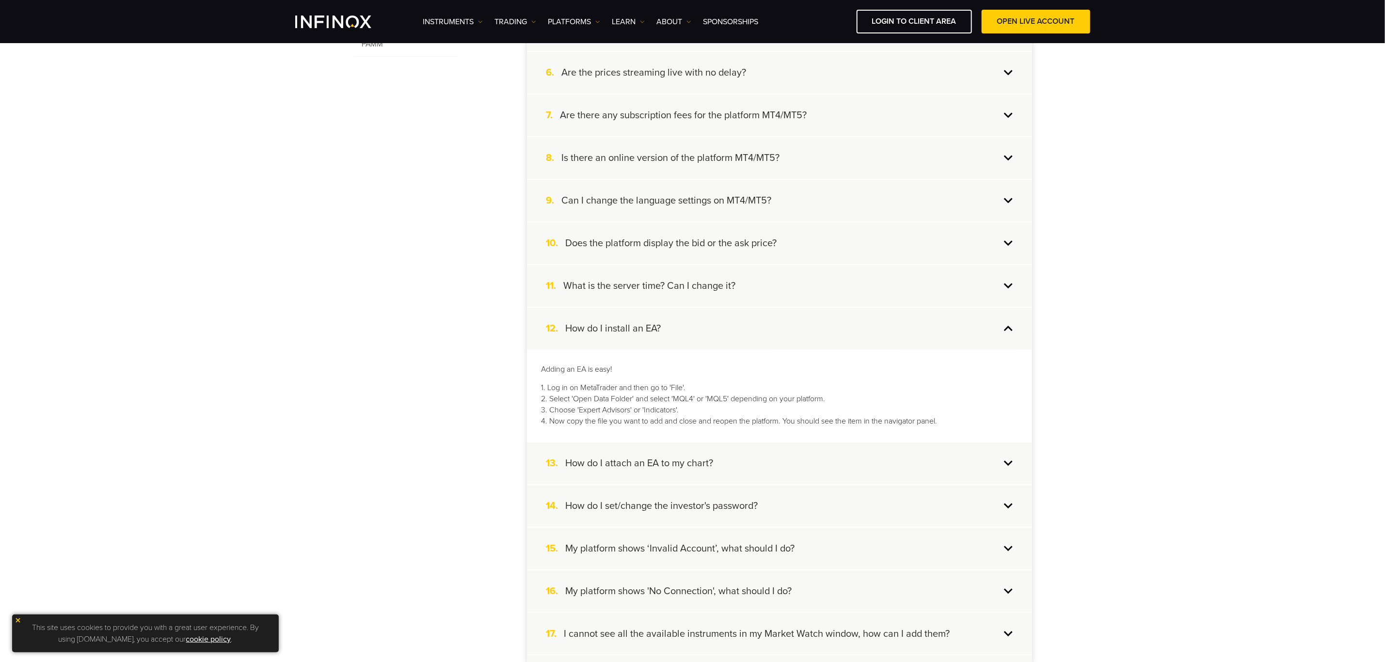
click at [697, 447] on div "13. How do I attach an EA to my chart?" at bounding box center [779, 464] width 505 height 42
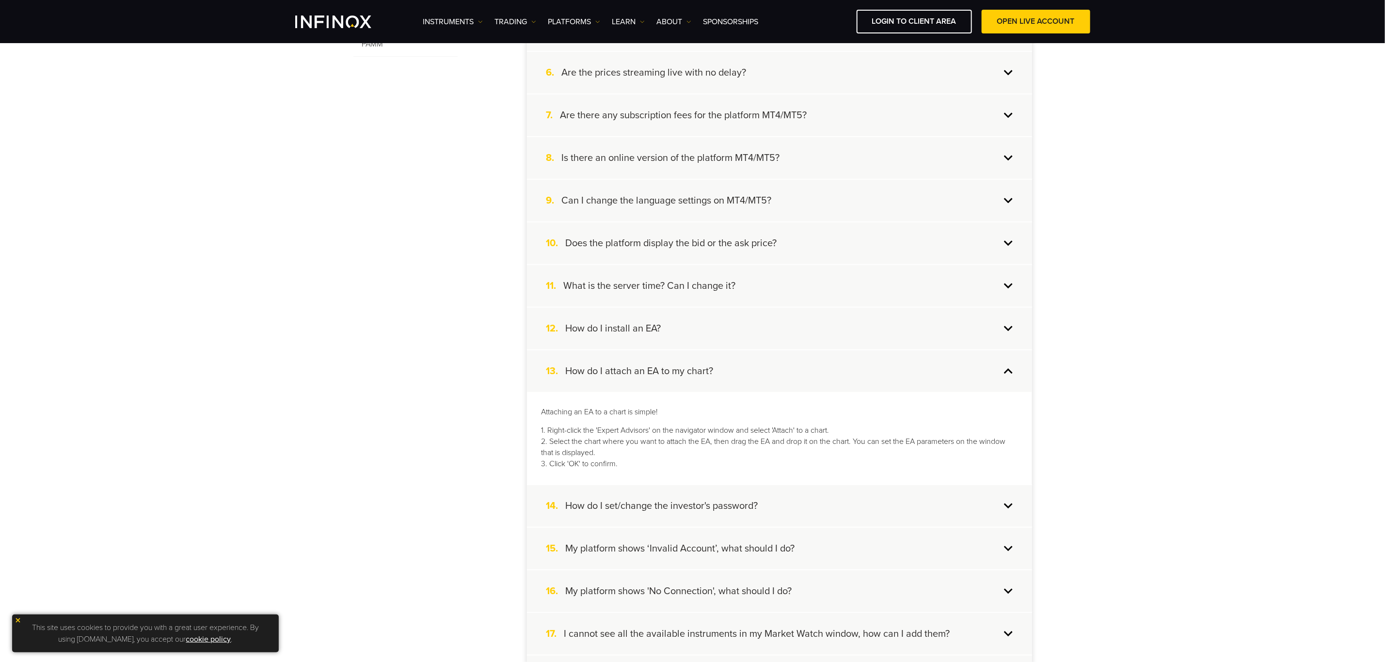
click at [830, 368] on div "13. How do I attach an EA to my chart?" at bounding box center [779, 371] width 505 height 42
